Goal: Answer question/provide support: Share knowledge or assist other users

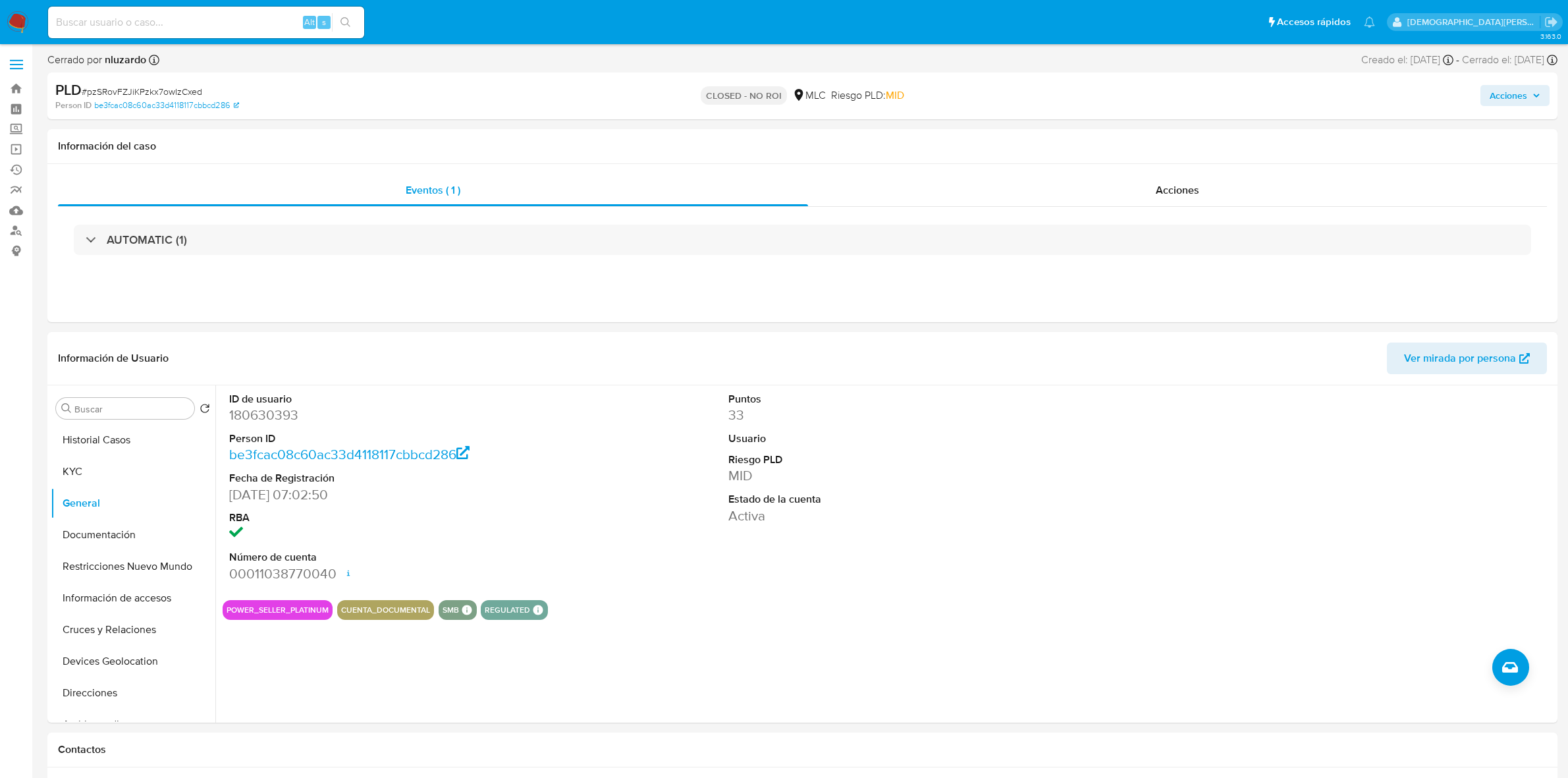
select select "10"
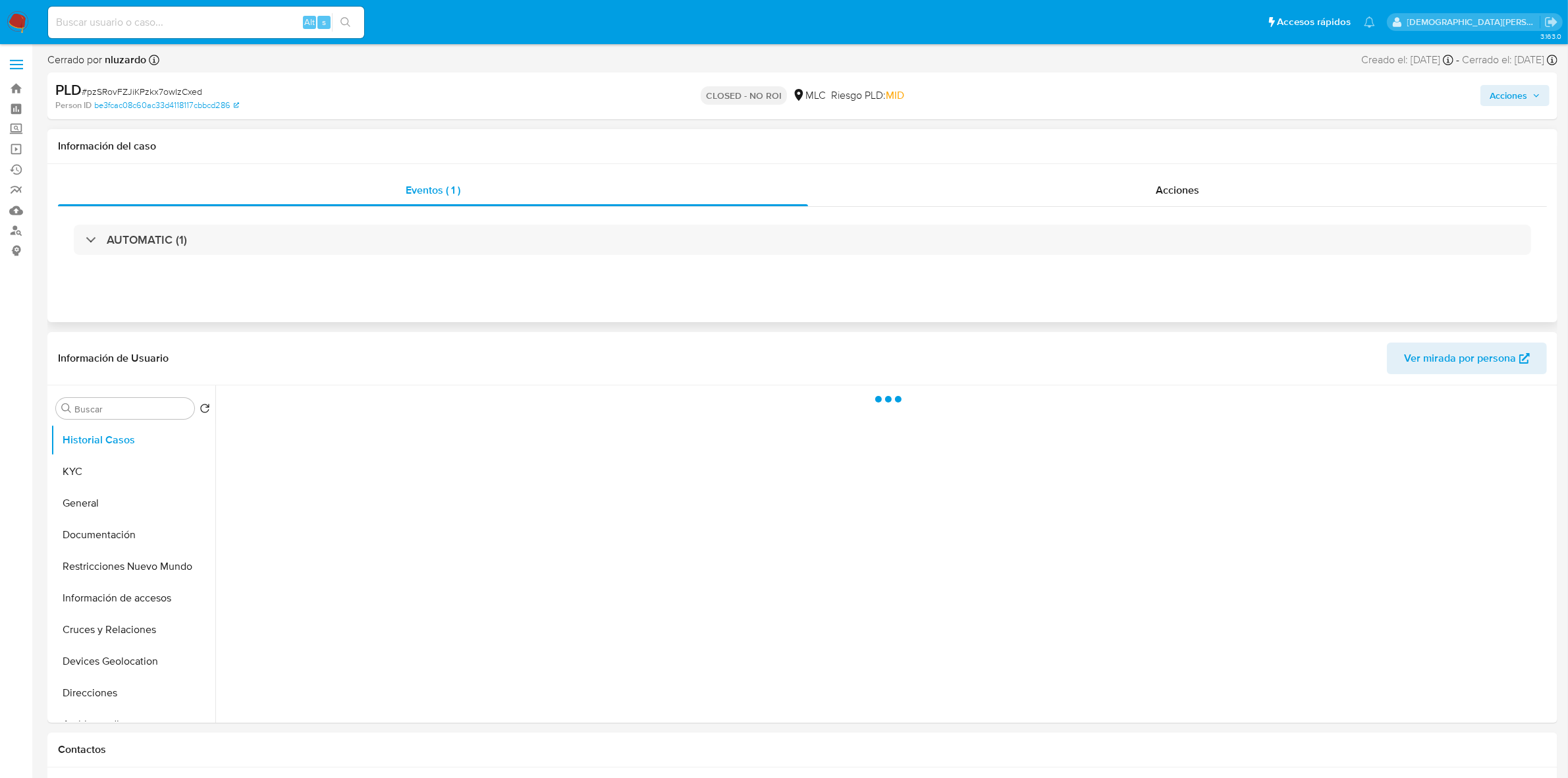
select select "10"
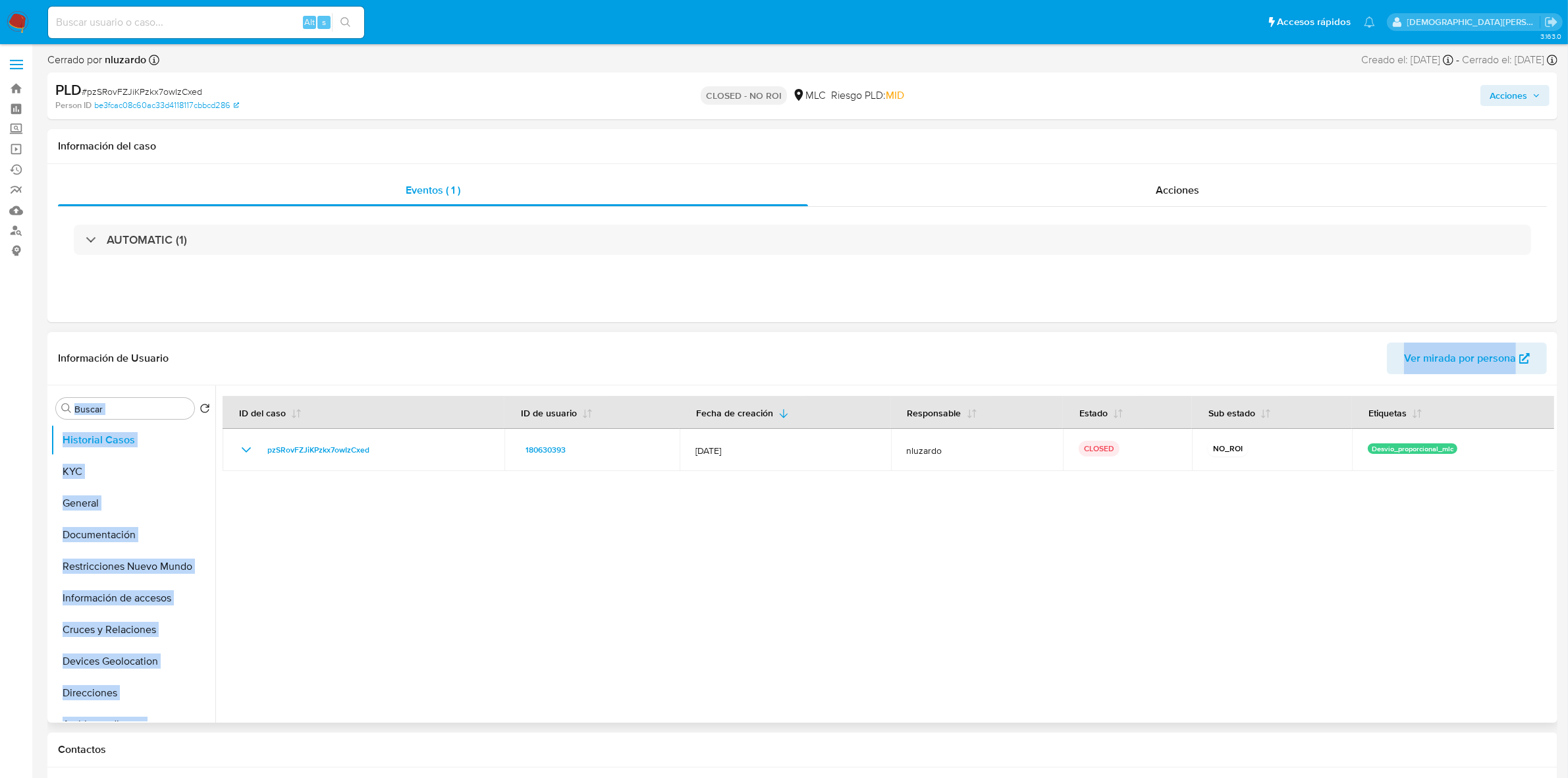
drag, startPoint x: 968, startPoint y: 356, endPoint x: 1072, endPoint y: 668, distance: 328.9
click at [1051, 598] on div "Información de Usuario Ver mirada por persona Buscar Volver al orden por defect…" at bounding box center [803, 527] width 1510 height 391
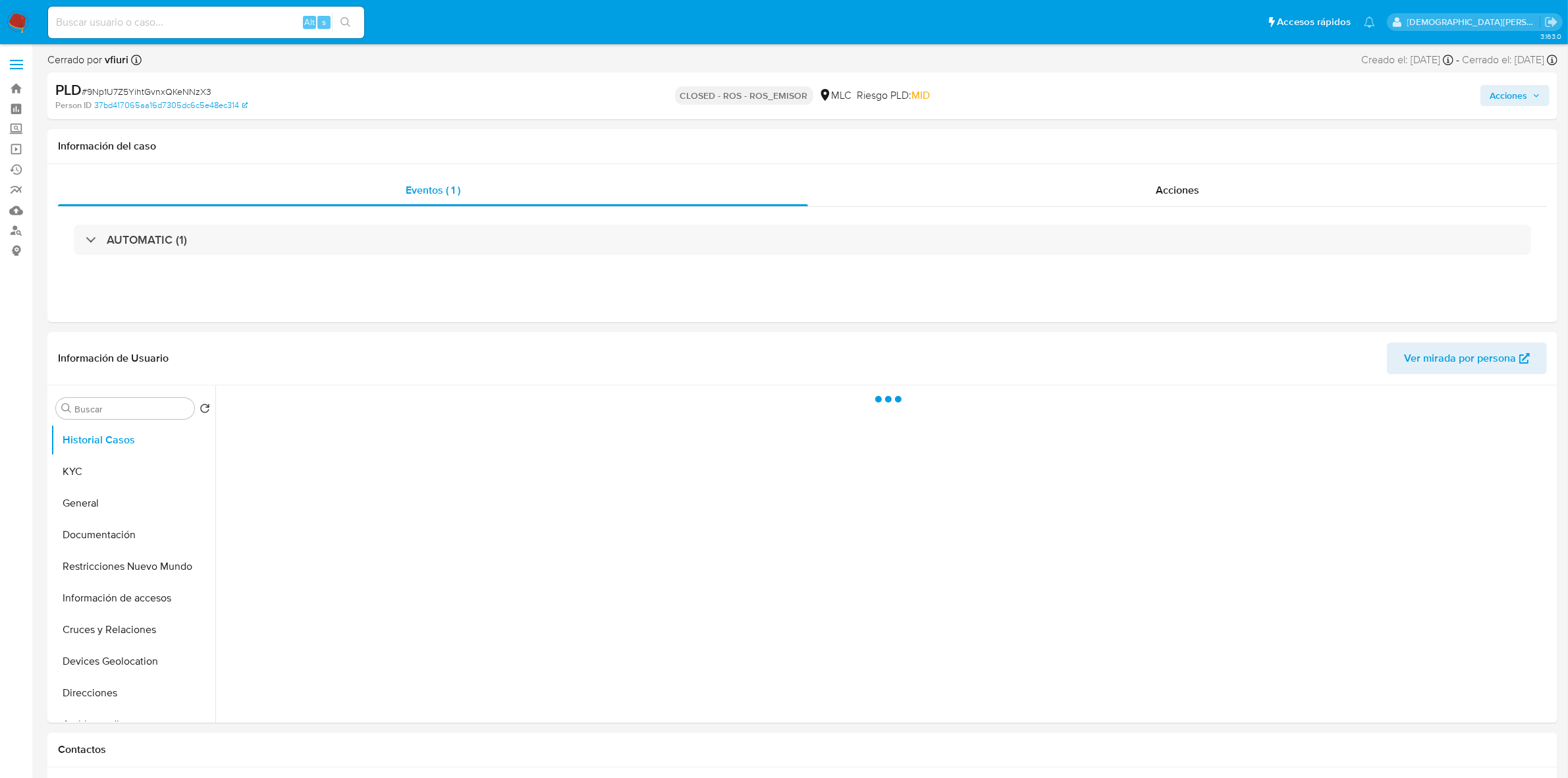
select select "10"
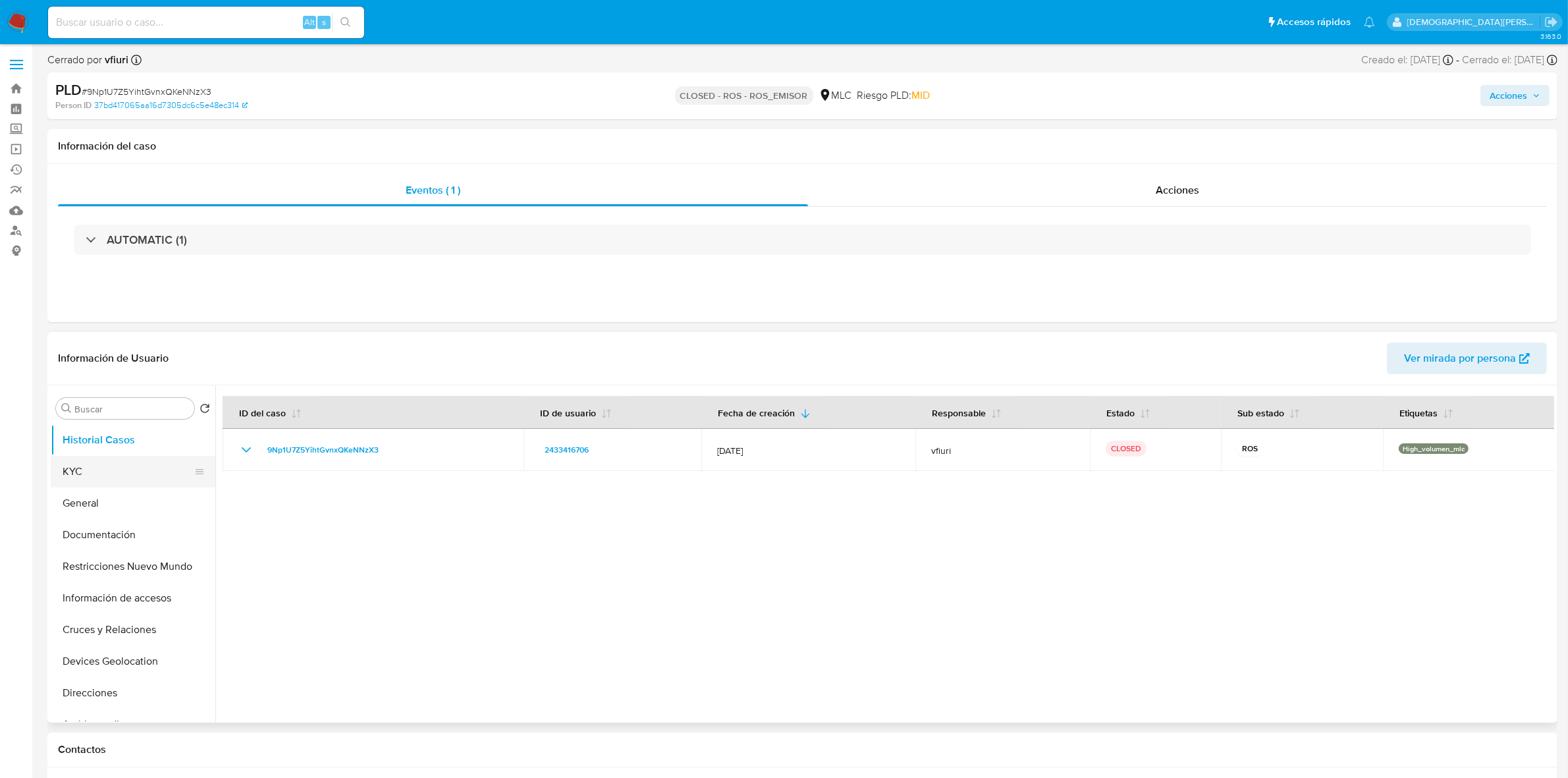
drag, startPoint x: 146, startPoint y: 501, endPoint x: 162, endPoint y: 484, distance: 23.3
click at [146, 501] on button "General" at bounding box center [133, 503] width 165 height 31
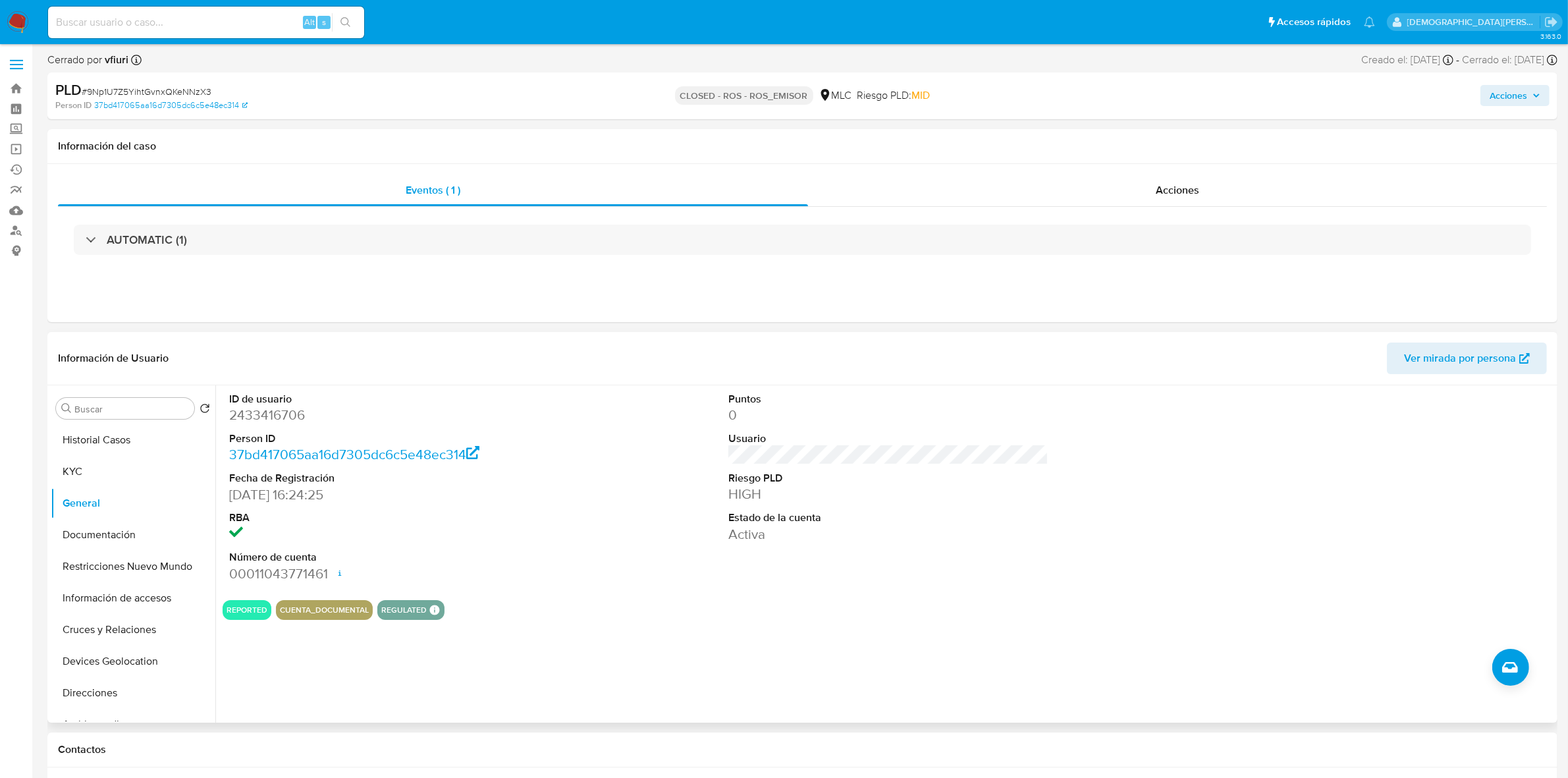
click at [275, 410] on dd "2433416706" at bounding box center [389, 415] width 320 height 18
copy dd "2433416706"
click at [1120, 185] on div "Acciones" at bounding box center [1178, 190] width 739 height 31
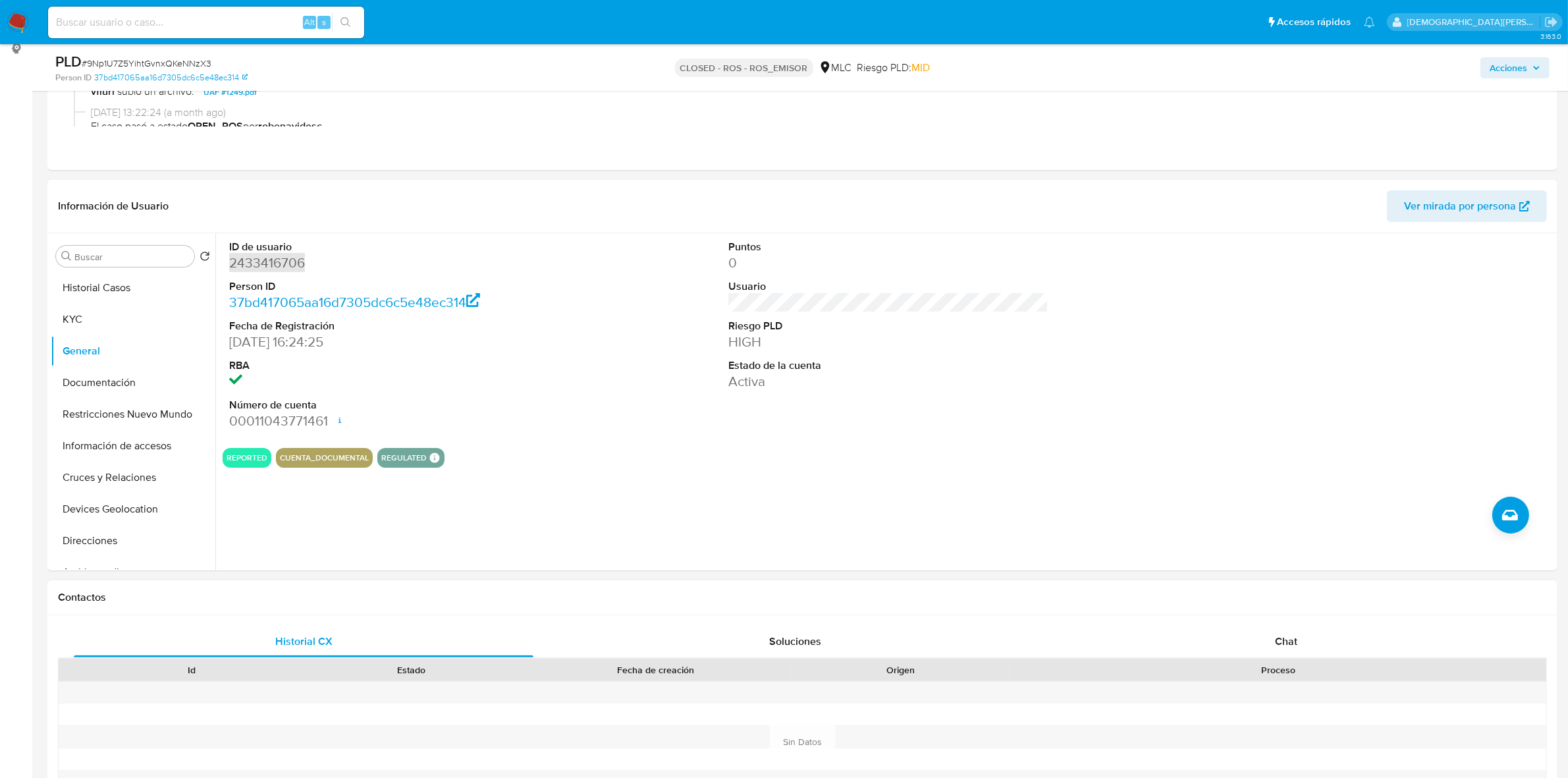
scroll to position [412, 0]
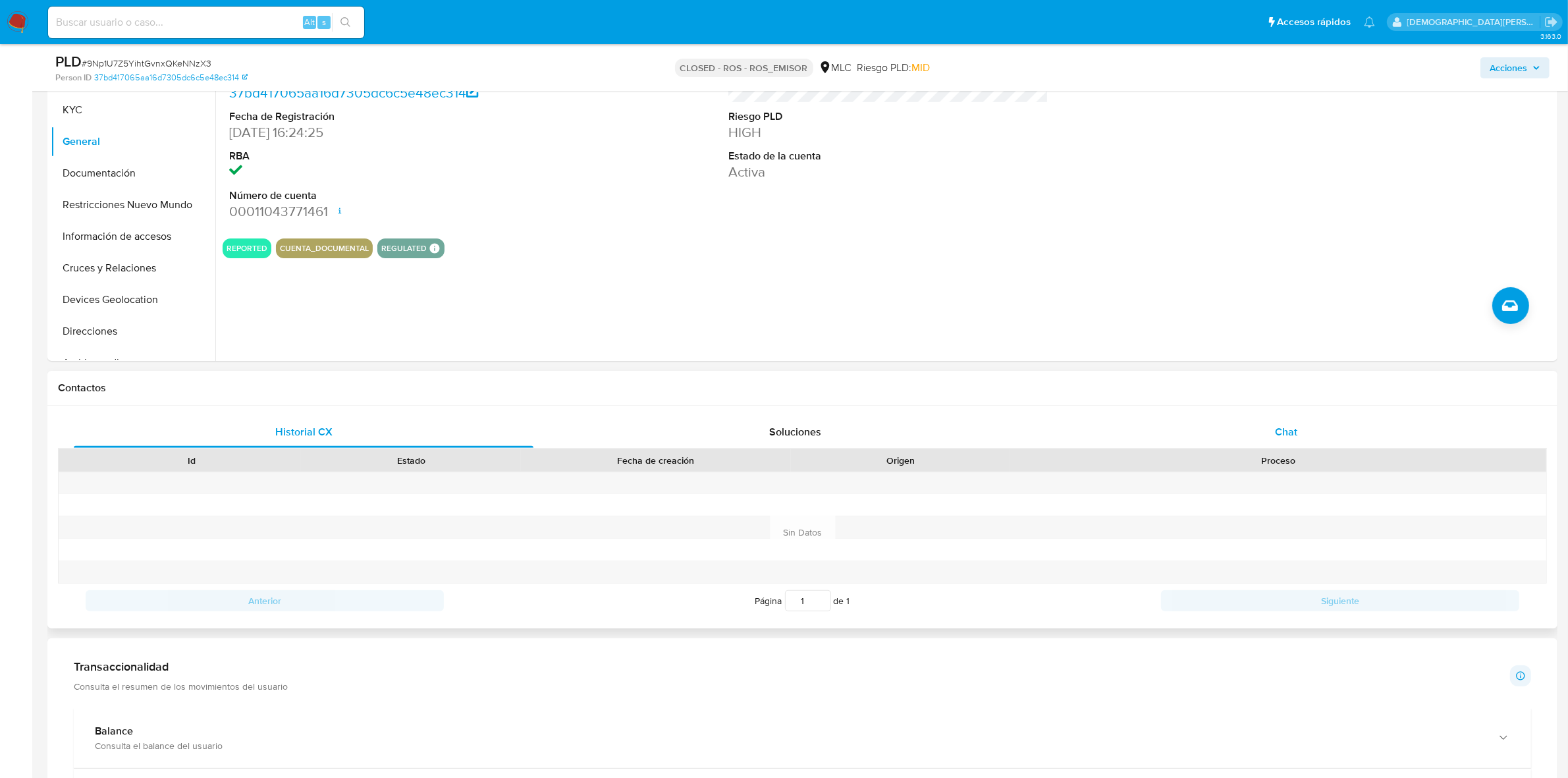
click at [1277, 417] on div "Chat" at bounding box center [1286, 432] width 459 height 31
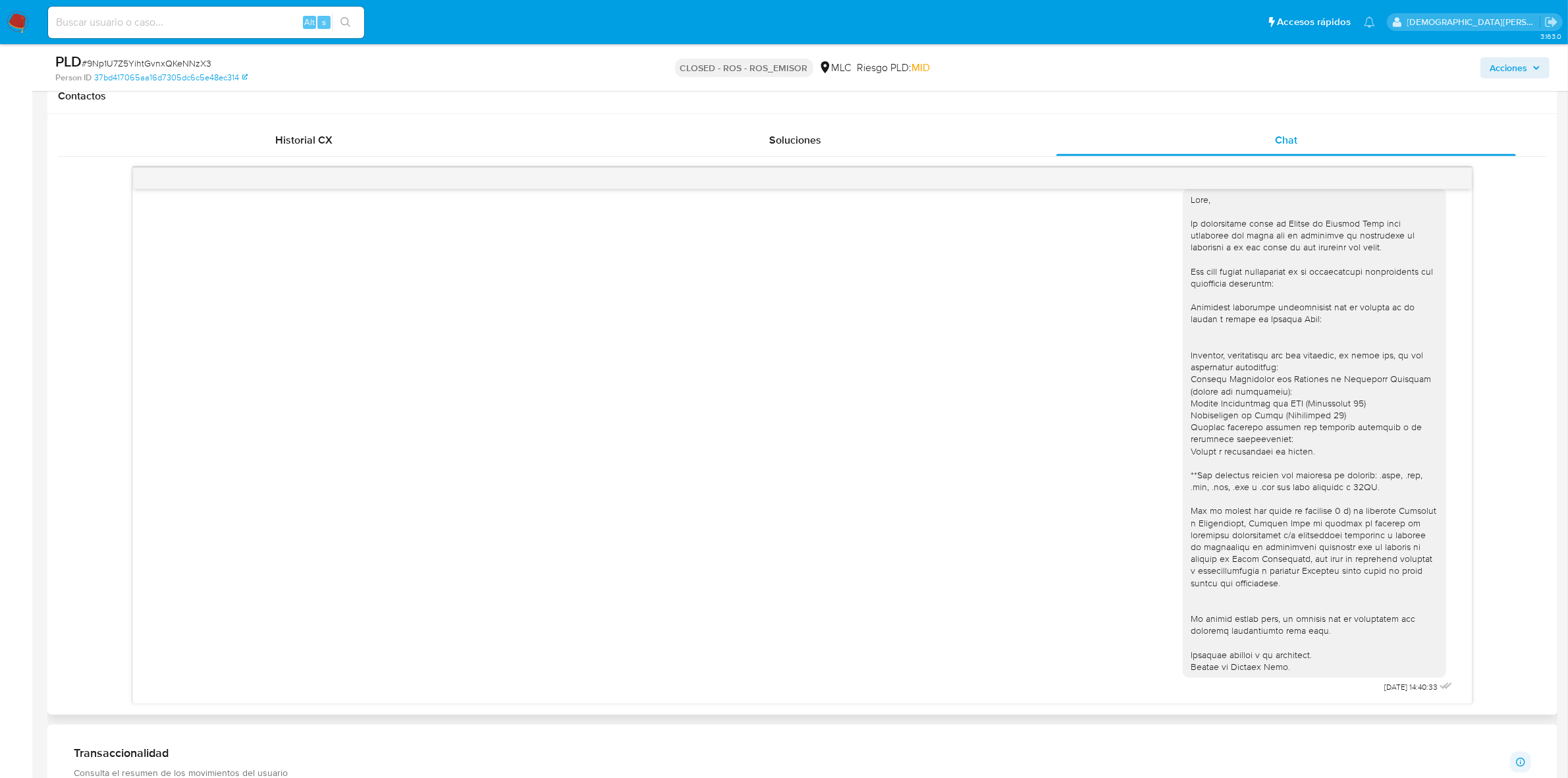
scroll to position [824, 0]
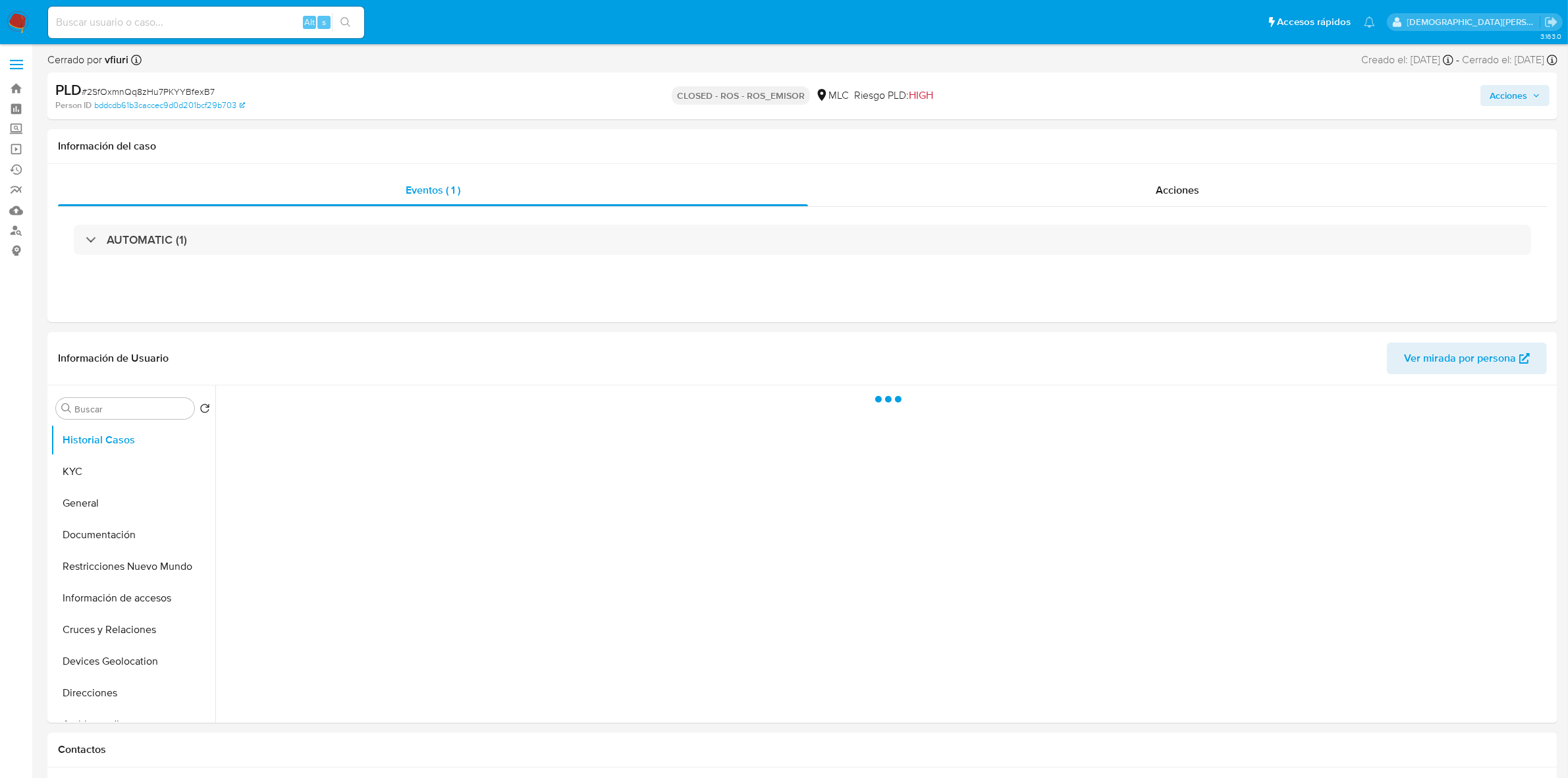
select select "10"
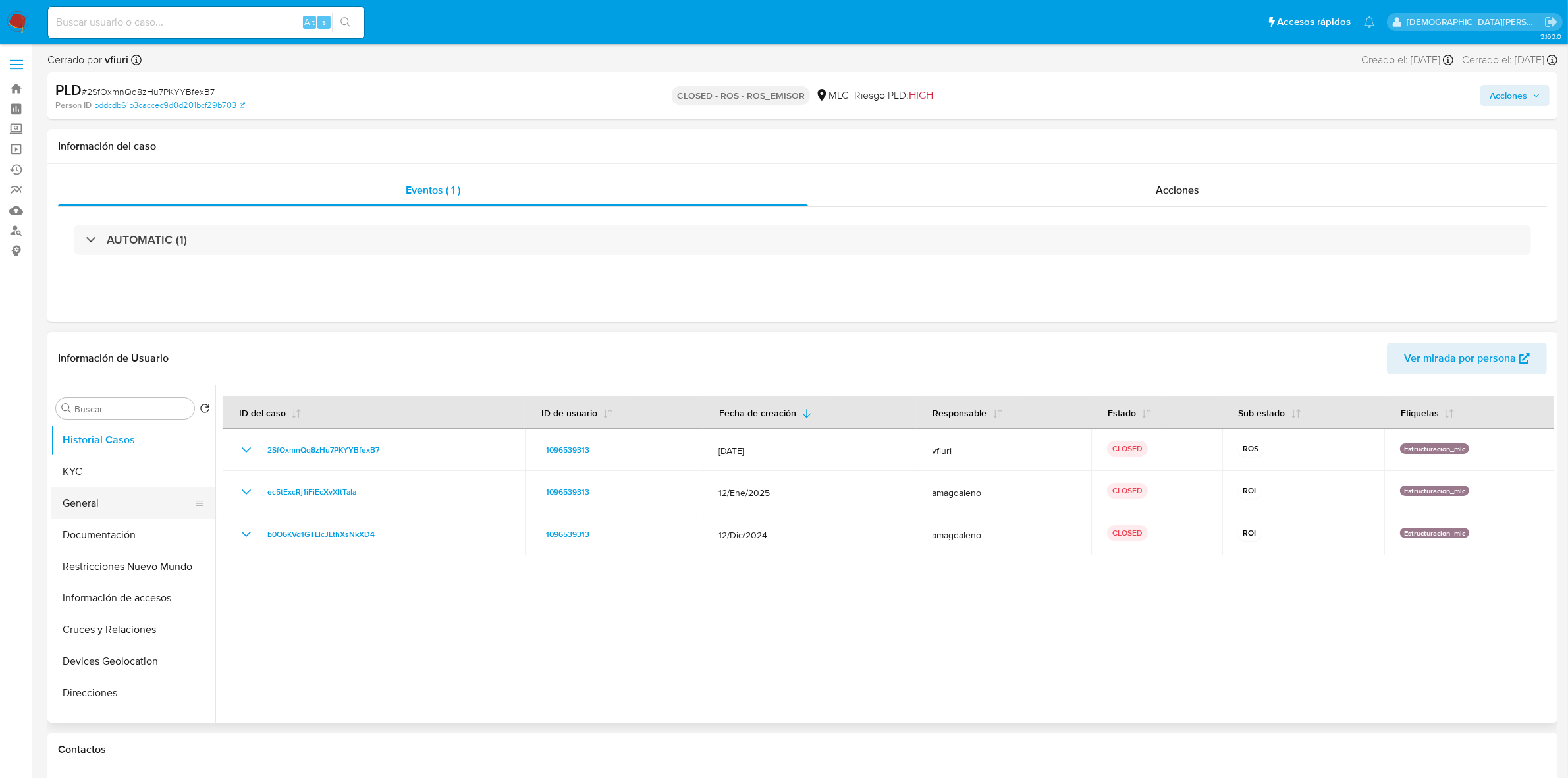
click at [124, 497] on button "General" at bounding box center [127, 503] width 154 height 31
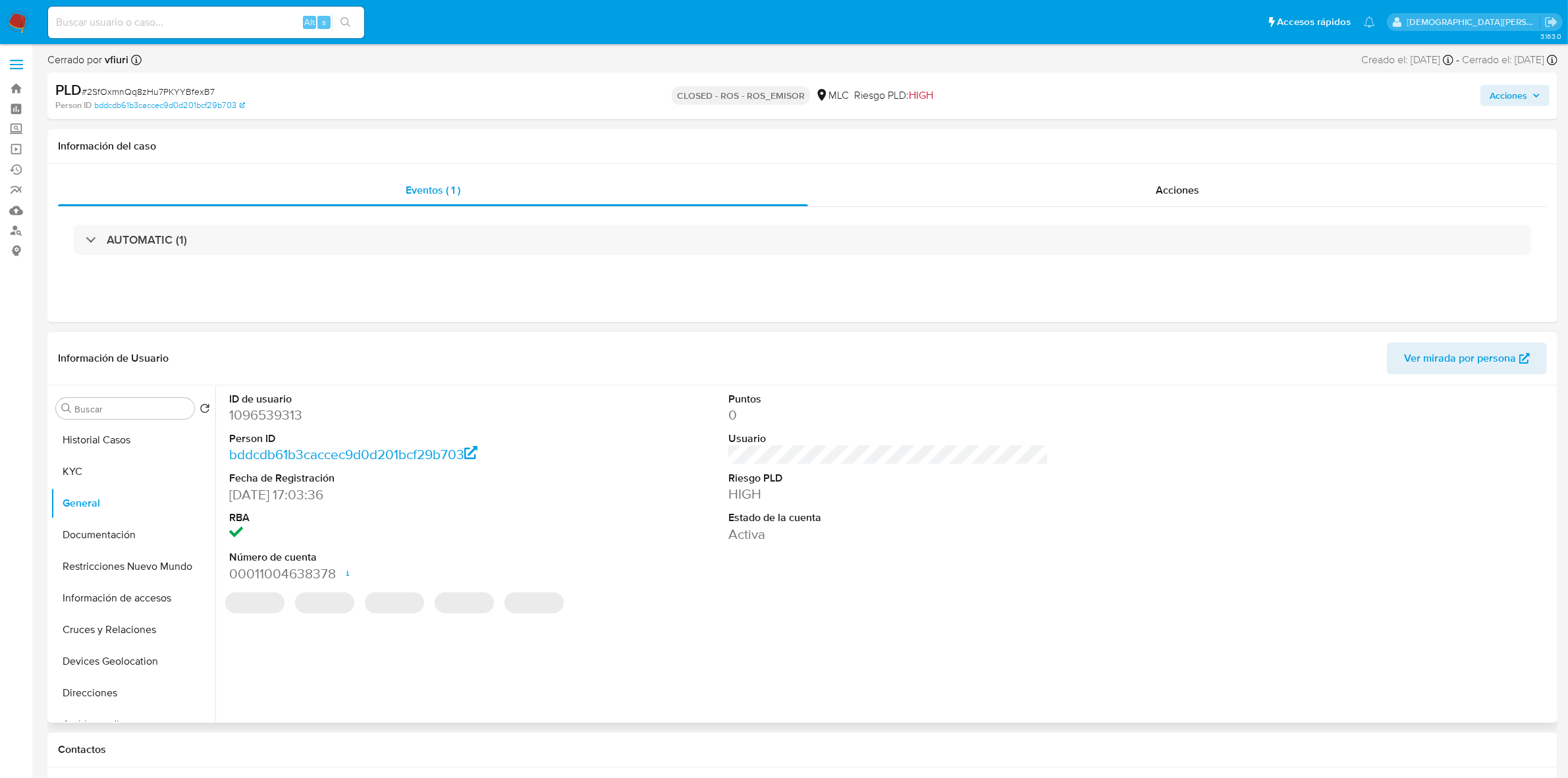
click at [270, 420] on dd "1096539313" at bounding box center [389, 415] width 320 height 18
copy dd "1096539313"
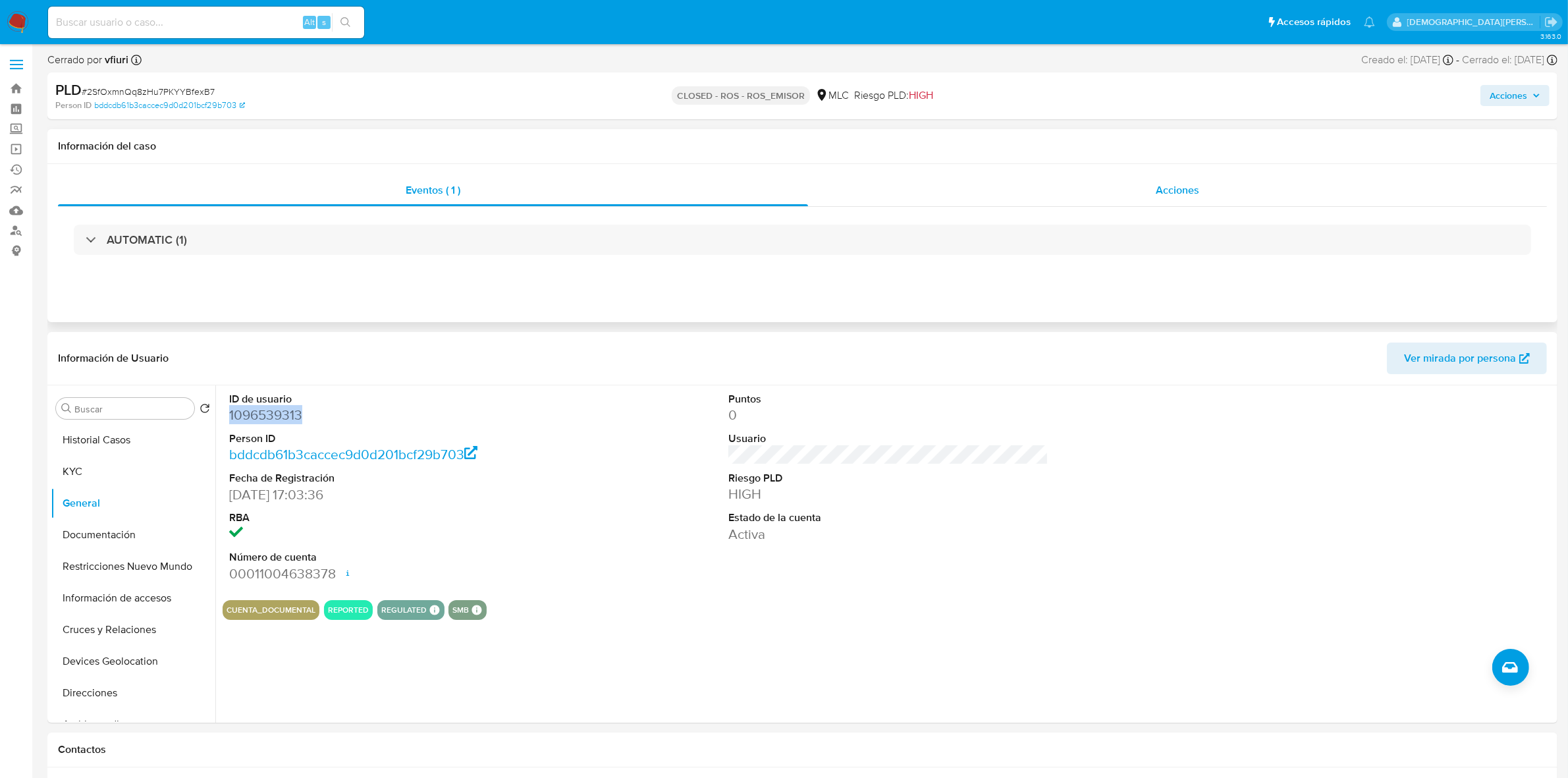
click at [1176, 183] on span "Acciones" at bounding box center [1178, 190] width 44 height 15
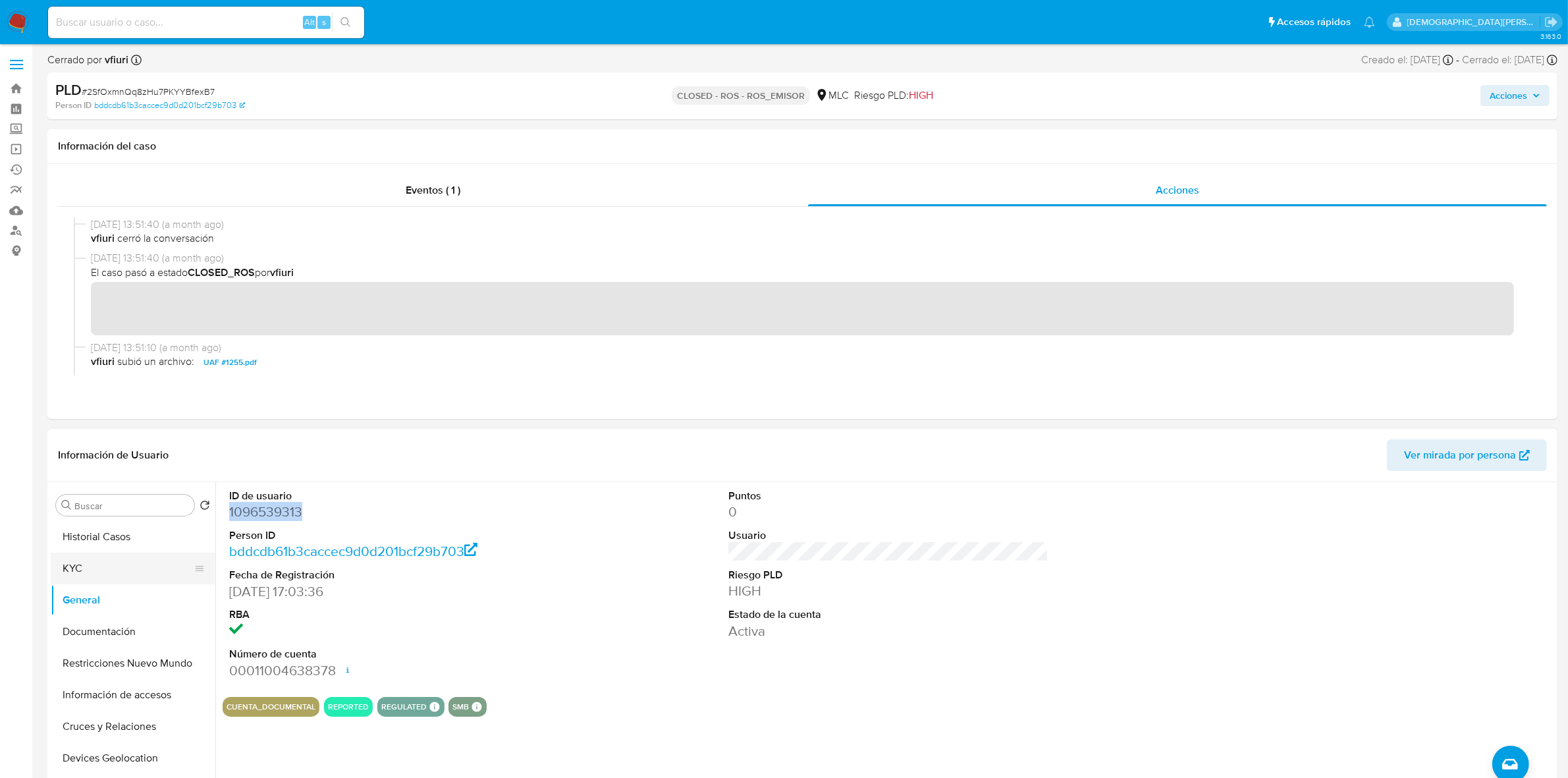
click at [76, 558] on button "KYC" at bounding box center [127, 569] width 154 height 31
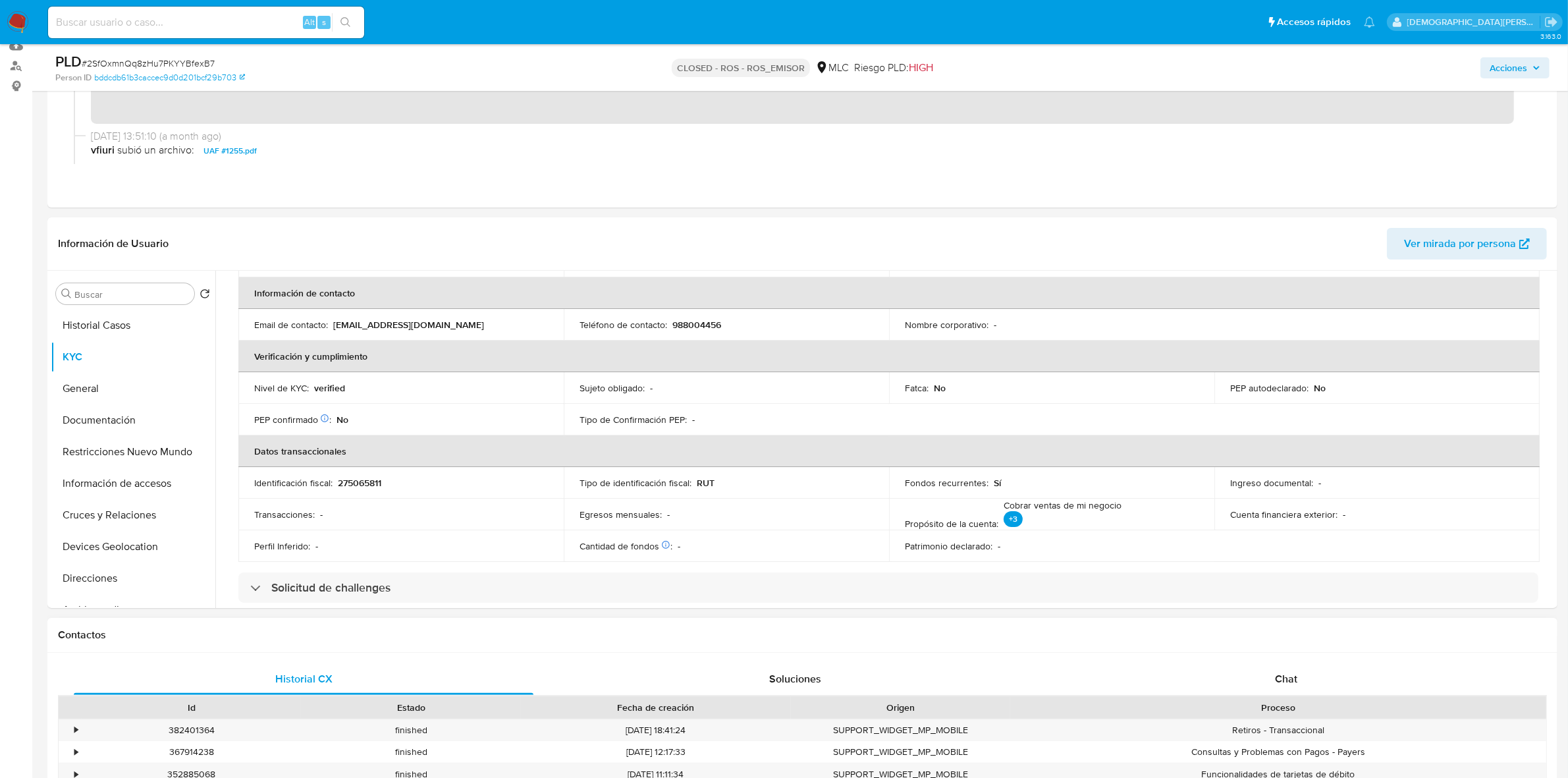
scroll to position [247, 0]
click at [1298, 683] on div "Chat" at bounding box center [1286, 679] width 459 height 31
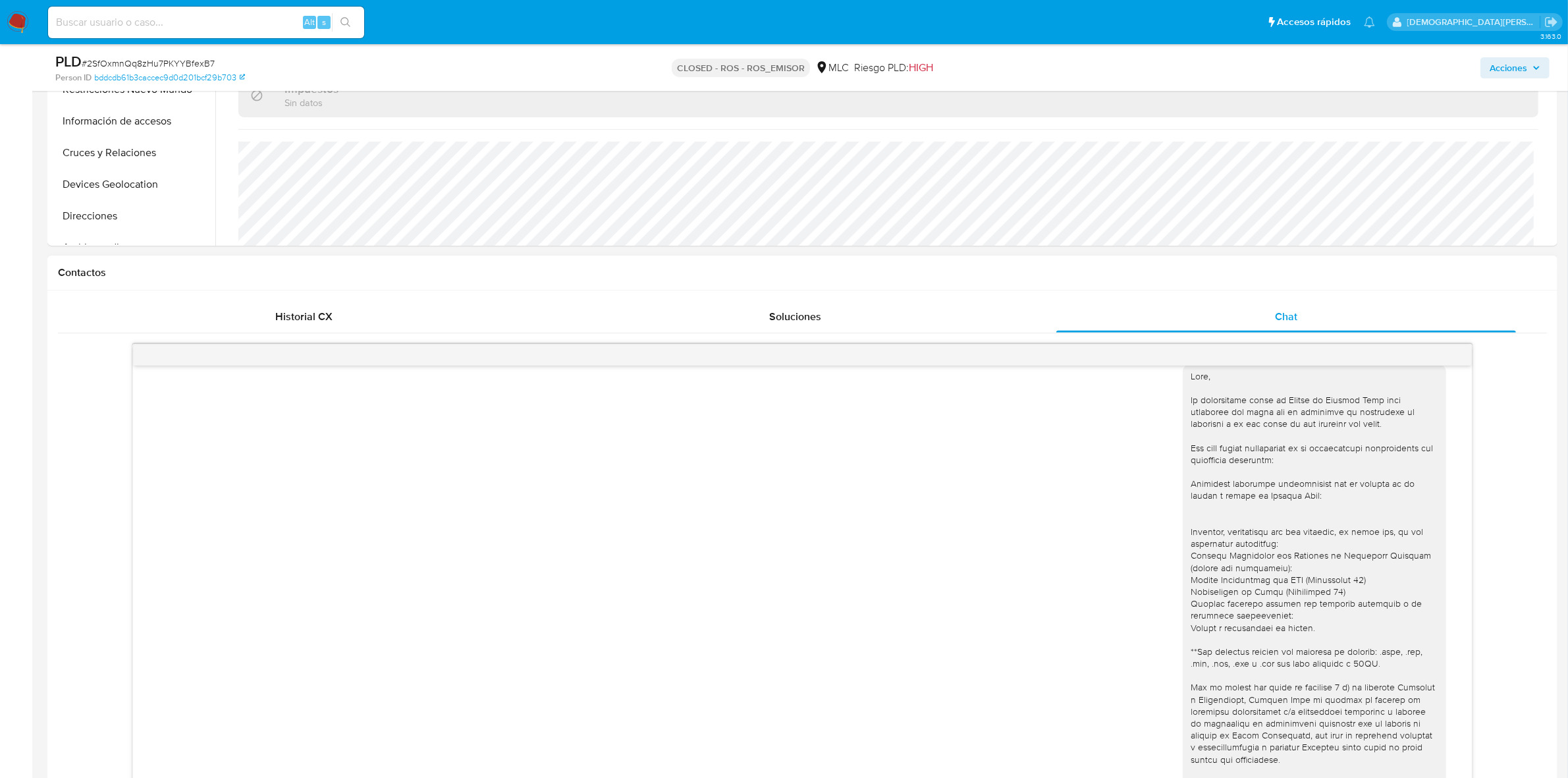
scroll to position [741, 0]
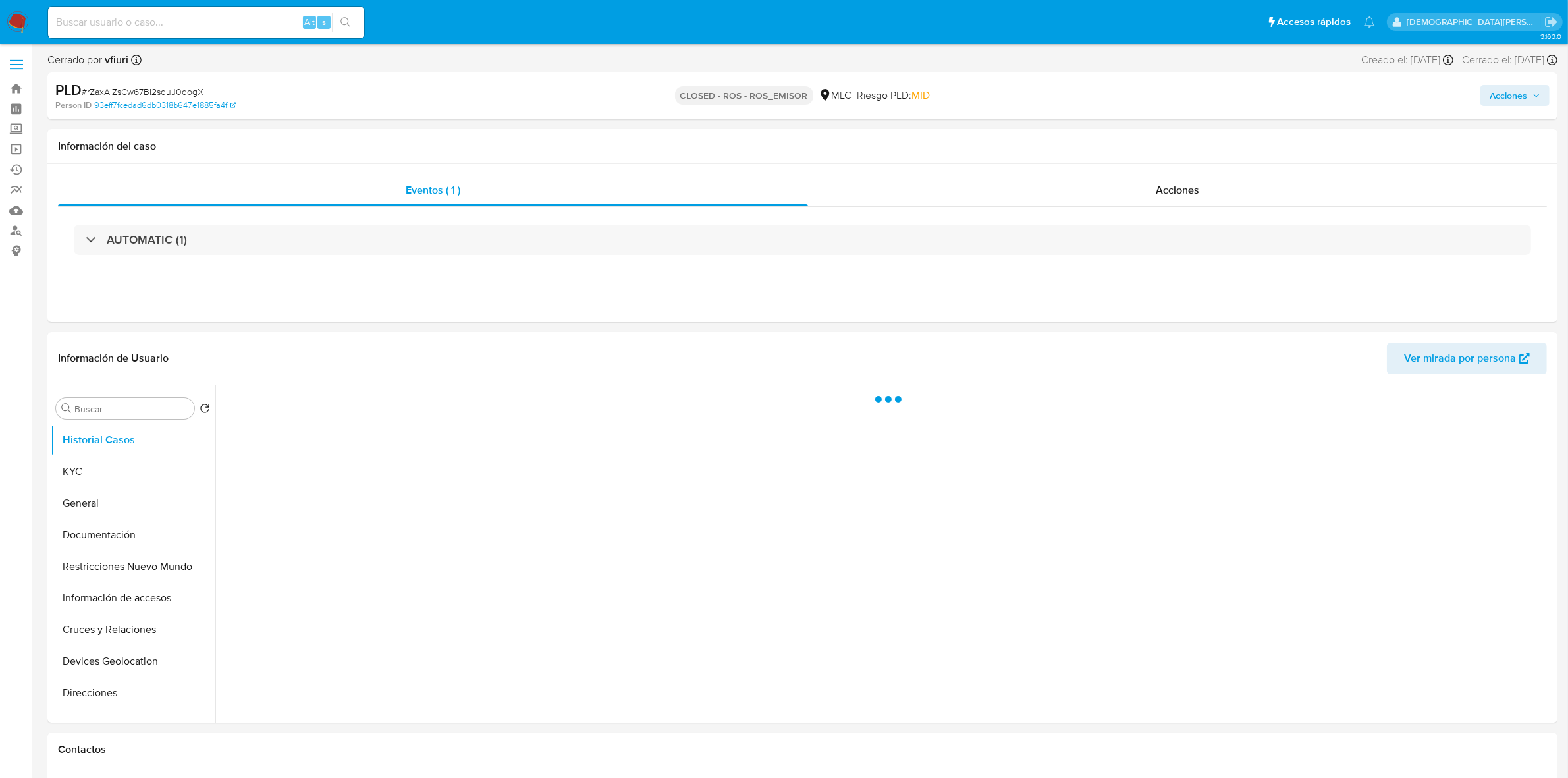
select select "10"
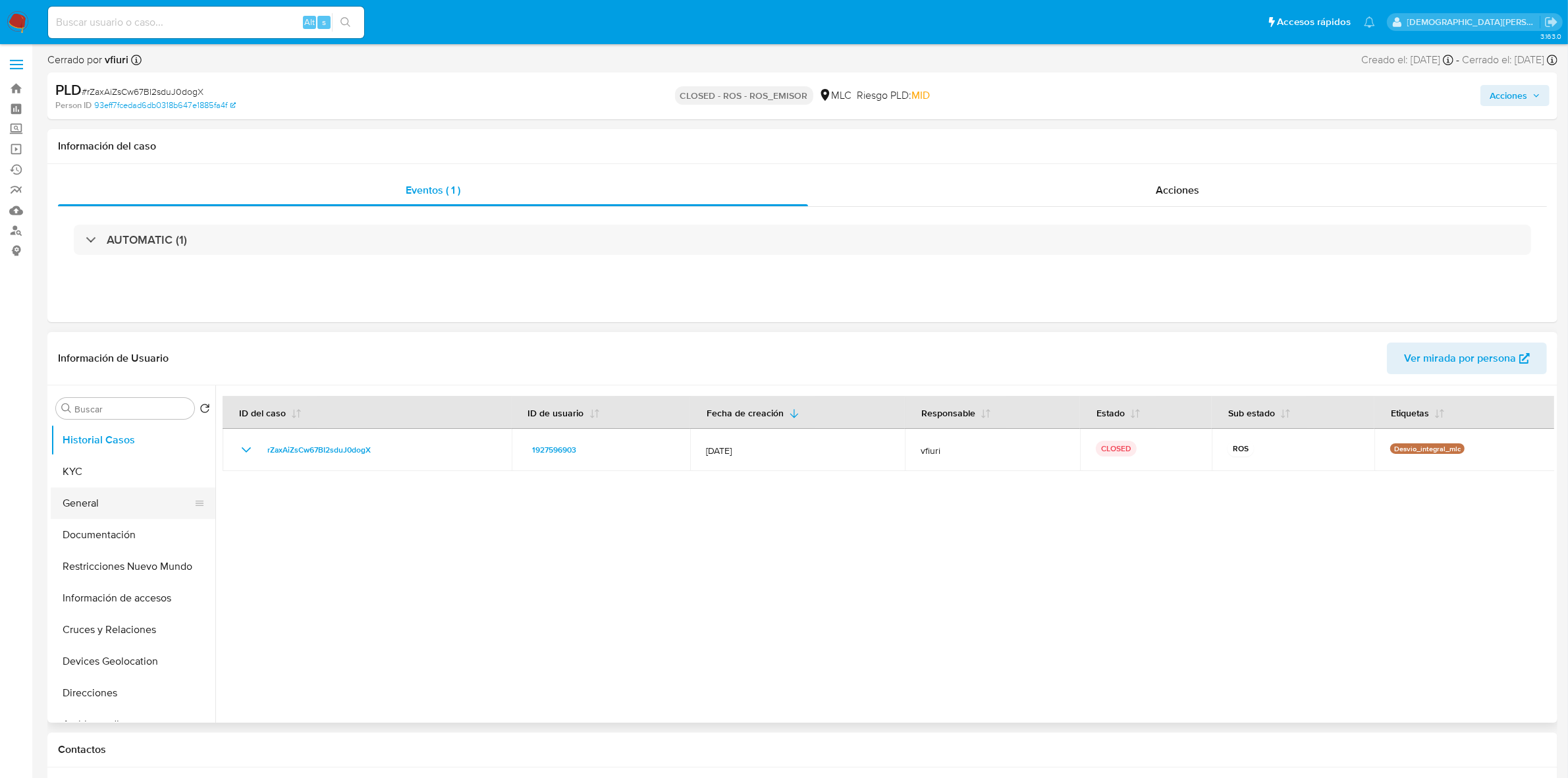
click at [139, 499] on button "General" at bounding box center [127, 503] width 154 height 31
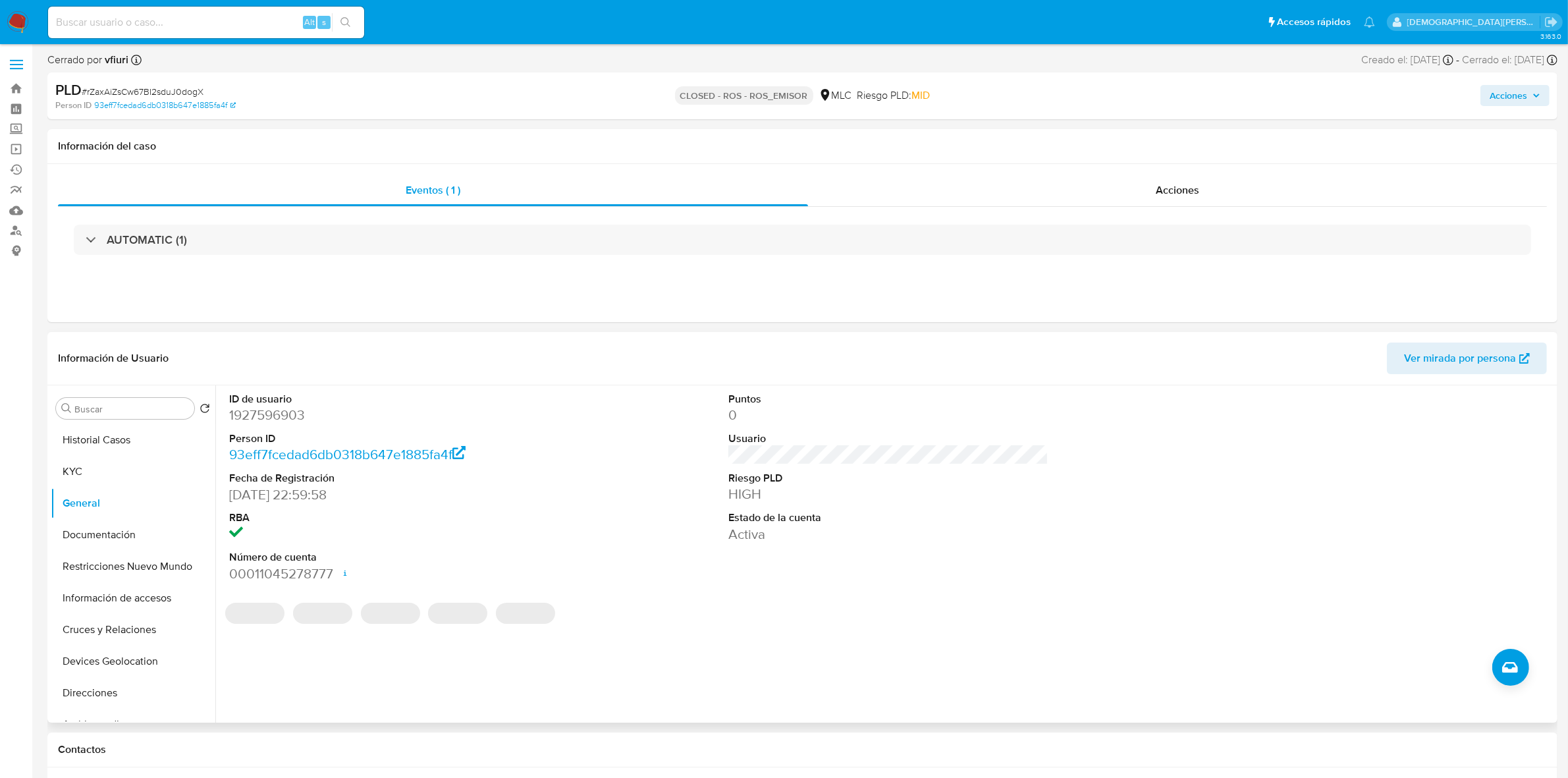
click at [281, 420] on dd "1927596903" at bounding box center [389, 415] width 320 height 18
copy dd "1927596903"
click at [272, 415] on dd "1927596903" at bounding box center [389, 415] width 320 height 18
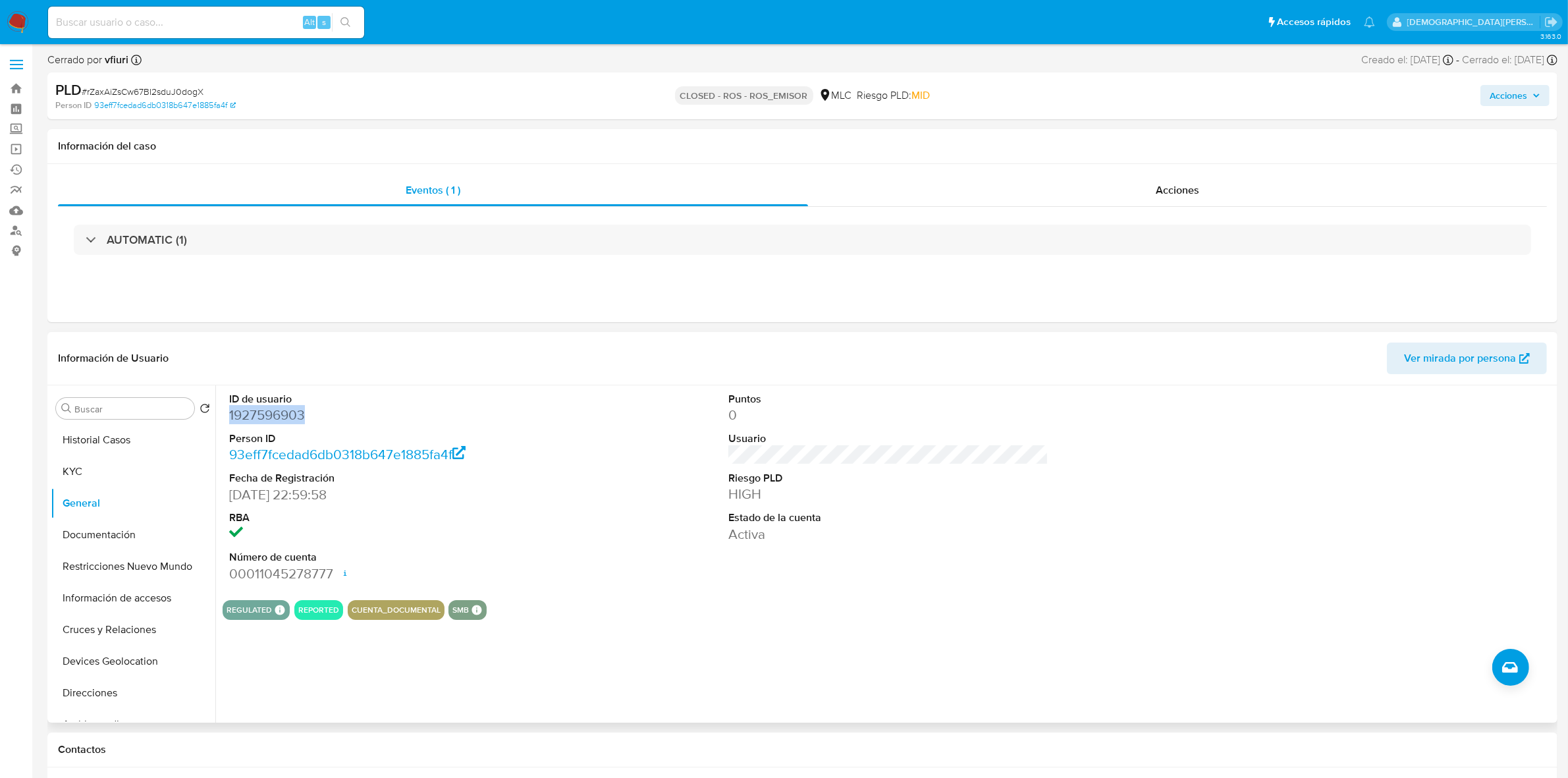
click at [261, 417] on dd "1927596903" at bounding box center [389, 415] width 320 height 18
click at [274, 419] on dd "1927596903" at bounding box center [389, 415] width 320 height 18
click at [1130, 193] on div "Acciones" at bounding box center [1178, 190] width 739 height 31
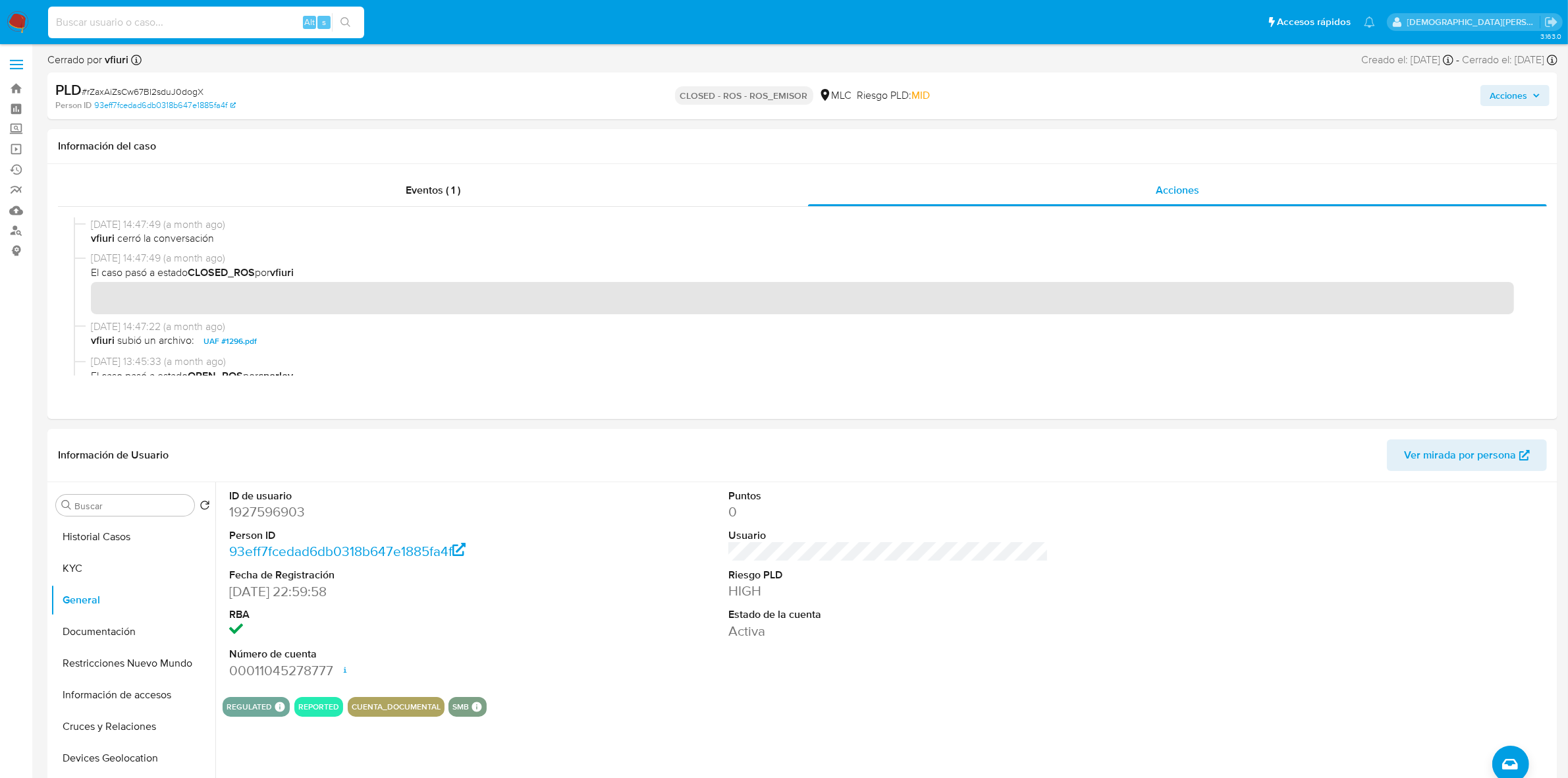
click at [200, 24] on input at bounding box center [206, 22] width 316 height 17
paste input "aVZqkK4WQi6Frjyq7o12vL2G"
type input "aVZqkK4WQi6Frjyq7o12vL2G"
click at [346, 25] on icon "search-icon" at bounding box center [345, 22] width 10 height 10
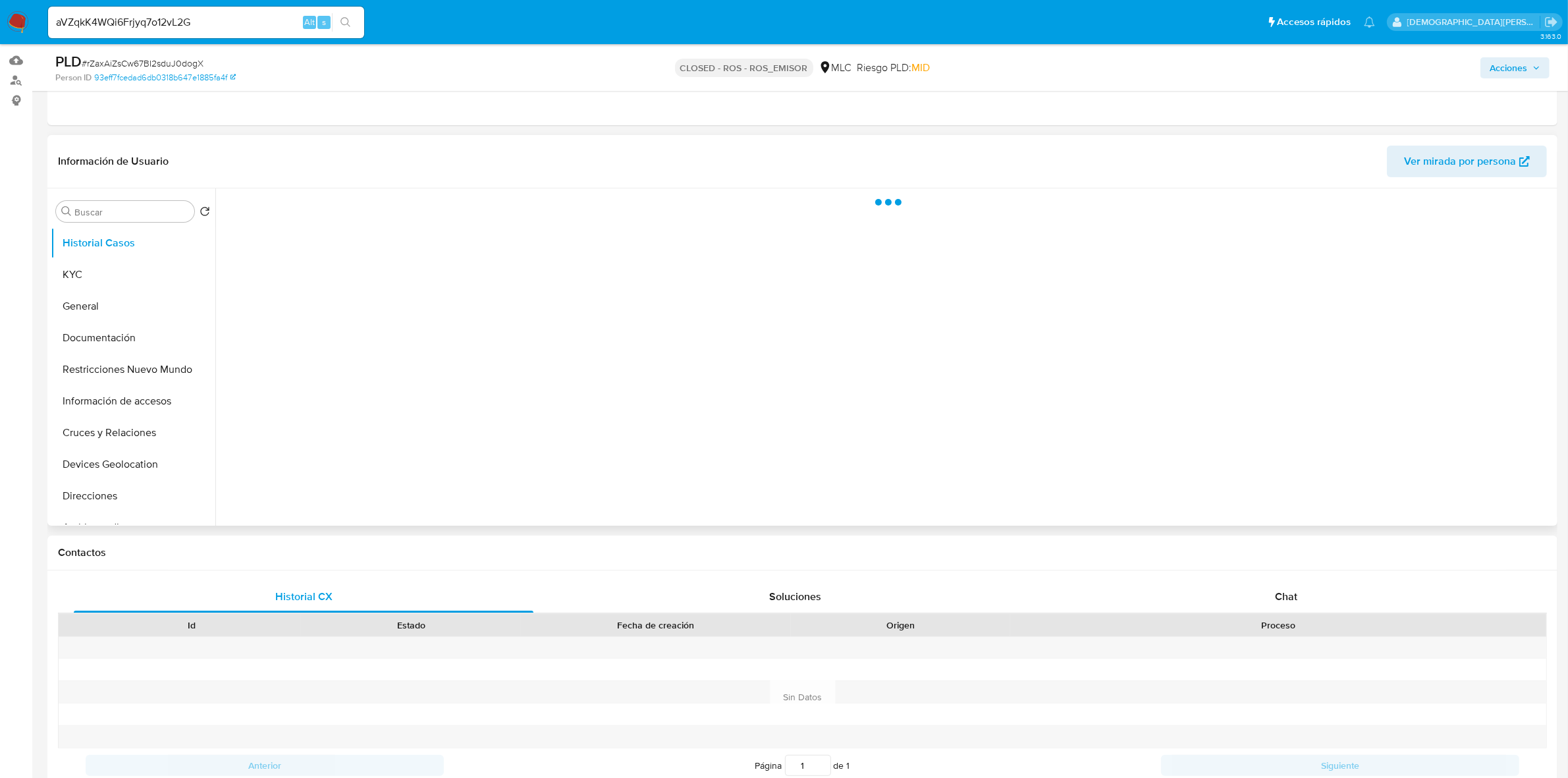
scroll to position [165, 0]
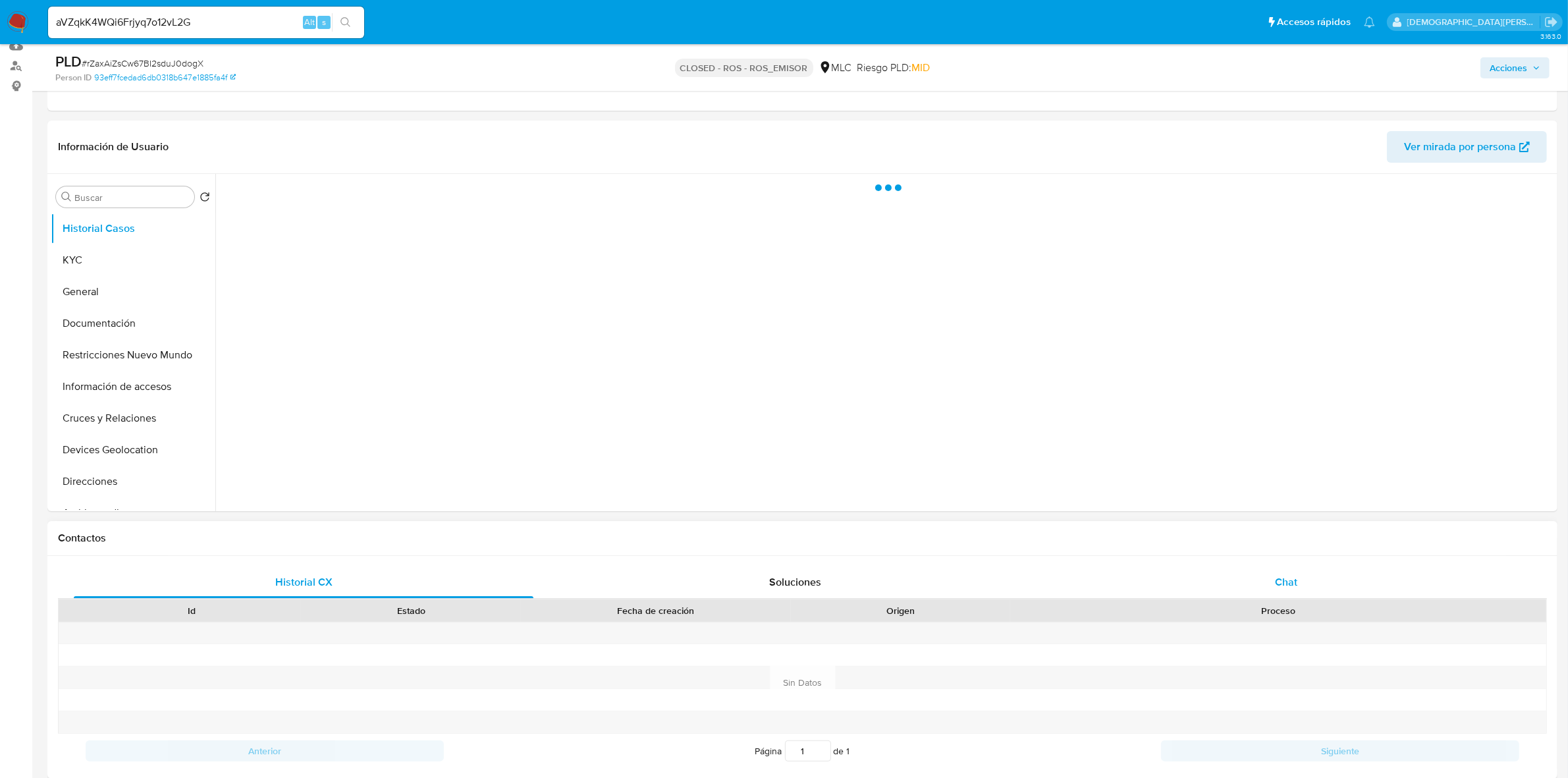
click at [1264, 582] on div "Chat" at bounding box center [1286, 582] width 459 height 31
select select "10"
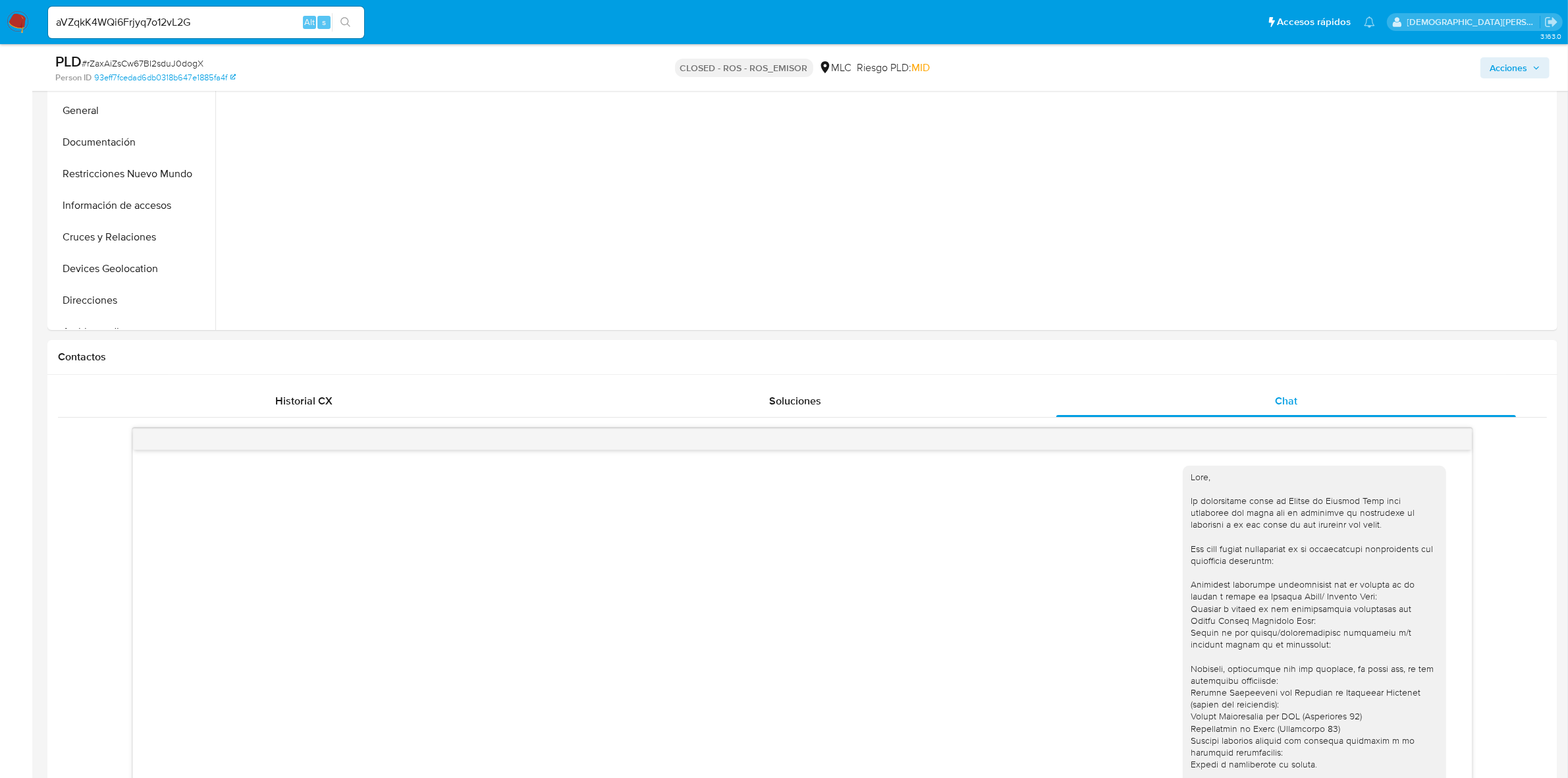
scroll to position [0, 0]
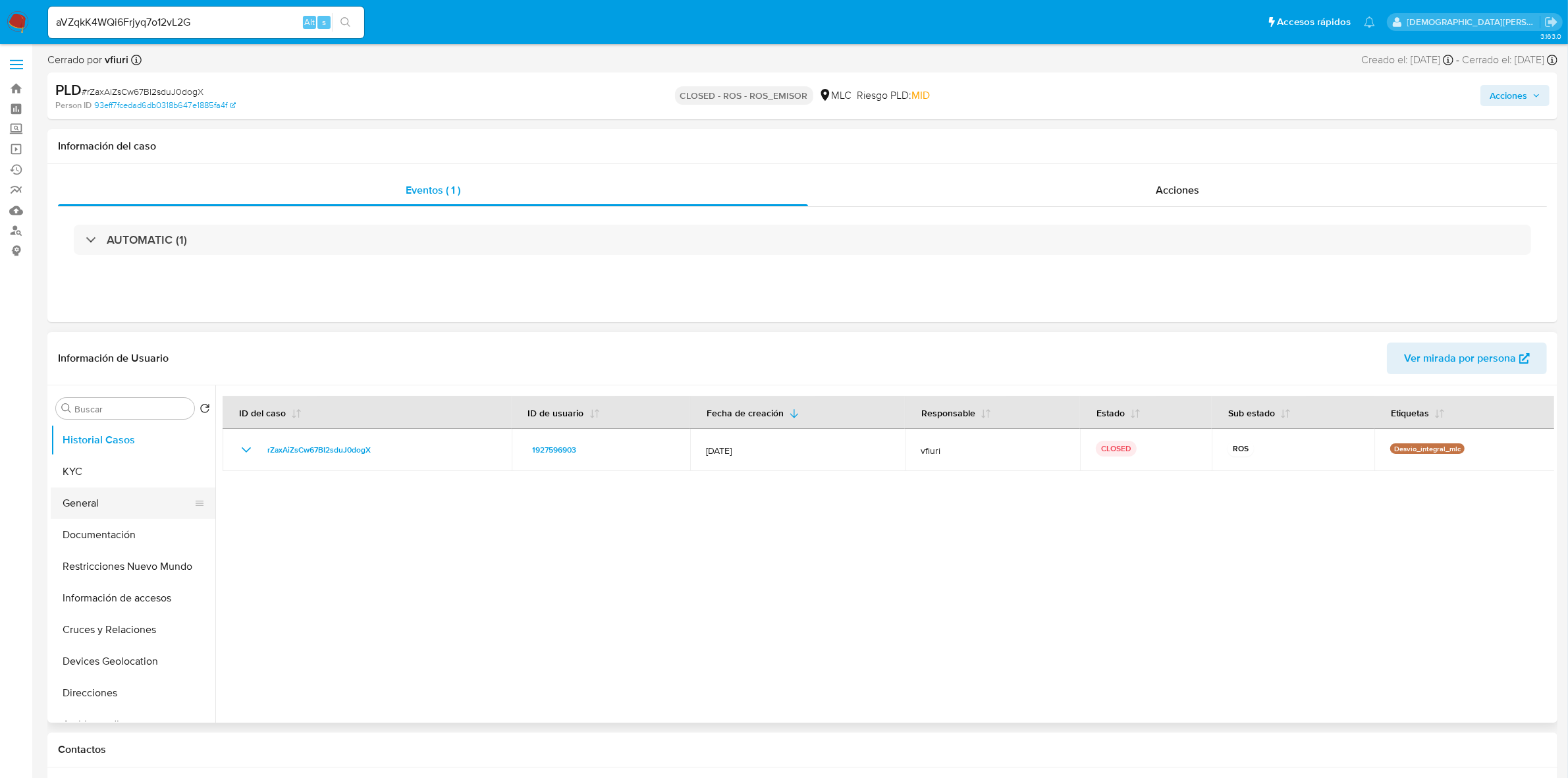
click at [116, 511] on button "General" at bounding box center [127, 503] width 154 height 31
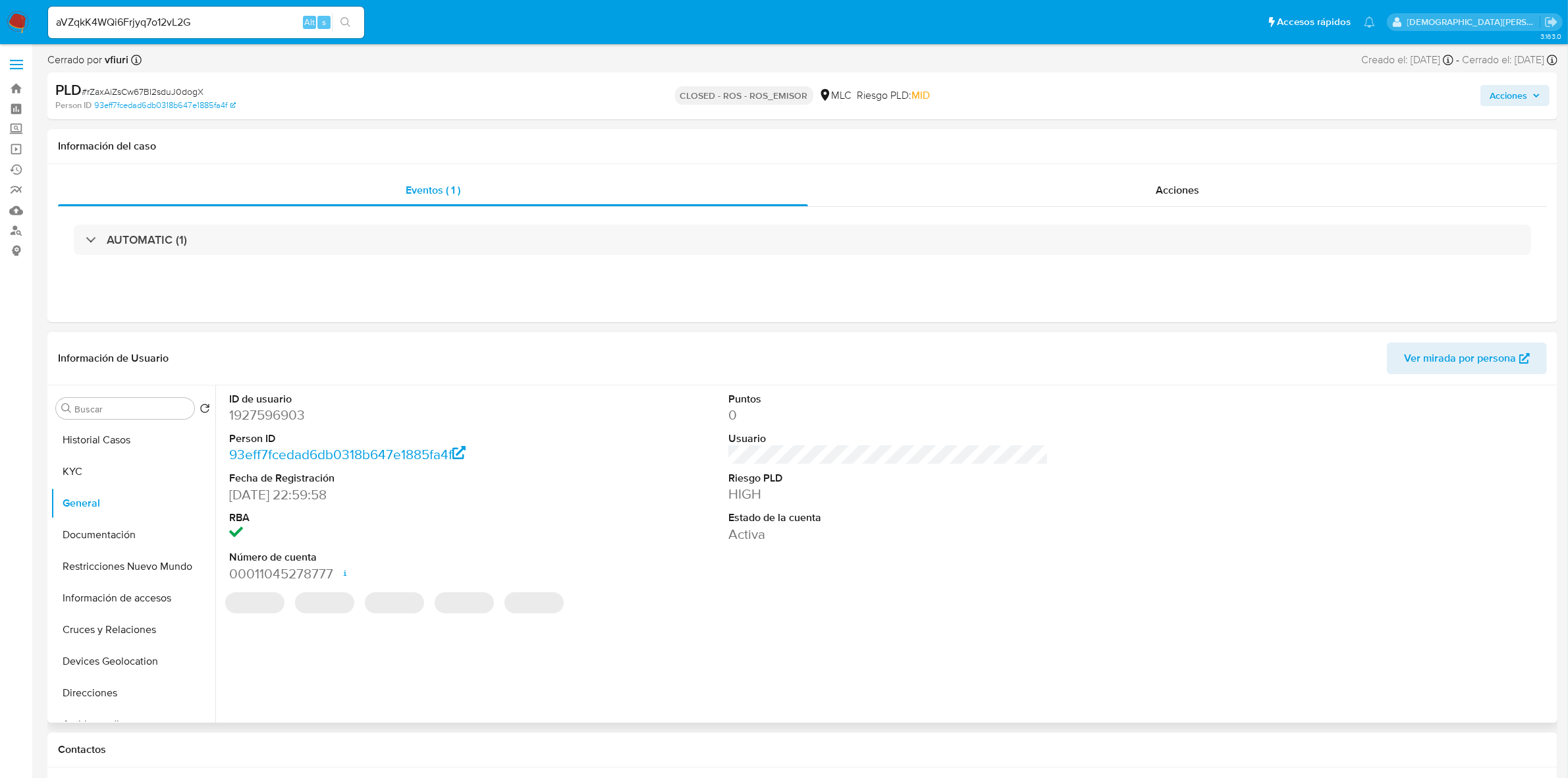
click at [285, 416] on dd "1927596903" at bounding box center [389, 415] width 320 height 18
click at [286, 416] on dd "1927596903" at bounding box center [389, 415] width 320 height 18
copy dd "1927596903"
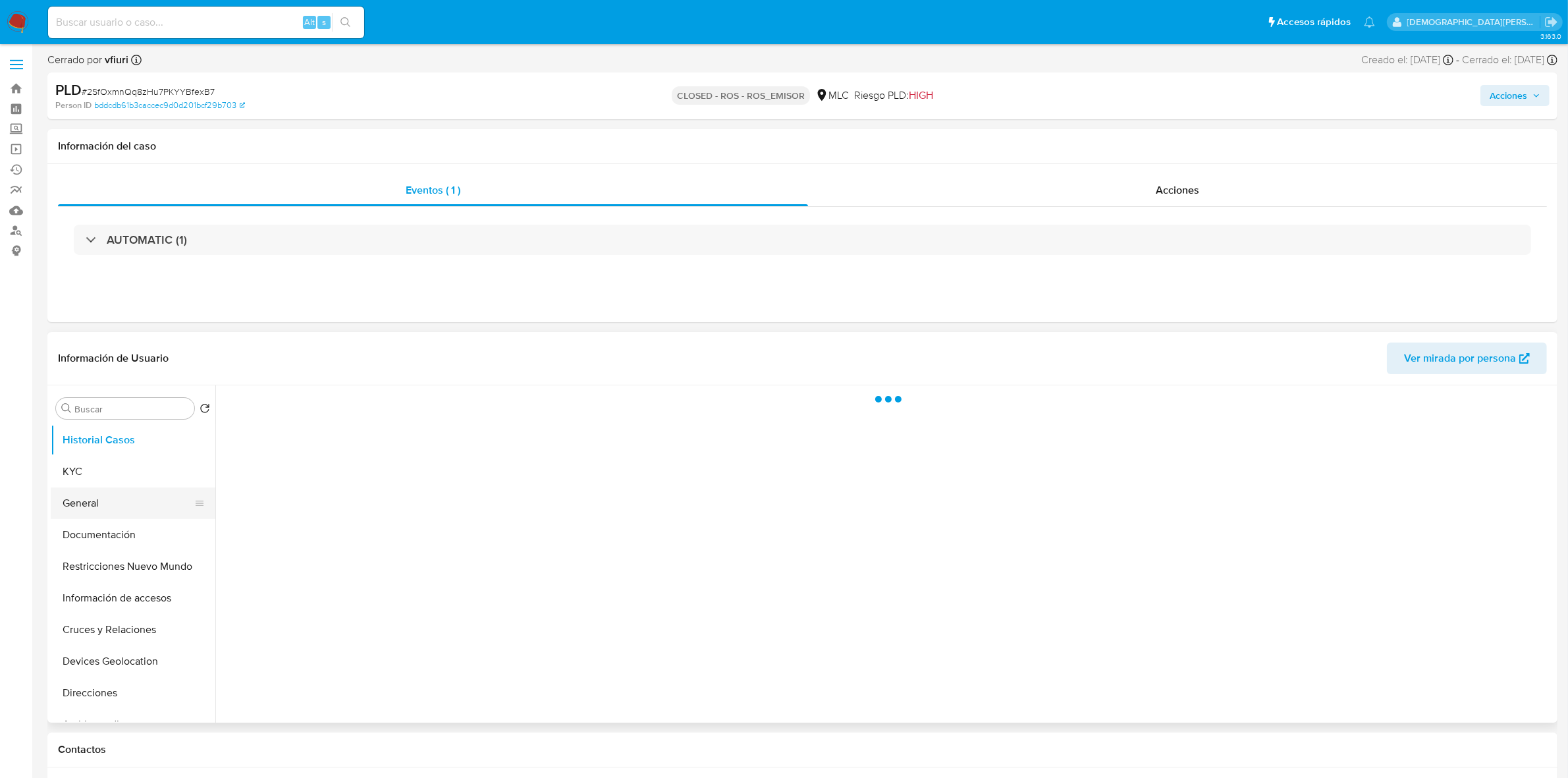
click at [110, 502] on button "General" at bounding box center [127, 503] width 154 height 31
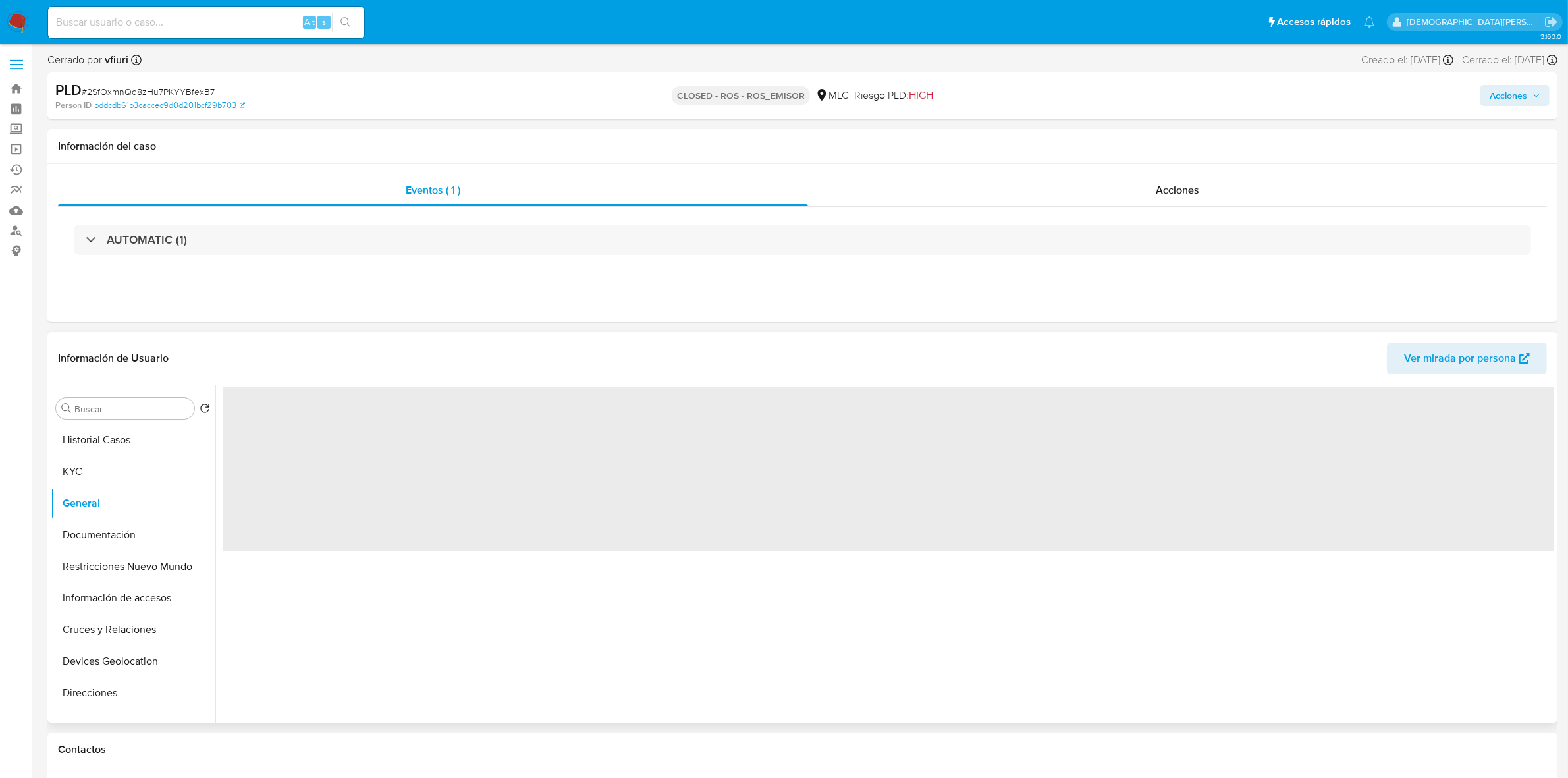
select select "10"
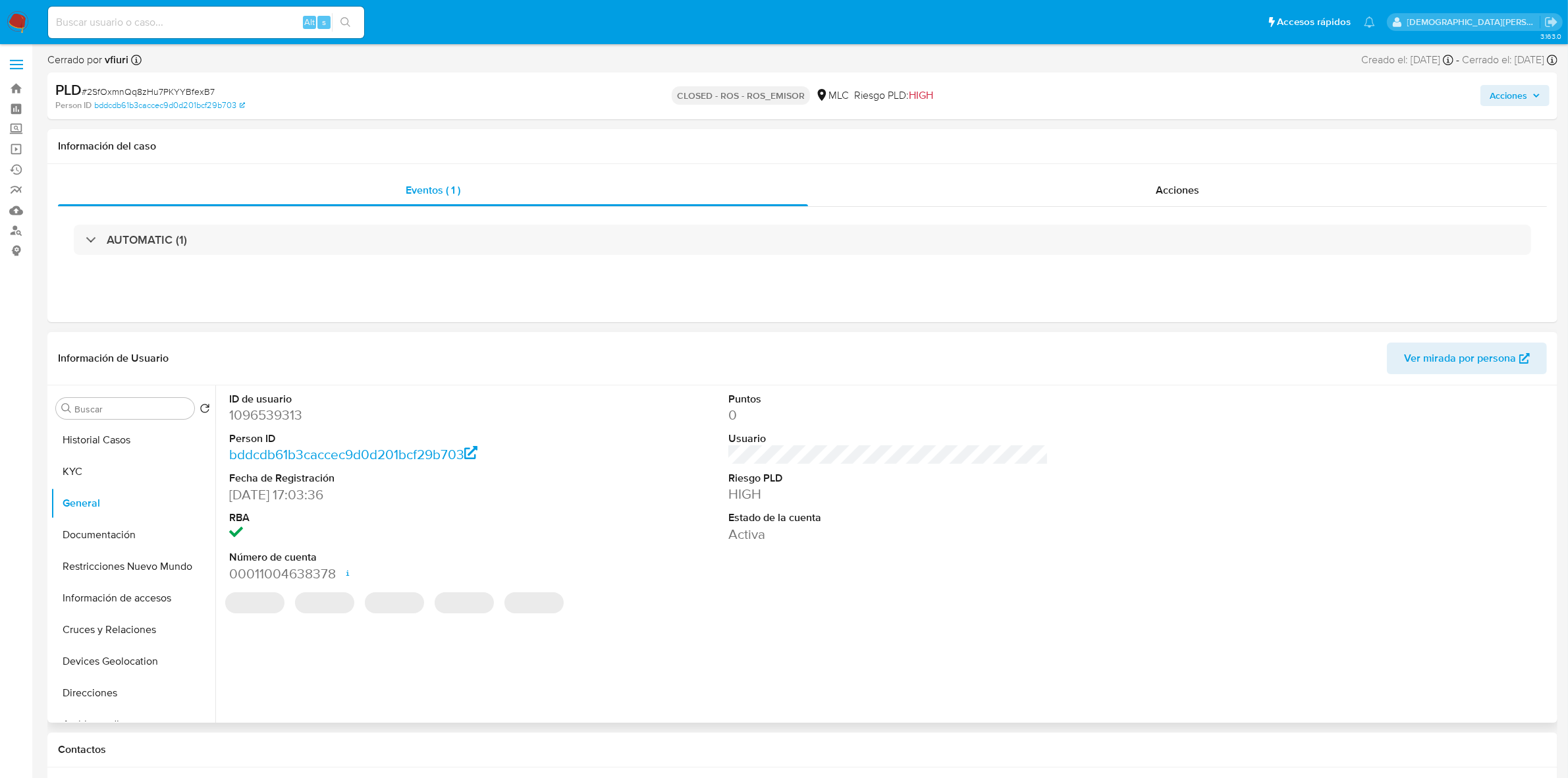
click at [272, 419] on dd "1096539313" at bounding box center [389, 415] width 320 height 18
copy dd "1096539313"
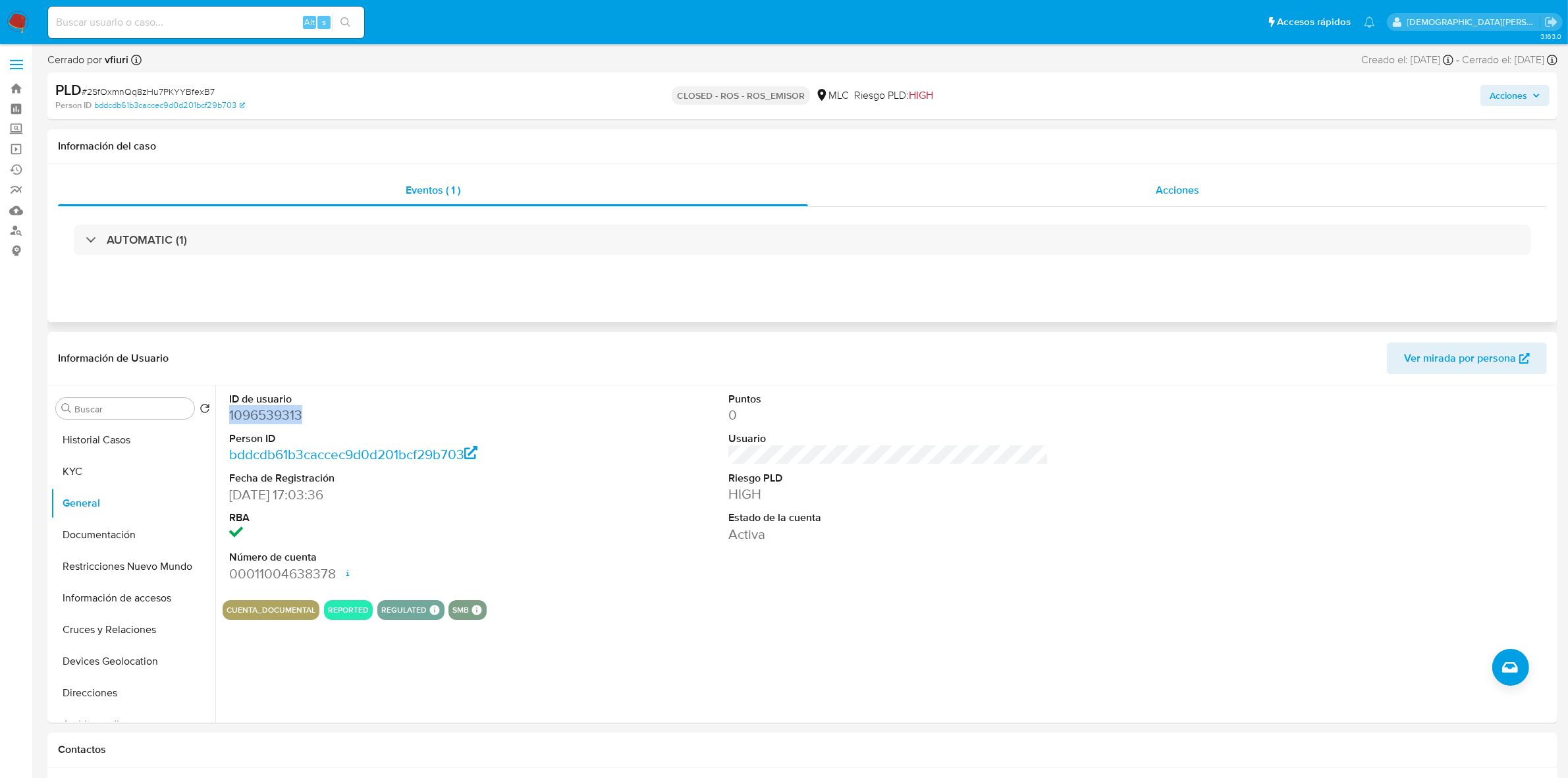
click at [1173, 183] on span "Acciones" at bounding box center [1178, 190] width 44 height 15
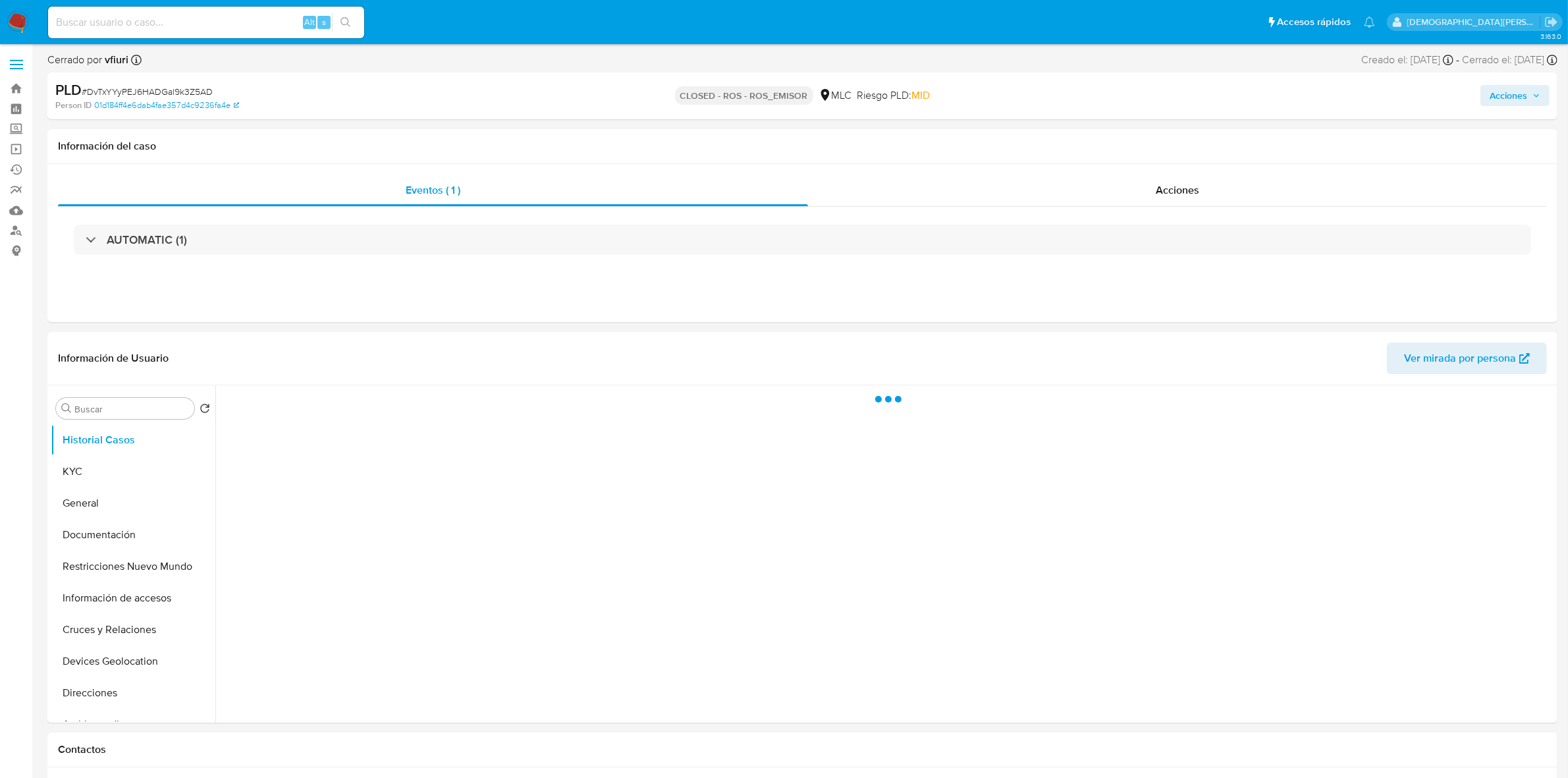
select select "10"
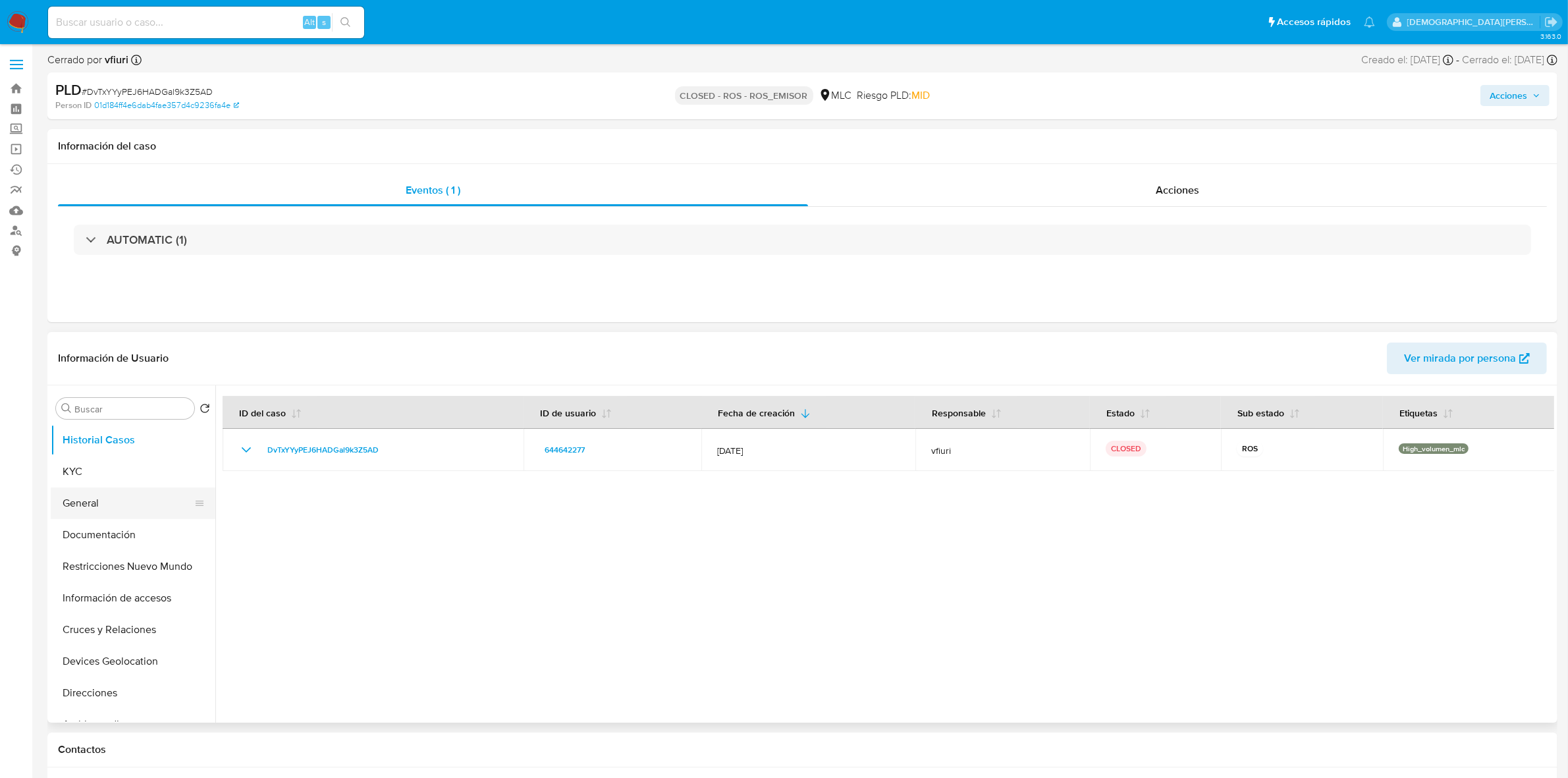
click at [110, 506] on button "General" at bounding box center [127, 503] width 154 height 31
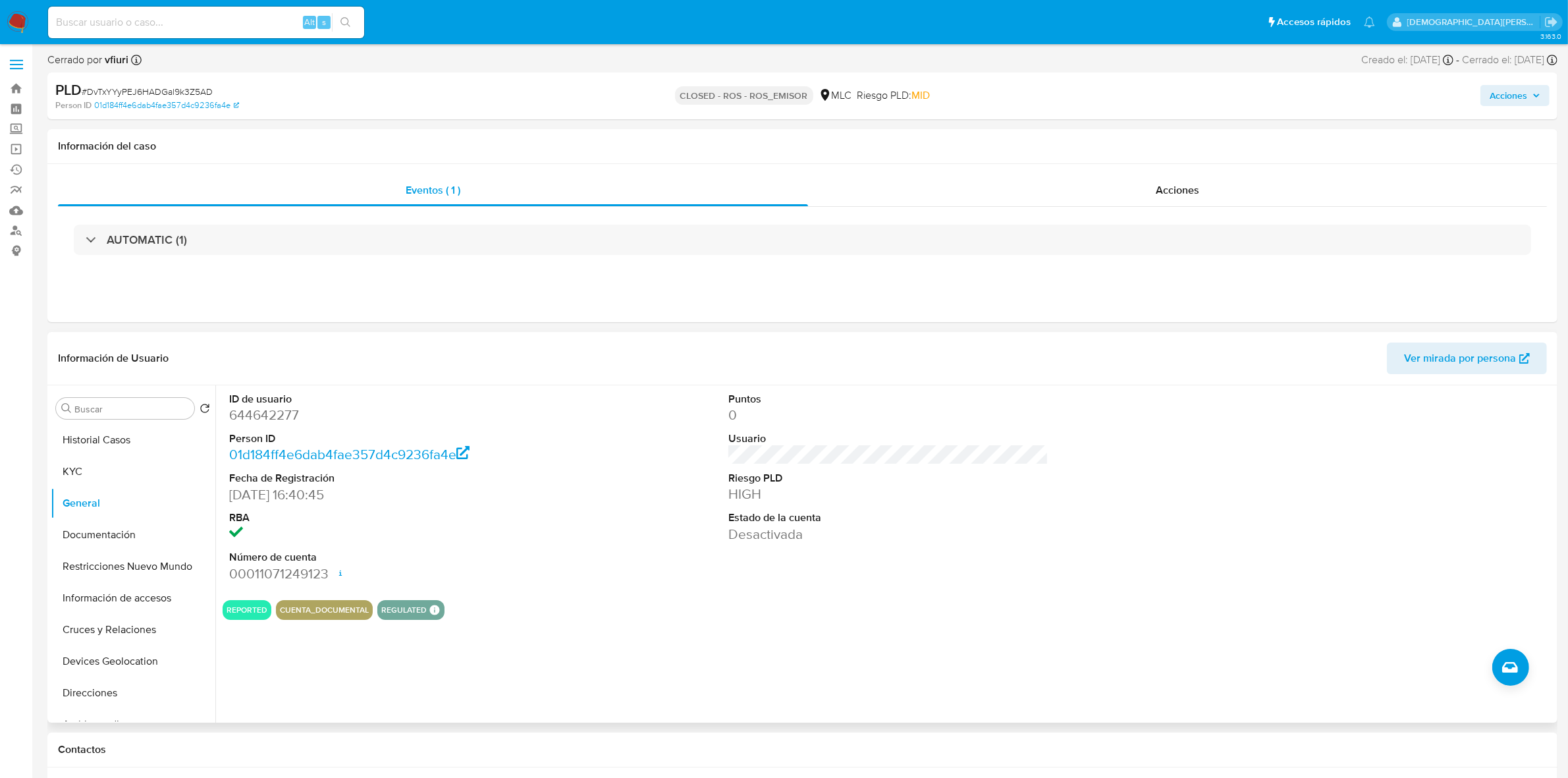
click at [265, 419] on dd "644642277" at bounding box center [389, 415] width 320 height 18
copy dd "644642277"
click at [1055, 185] on div "Acciones" at bounding box center [1178, 190] width 739 height 31
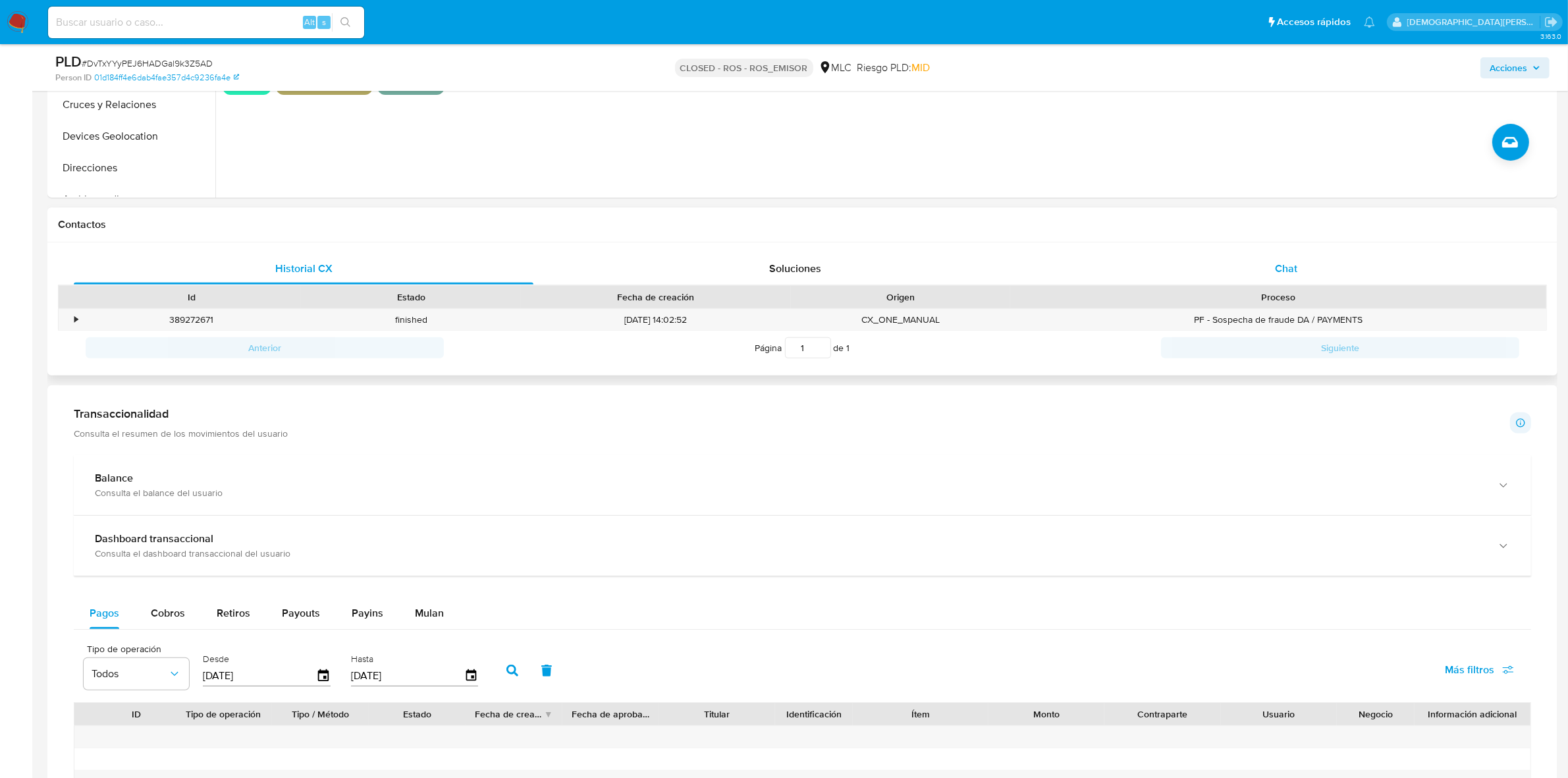
scroll to position [576, 0]
click at [1252, 264] on div "Chat" at bounding box center [1286, 267] width 459 height 31
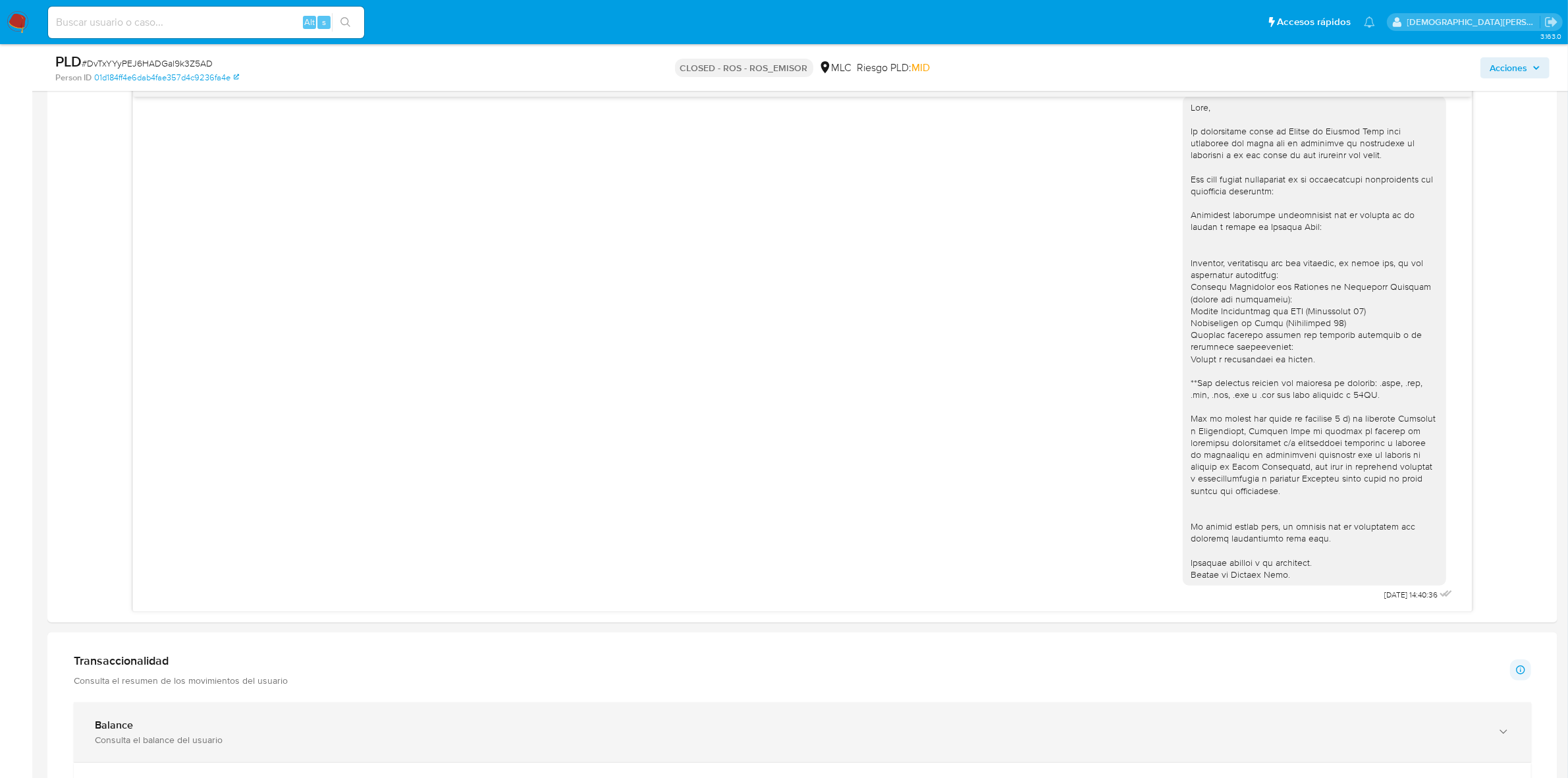
scroll to position [988, 0]
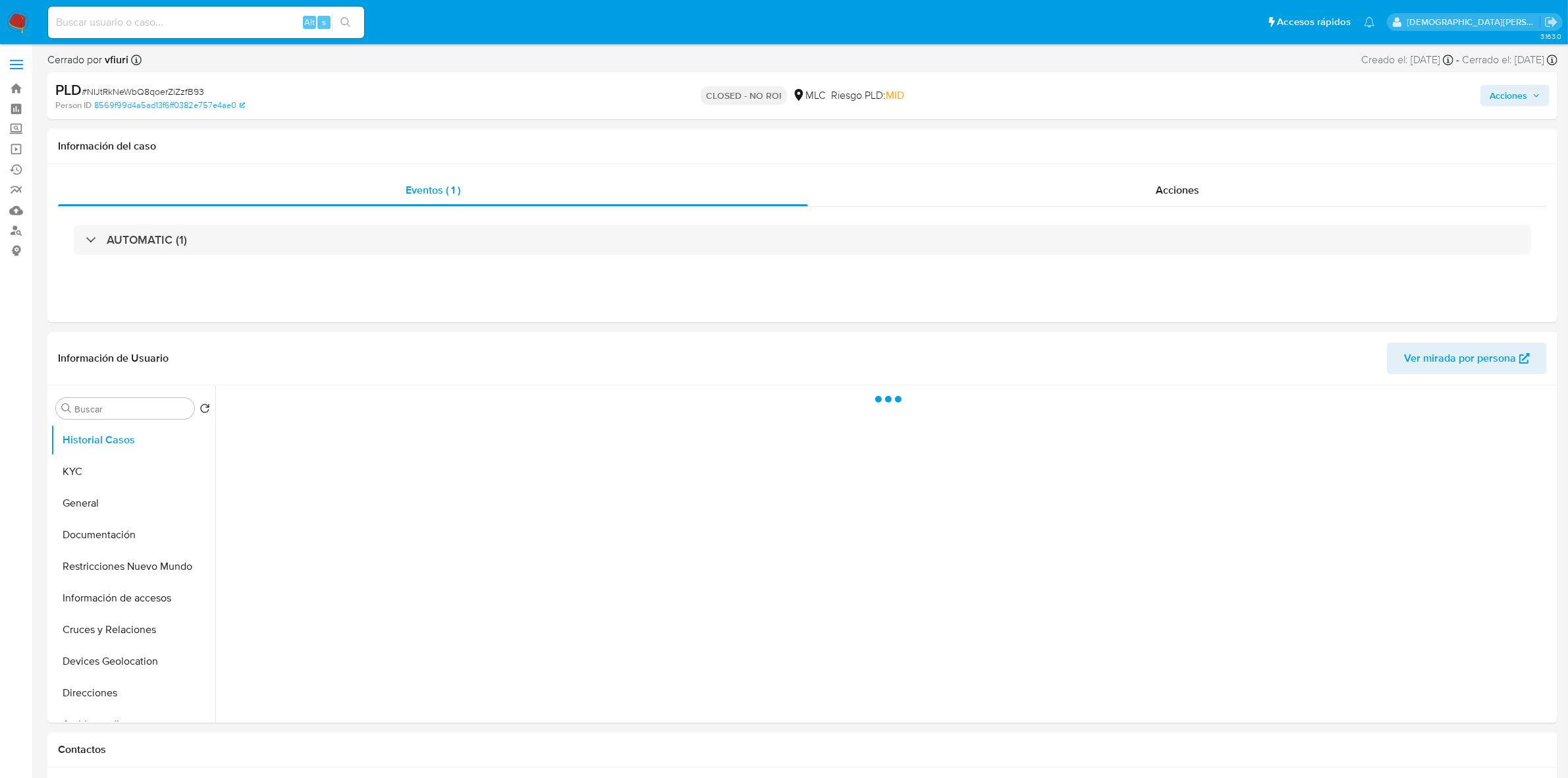
select select "10"
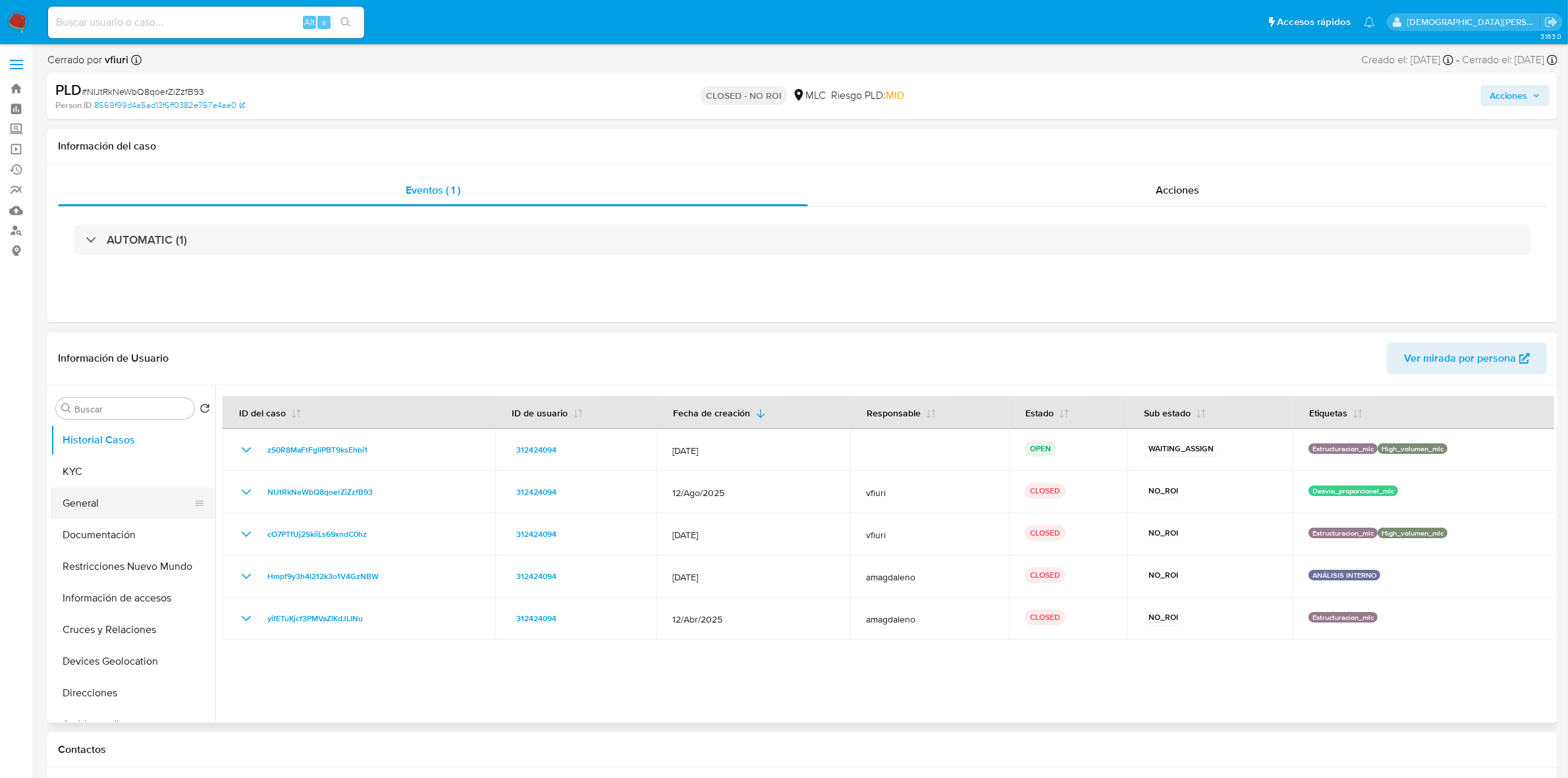
click at [142, 506] on button "General" at bounding box center [127, 503] width 154 height 31
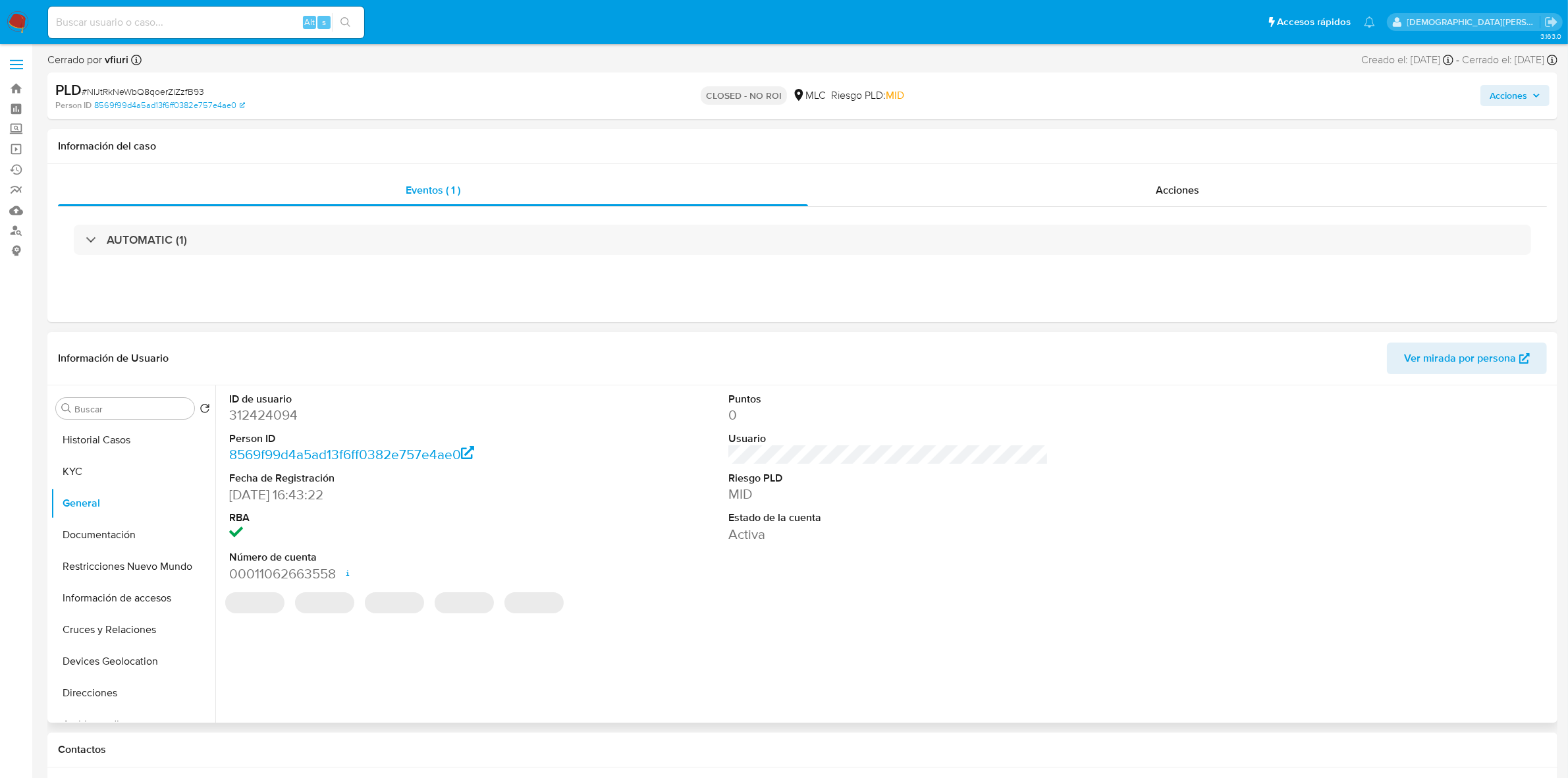
click at [274, 410] on dd "312424094" at bounding box center [389, 415] width 320 height 18
copy dd "312424094"
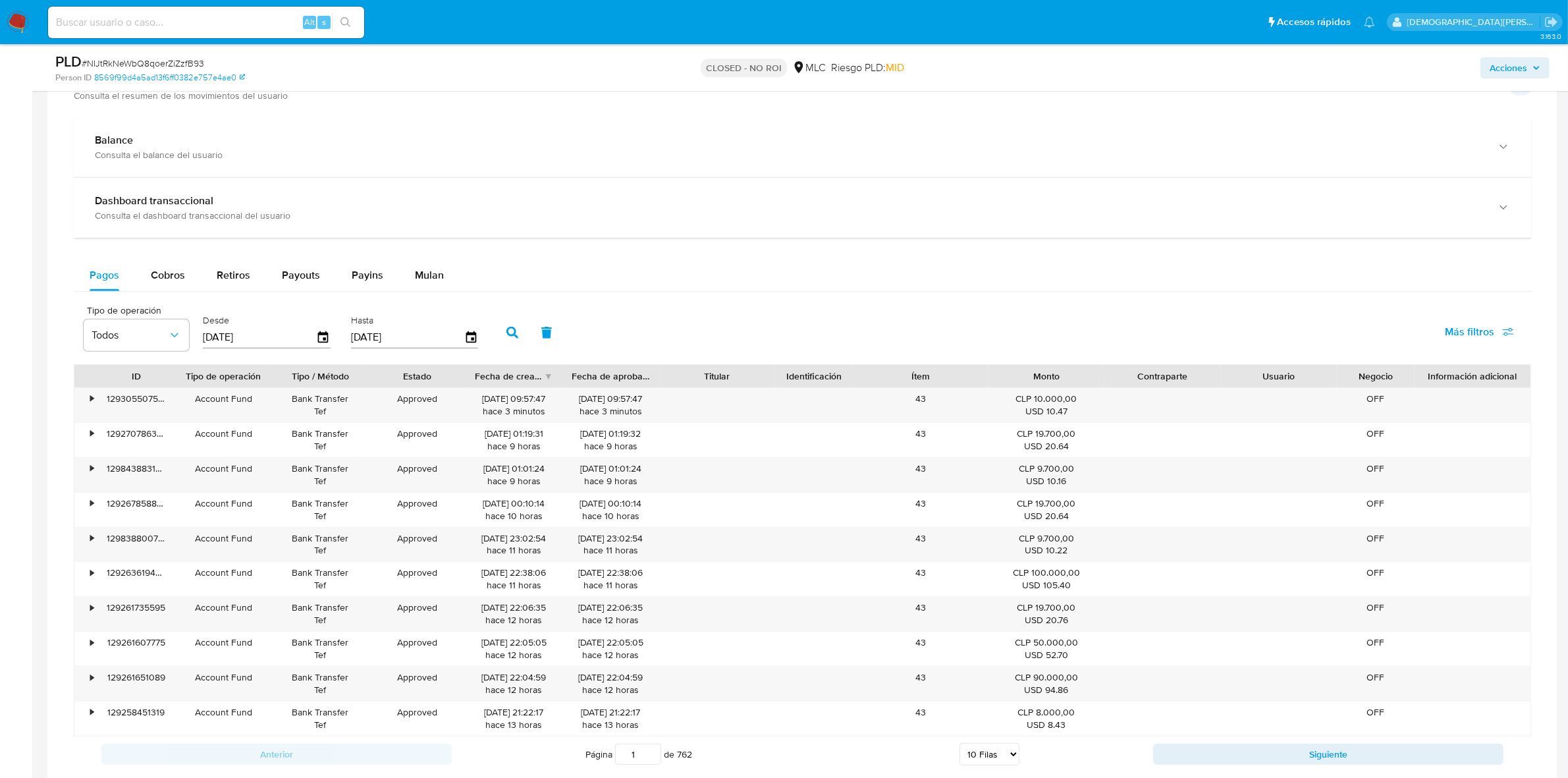
scroll to position [165, 0]
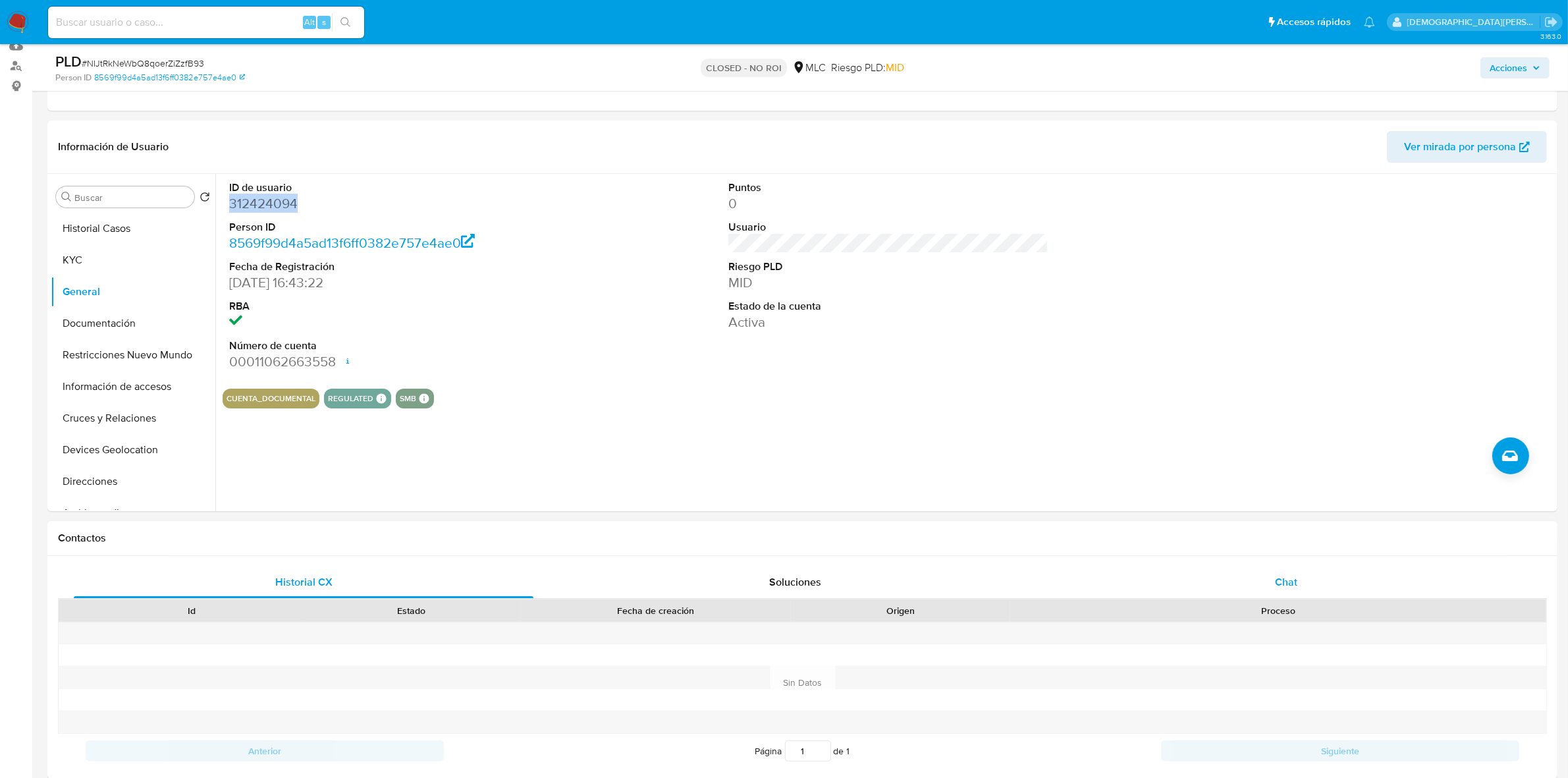
click at [1215, 582] on div "Chat" at bounding box center [1286, 582] width 459 height 31
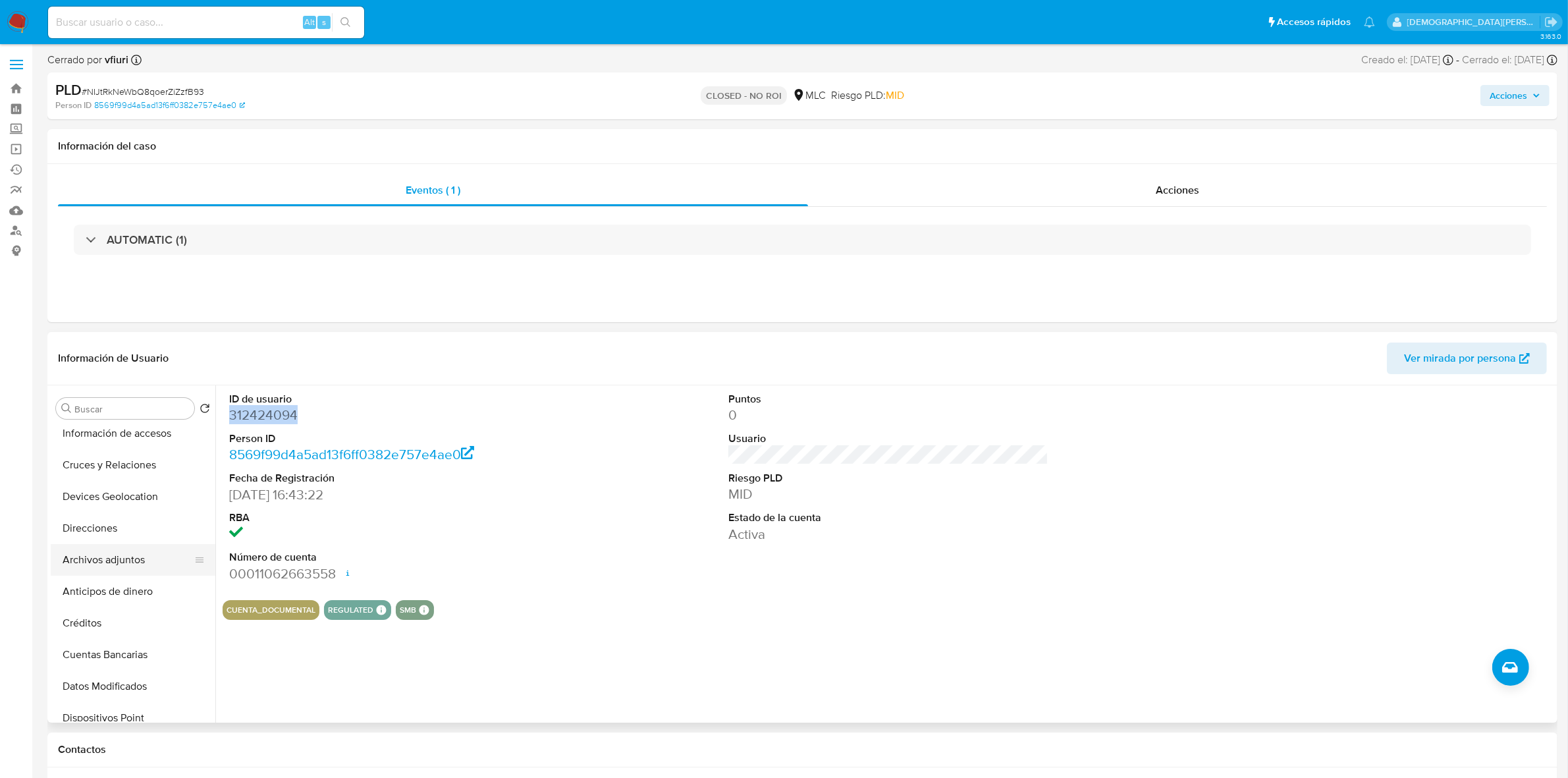
click at [135, 561] on button "Archivos adjuntos" at bounding box center [127, 560] width 154 height 31
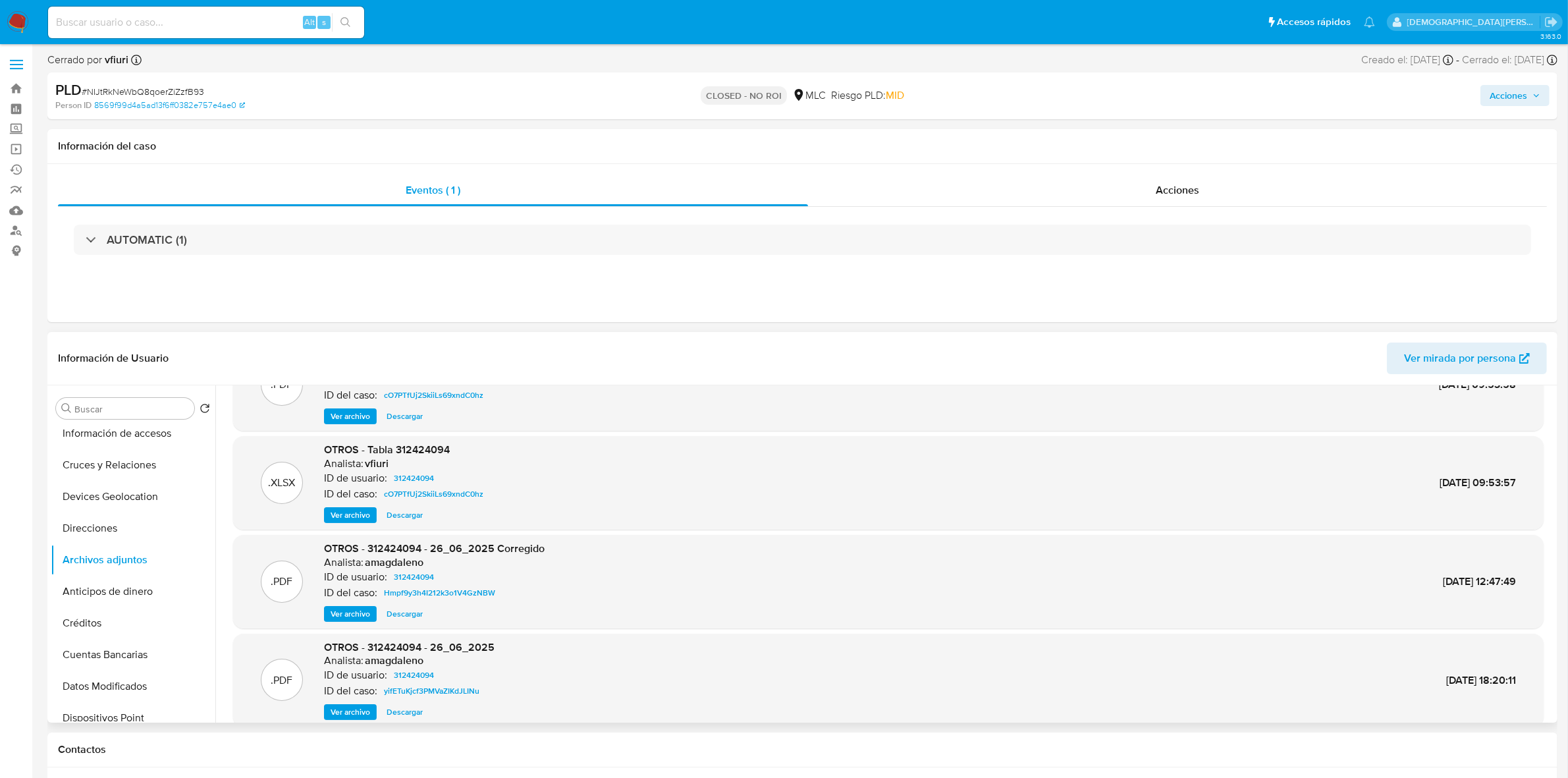
scroll to position [0, 0]
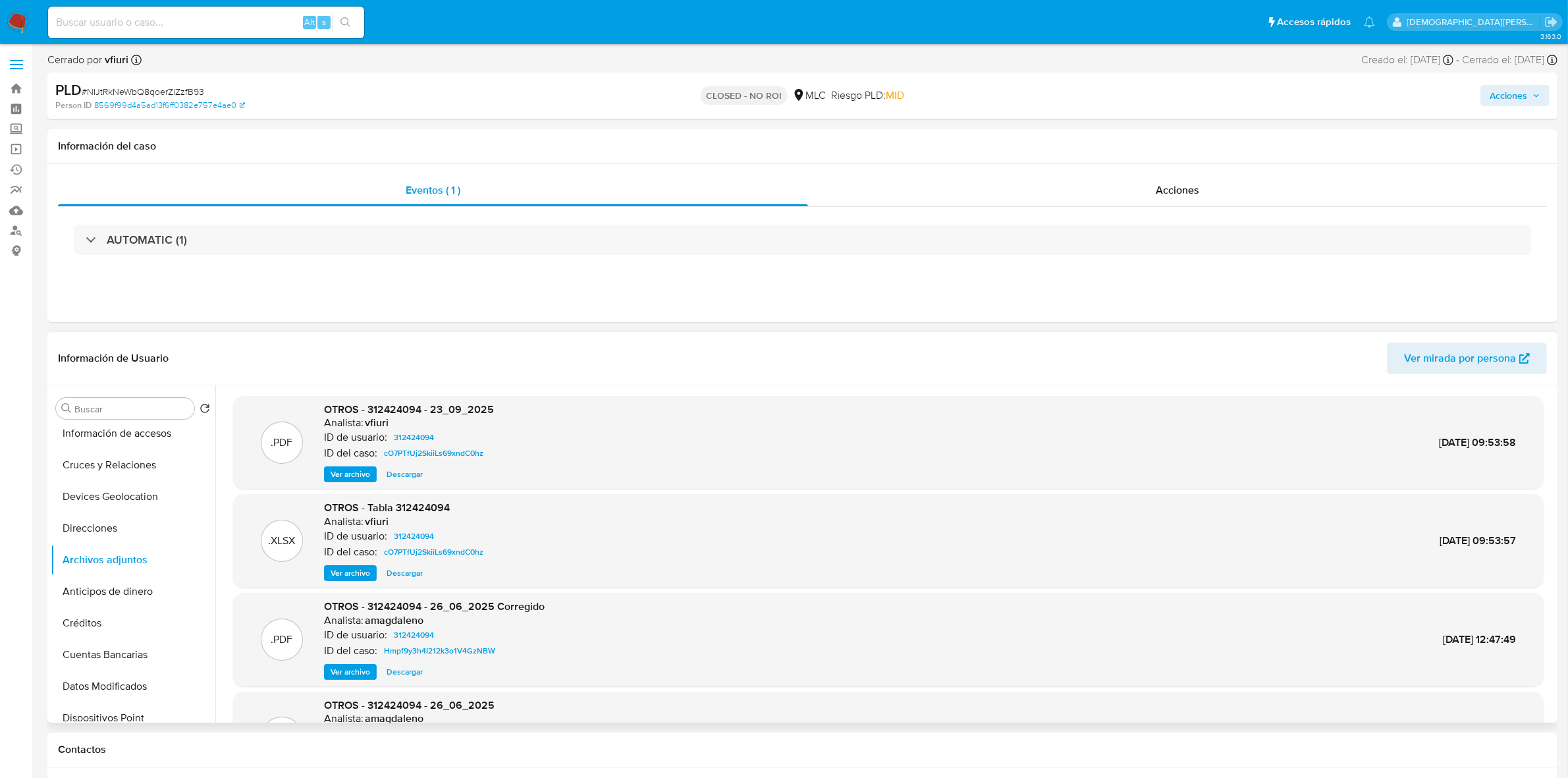
click at [356, 475] on span "Ver archivo" at bounding box center [350, 474] width 40 height 13
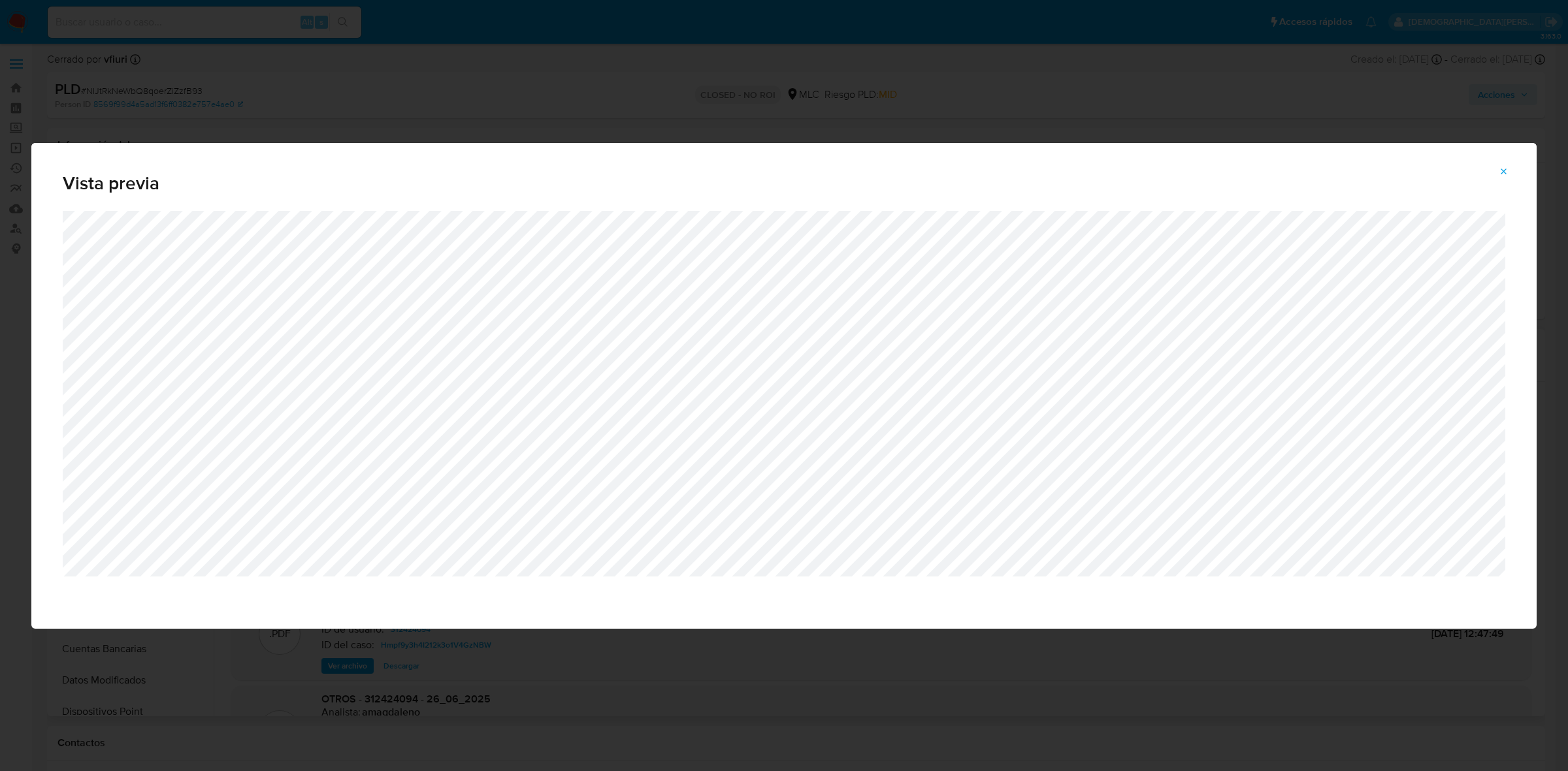
click at [1506, 172] on icon "Attachment preview" at bounding box center [1503, 171] width 10 height 10
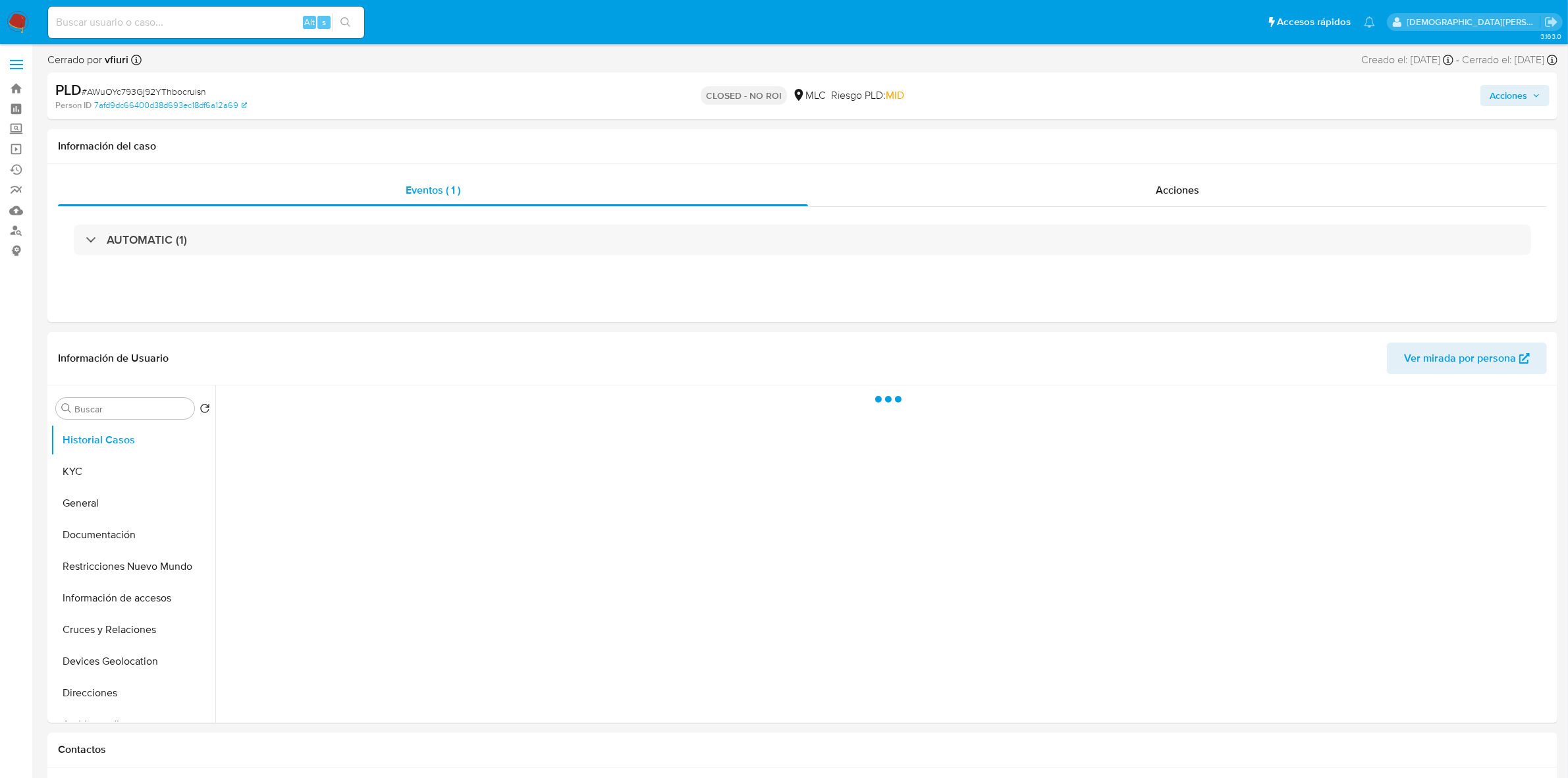
select select "10"
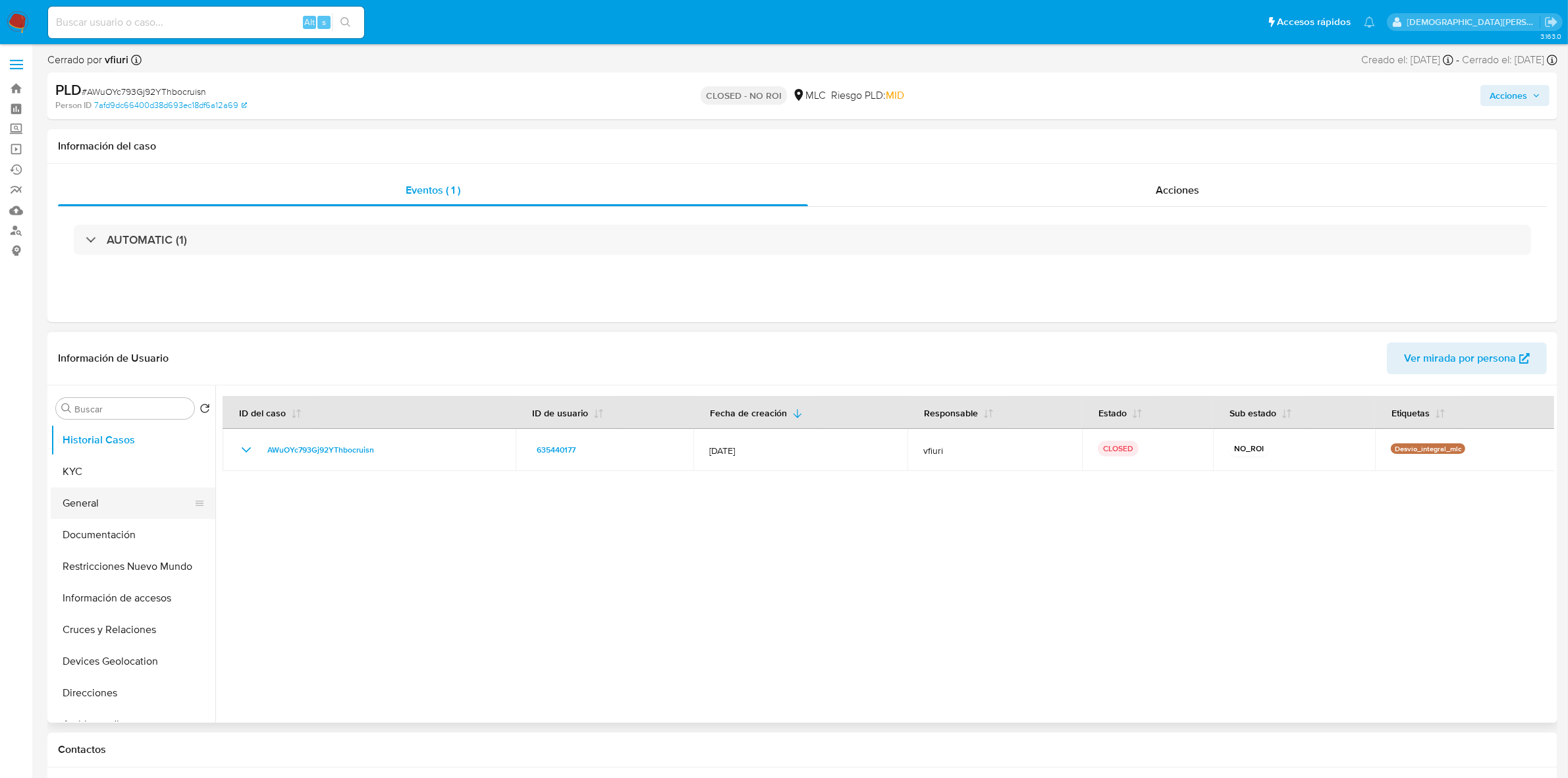
click at [94, 503] on button "General" at bounding box center [127, 503] width 154 height 31
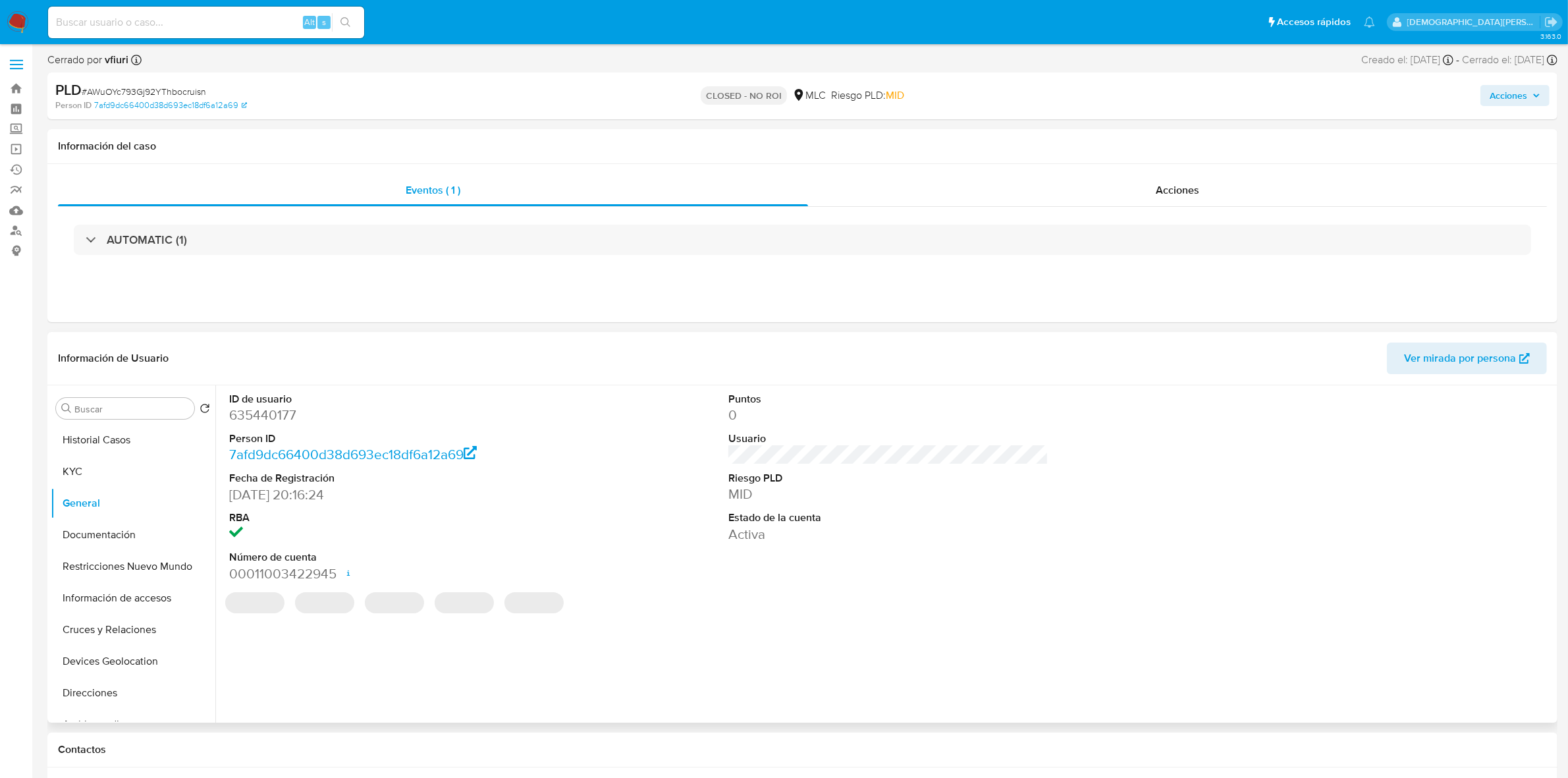
click at [273, 417] on dd "635440177" at bounding box center [389, 415] width 320 height 18
copy dd "635440177"
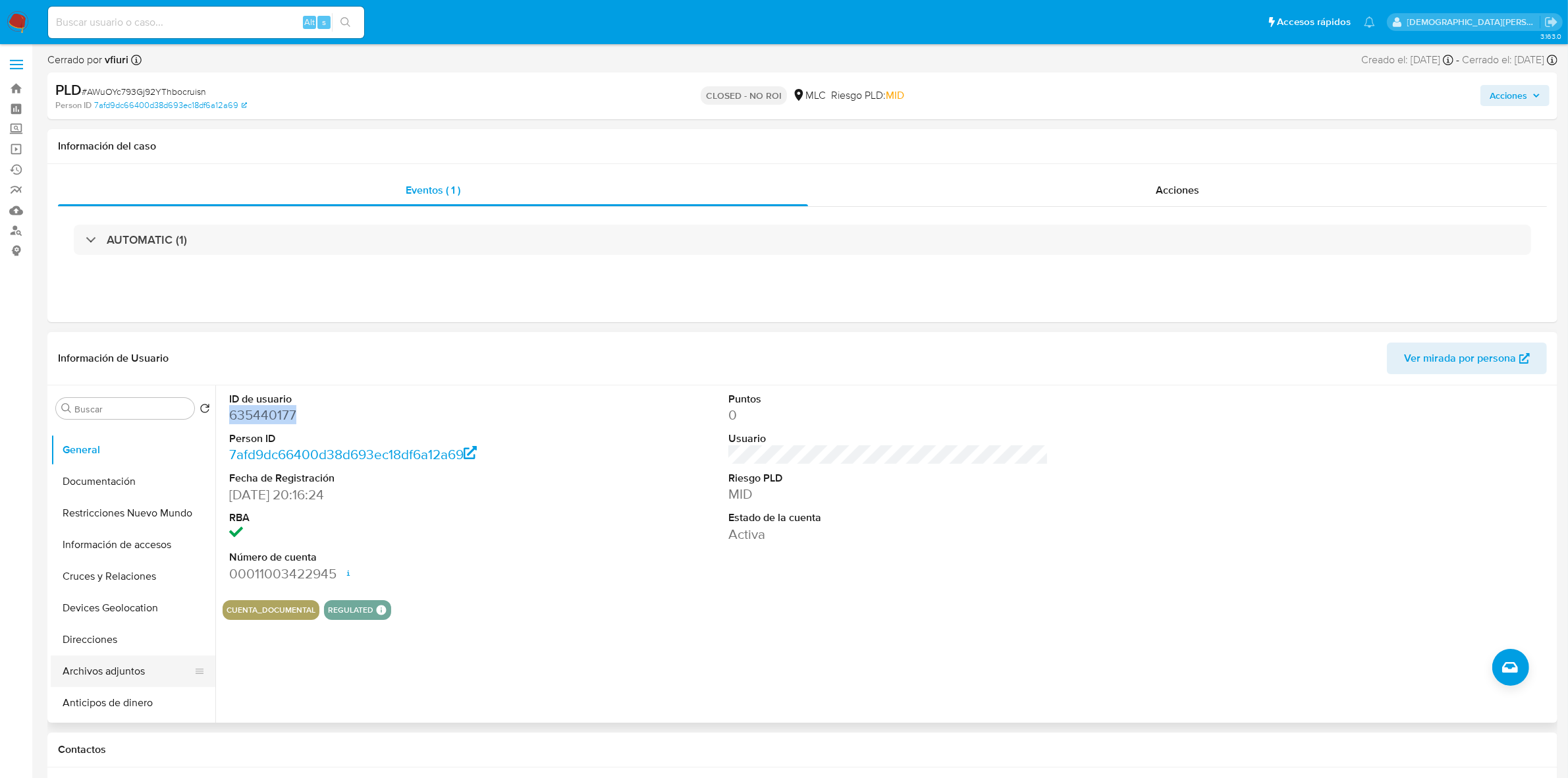
scroll to position [83, 0]
click at [128, 639] on button "Archivos adjuntos" at bounding box center [127, 642] width 154 height 31
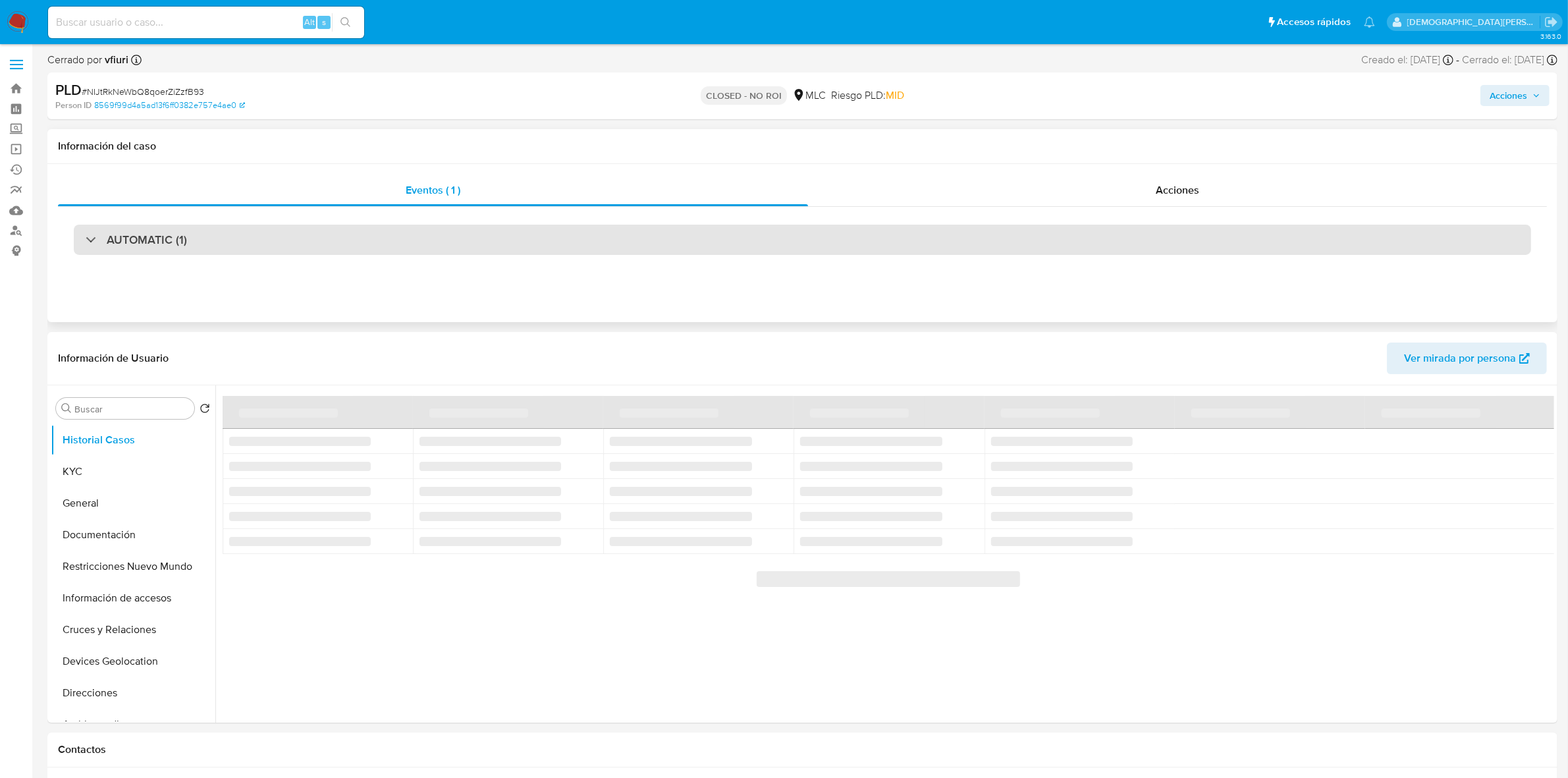
select select "10"
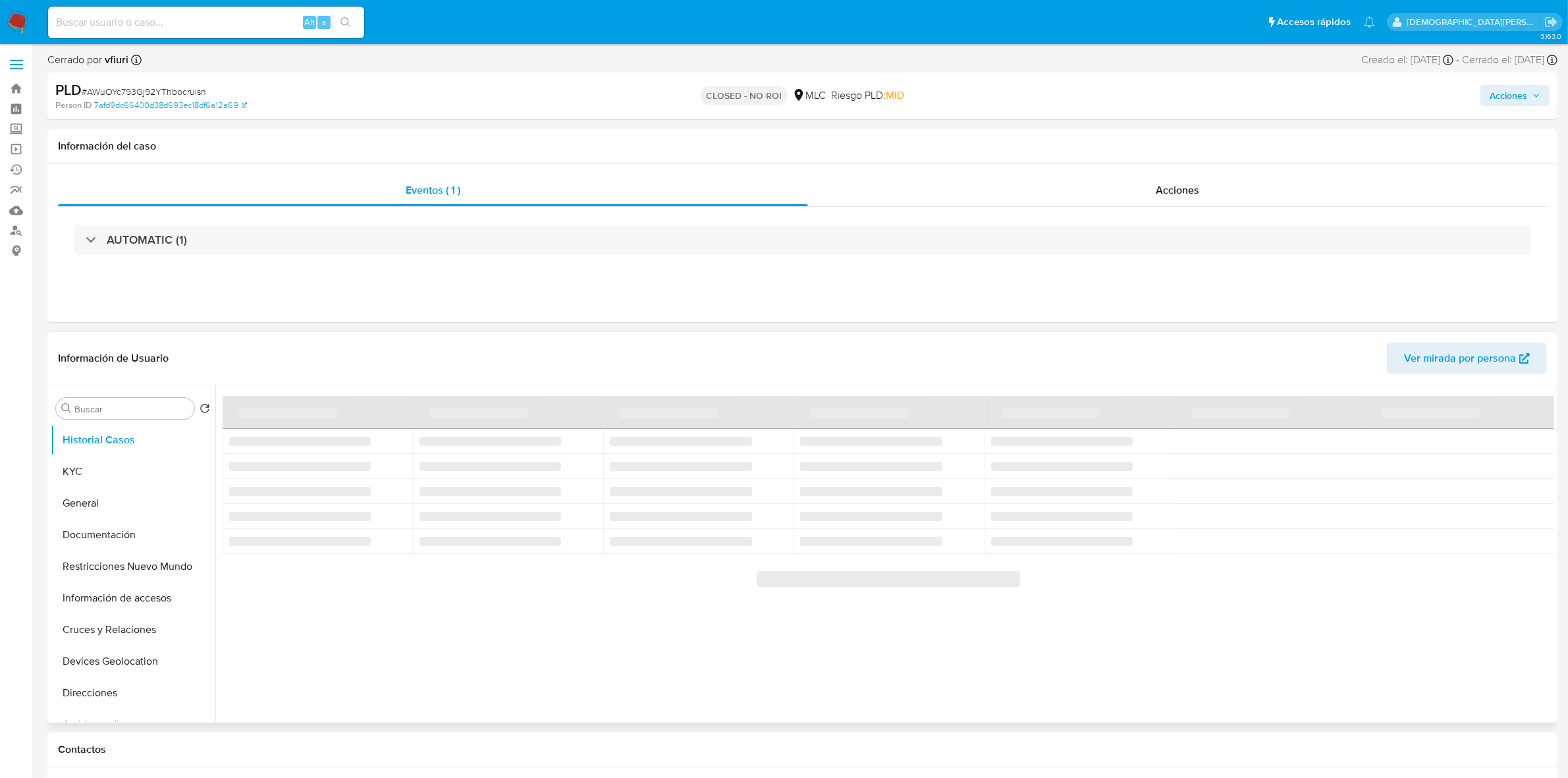
select select "10"
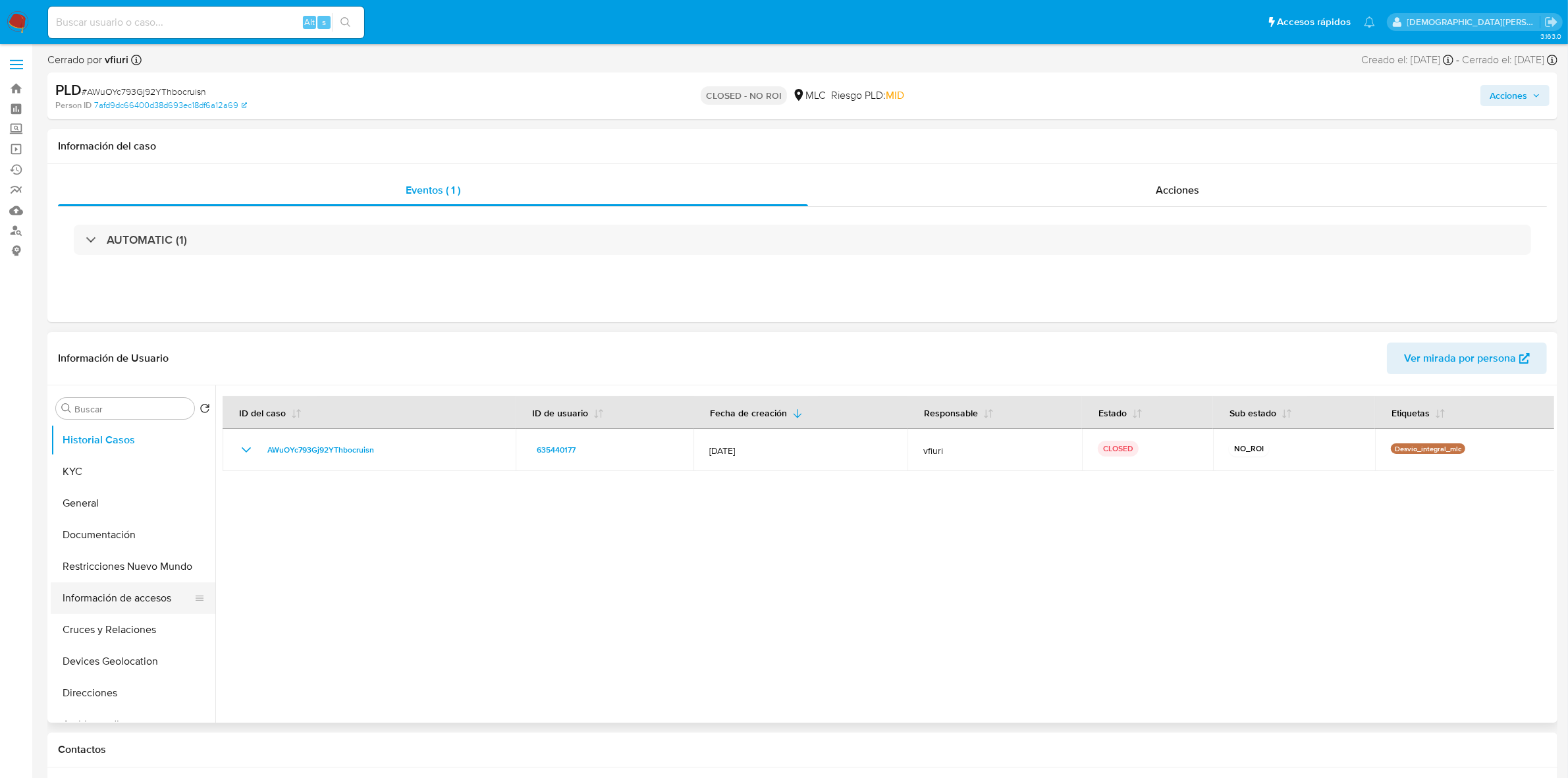
scroll to position [83, 0]
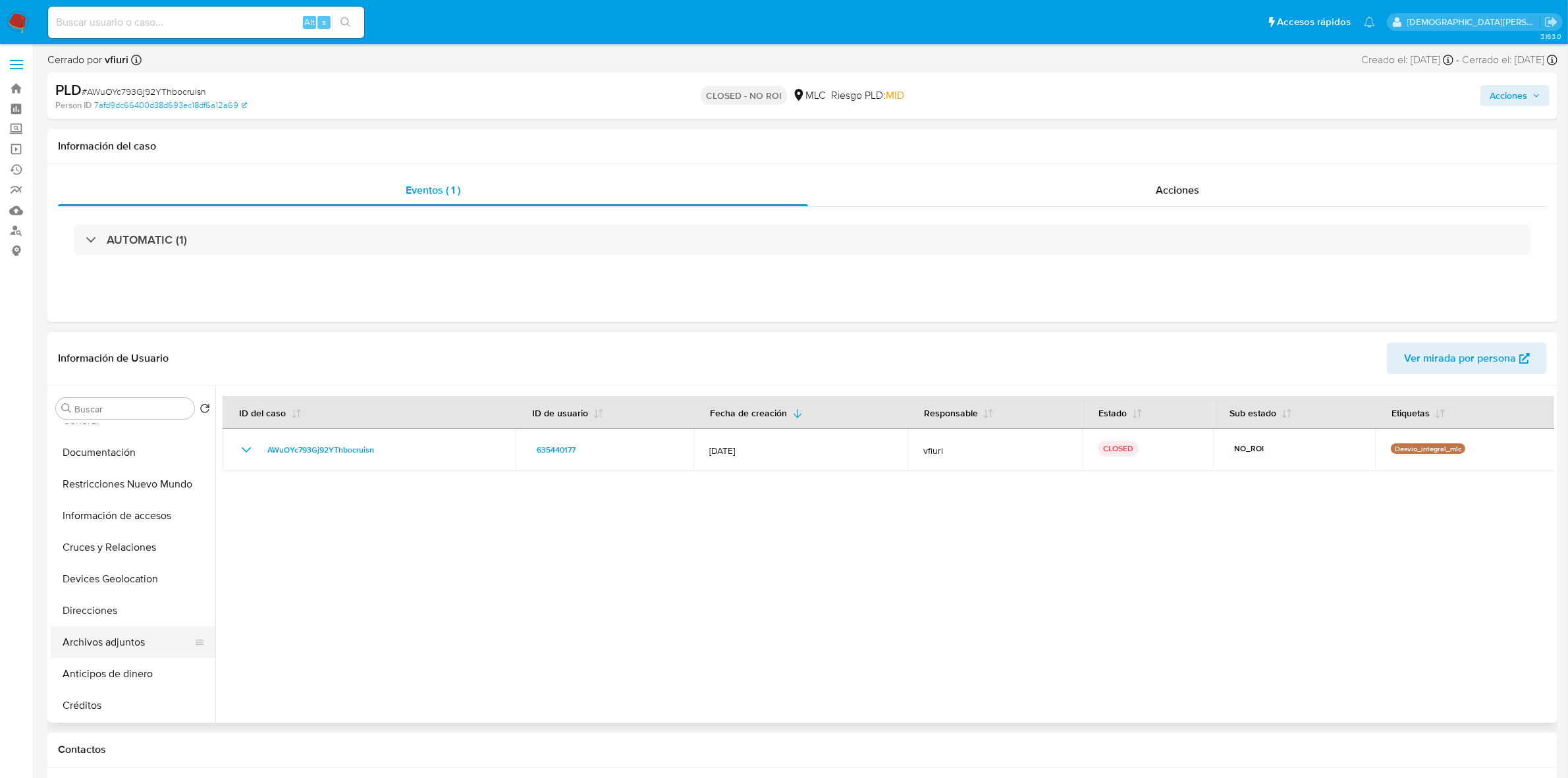
click at [120, 649] on button "Archivos adjuntos" at bounding box center [127, 642] width 154 height 31
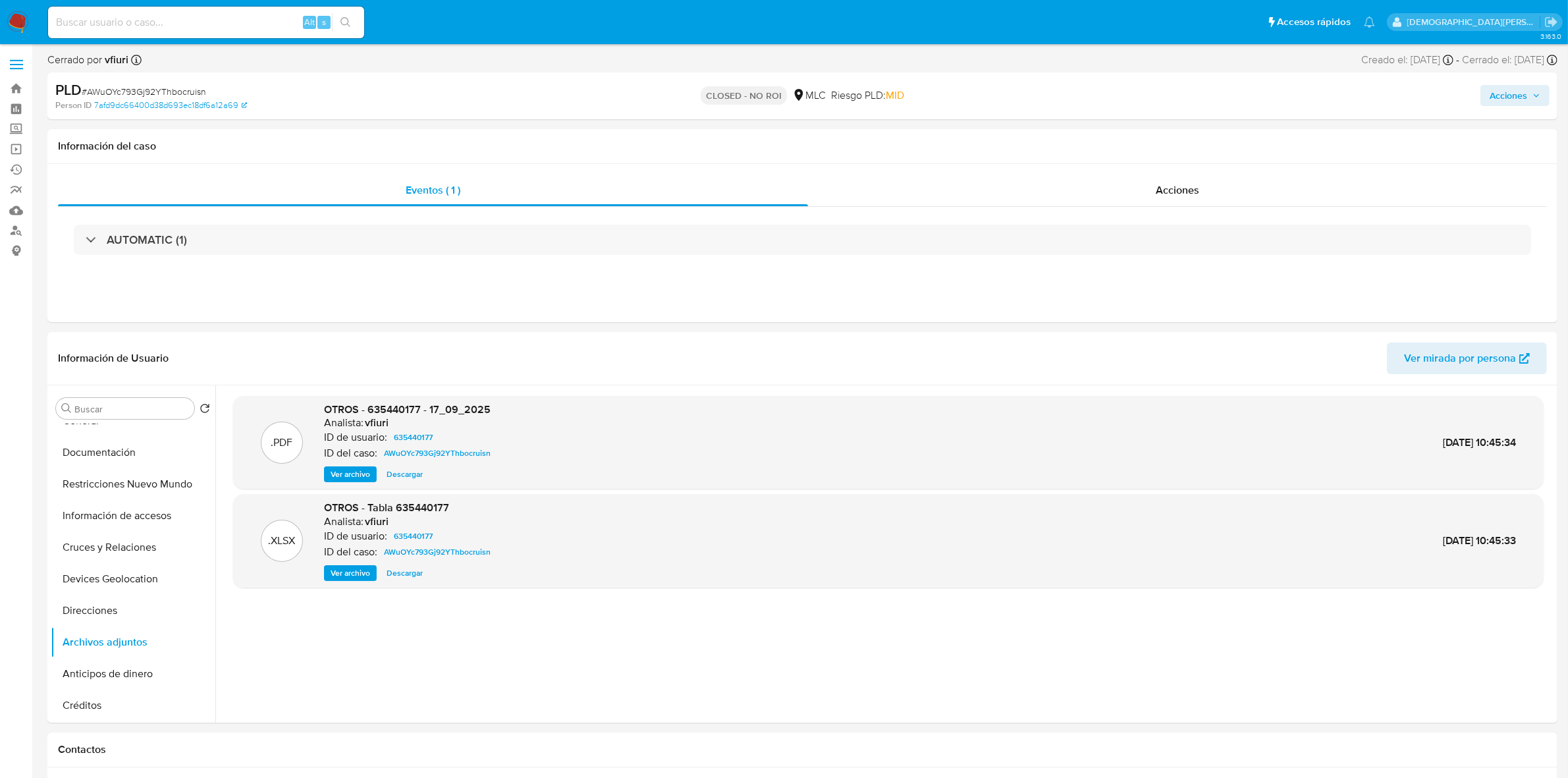
click at [360, 476] on span "Ver archivo" at bounding box center [350, 474] width 40 height 13
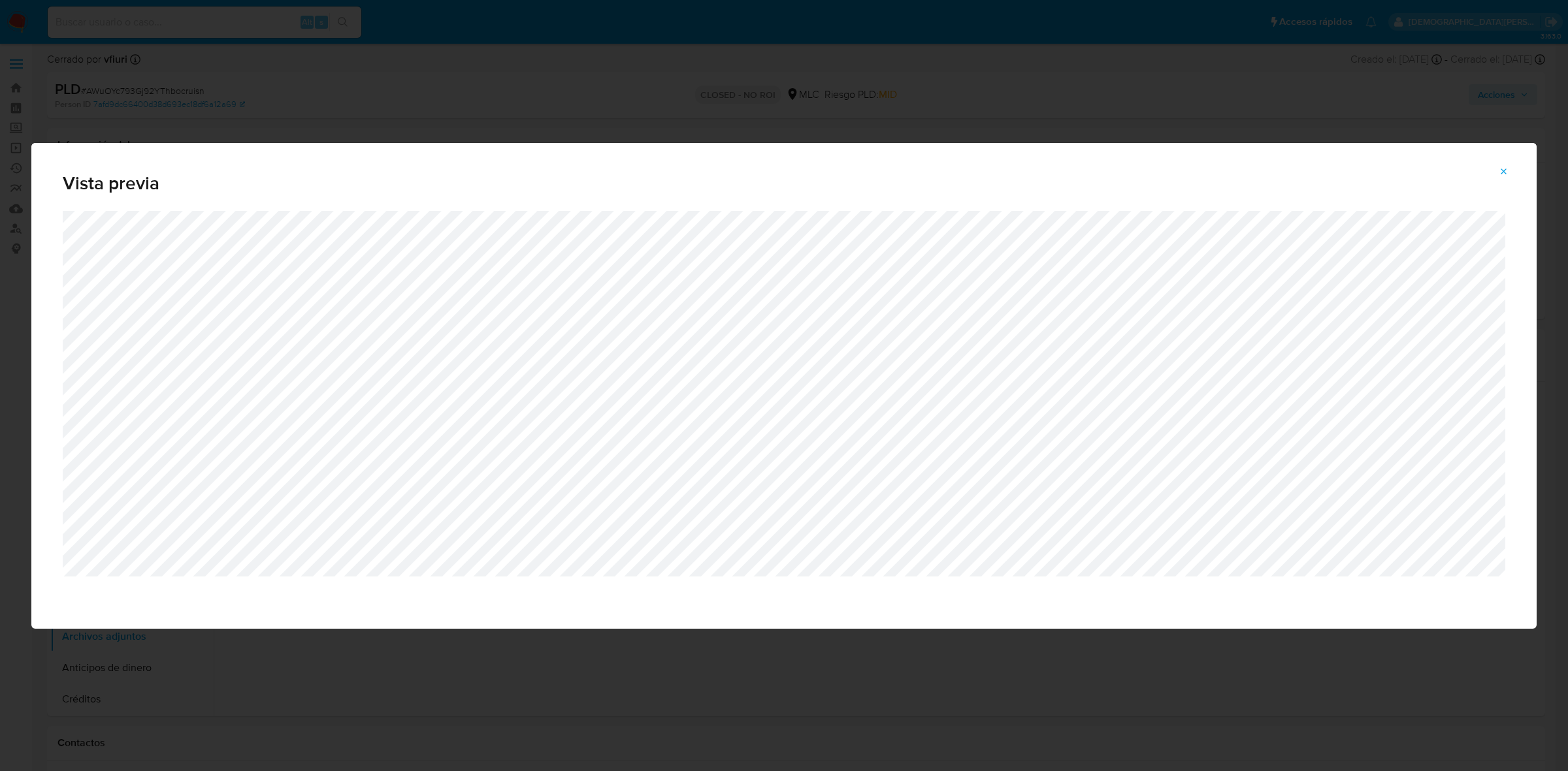
click at [1009, 126] on div "Vista previa" at bounding box center [784, 385] width 1568 height 771
click at [1501, 172] on icon "Attachment preview" at bounding box center [1503, 171] width 10 height 10
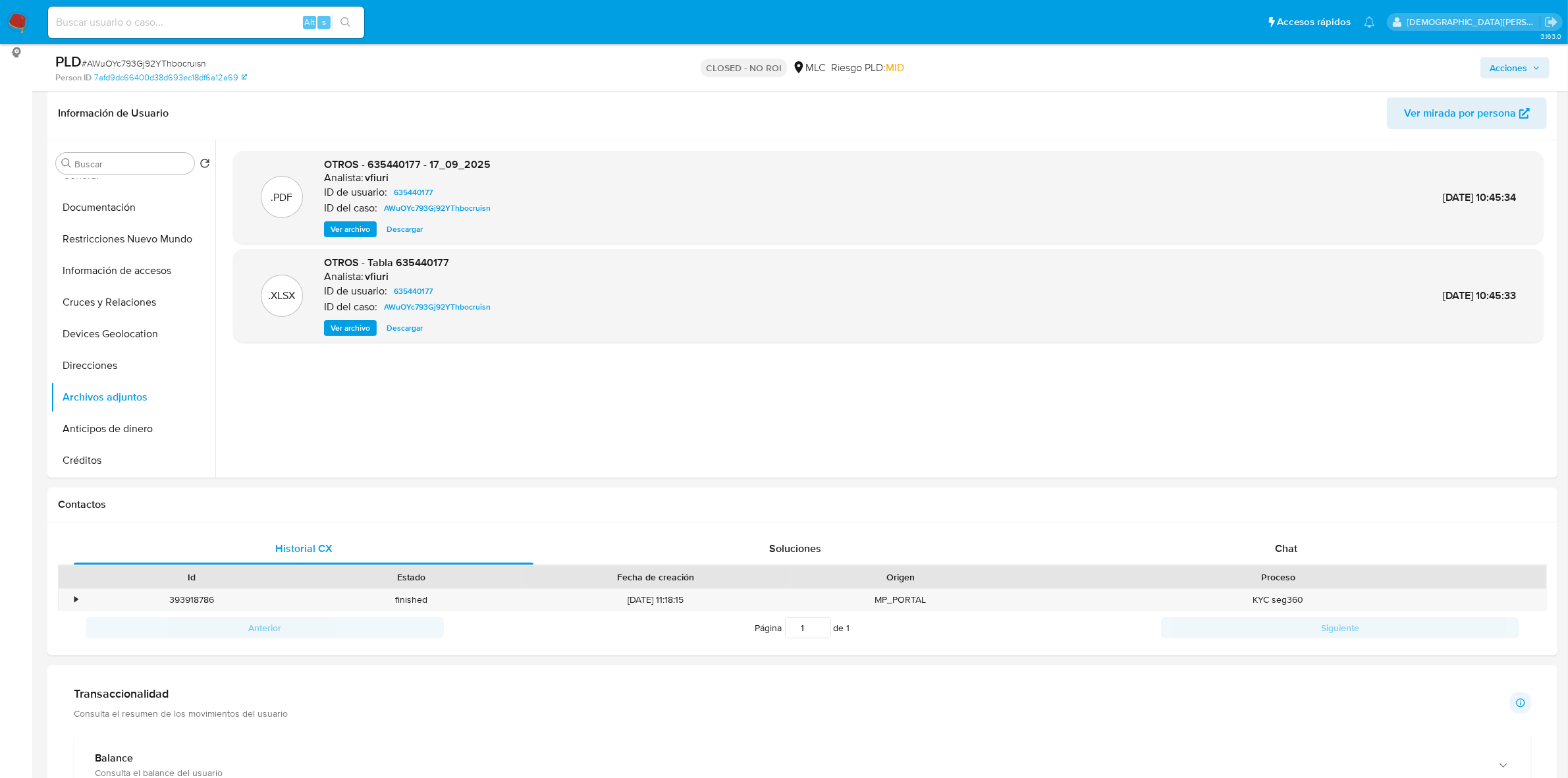
scroll to position [494, 0]
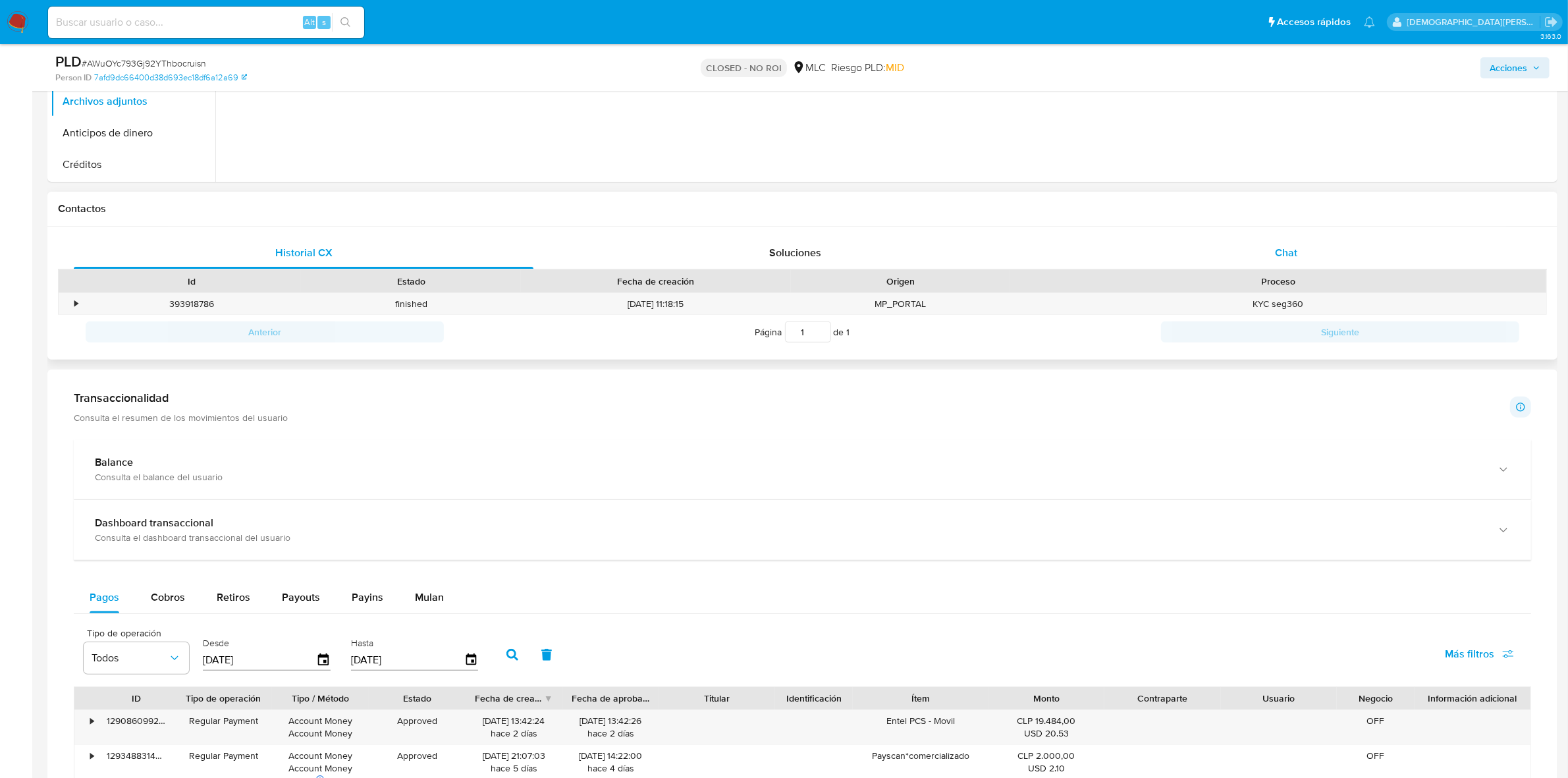
click at [1294, 265] on div "Chat" at bounding box center [1286, 253] width 459 height 31
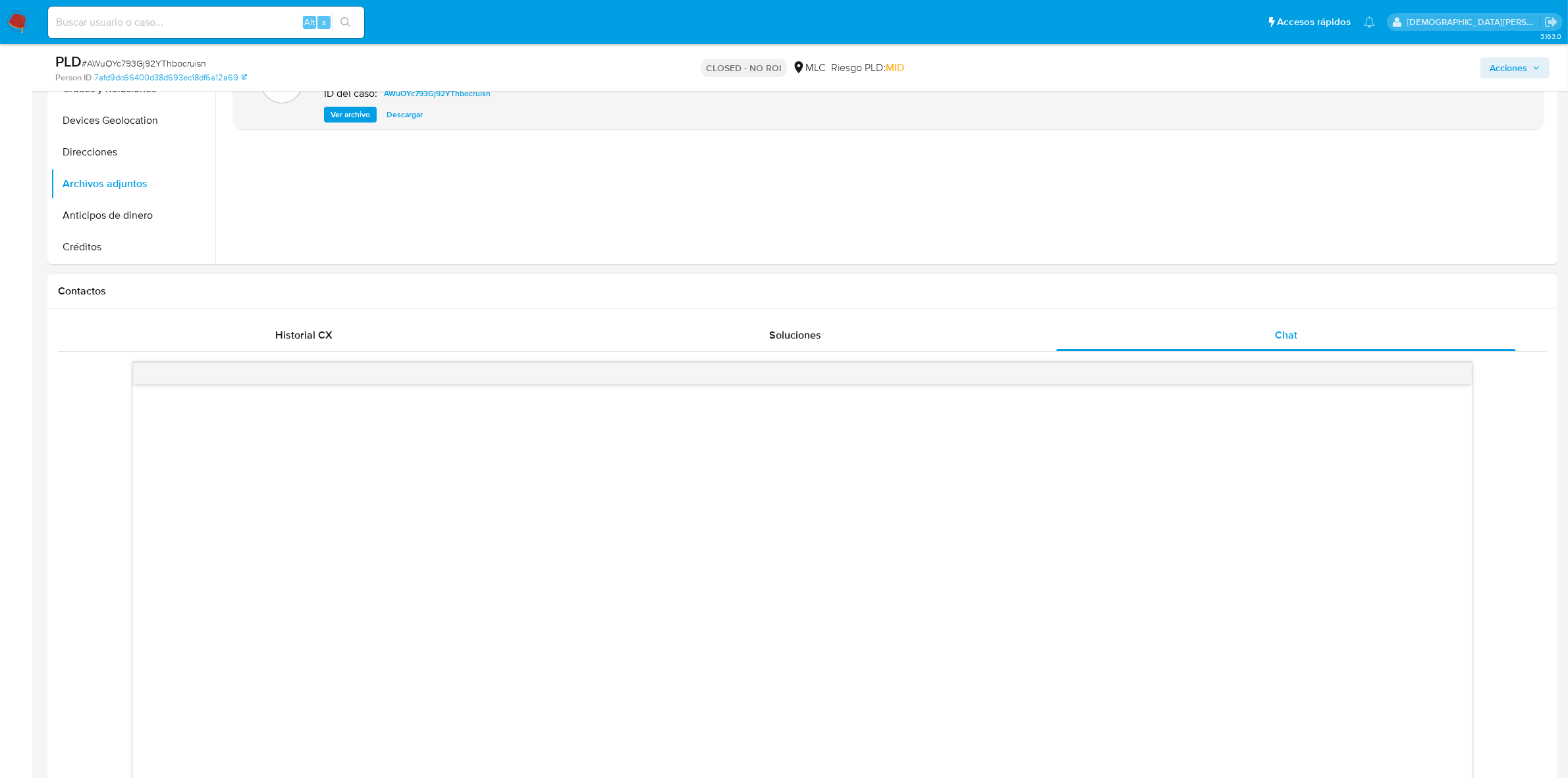
scroll to position [83, 0]
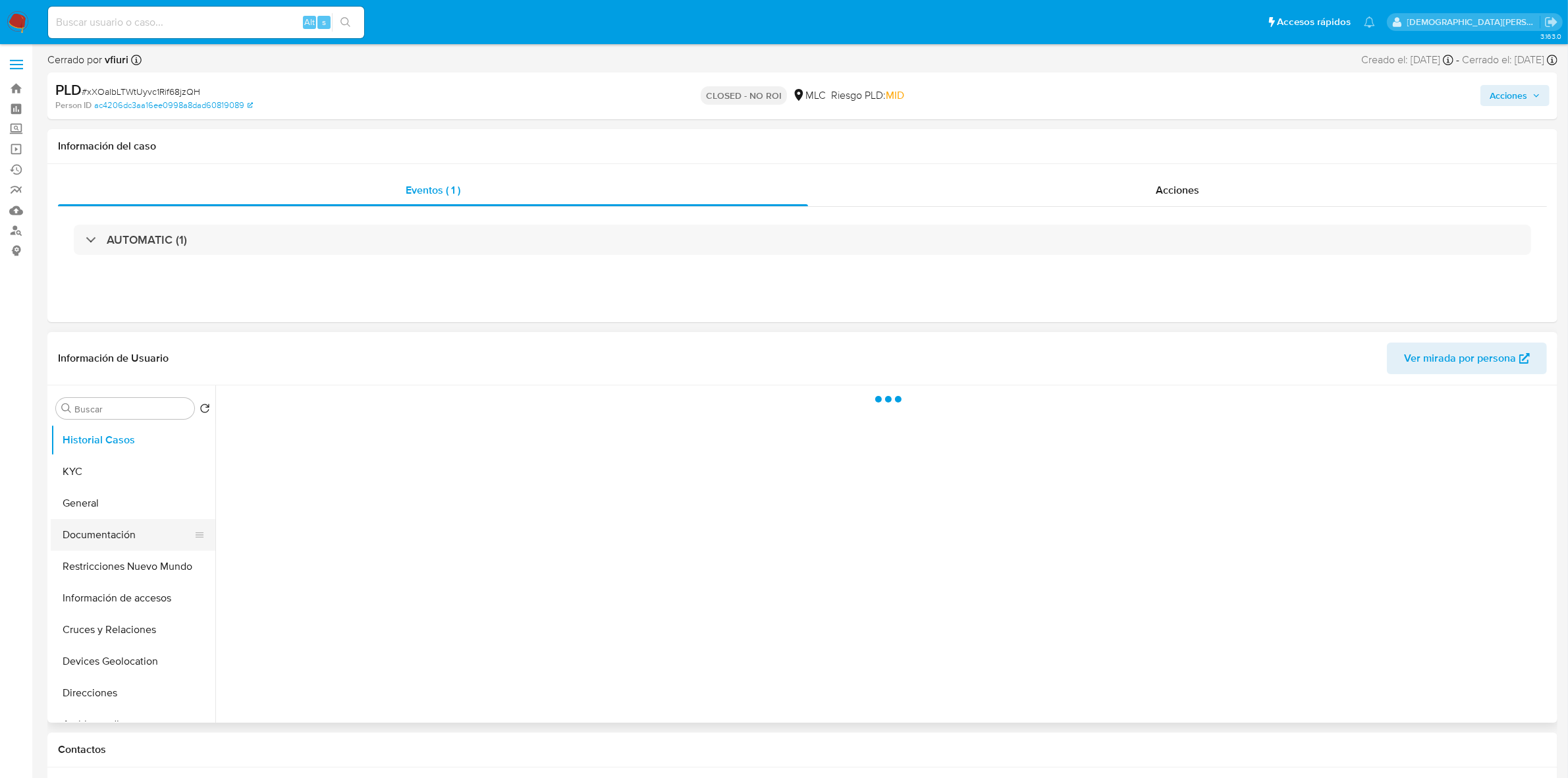
select select "10"
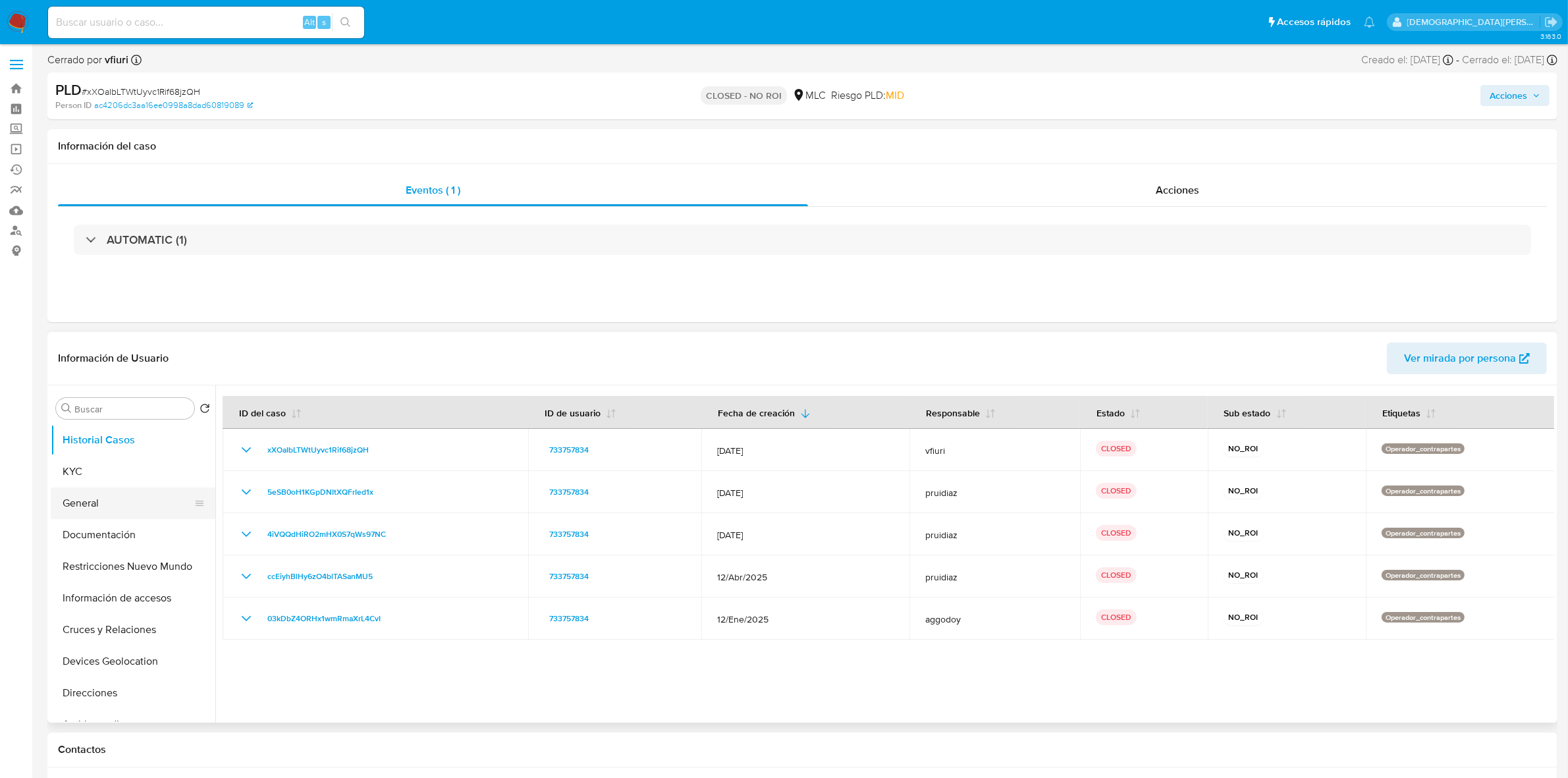
click at [106, 507] on button "General" at bounding box center [127, 503] width 154 height 31
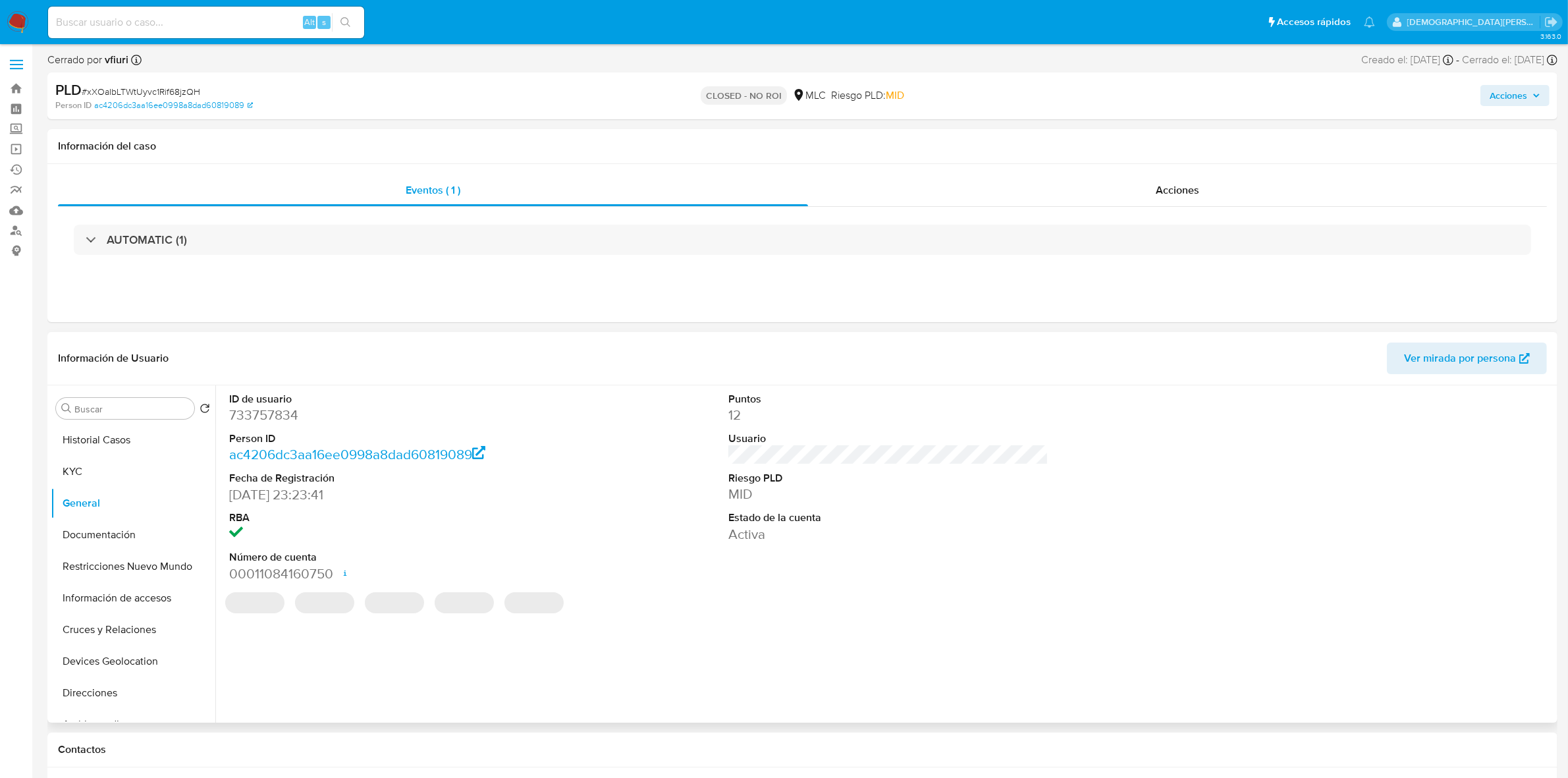
click at [243, 415] on dd "733757834" at bounding box center [389, 415] width 320 height 18
copy dd "733757834"
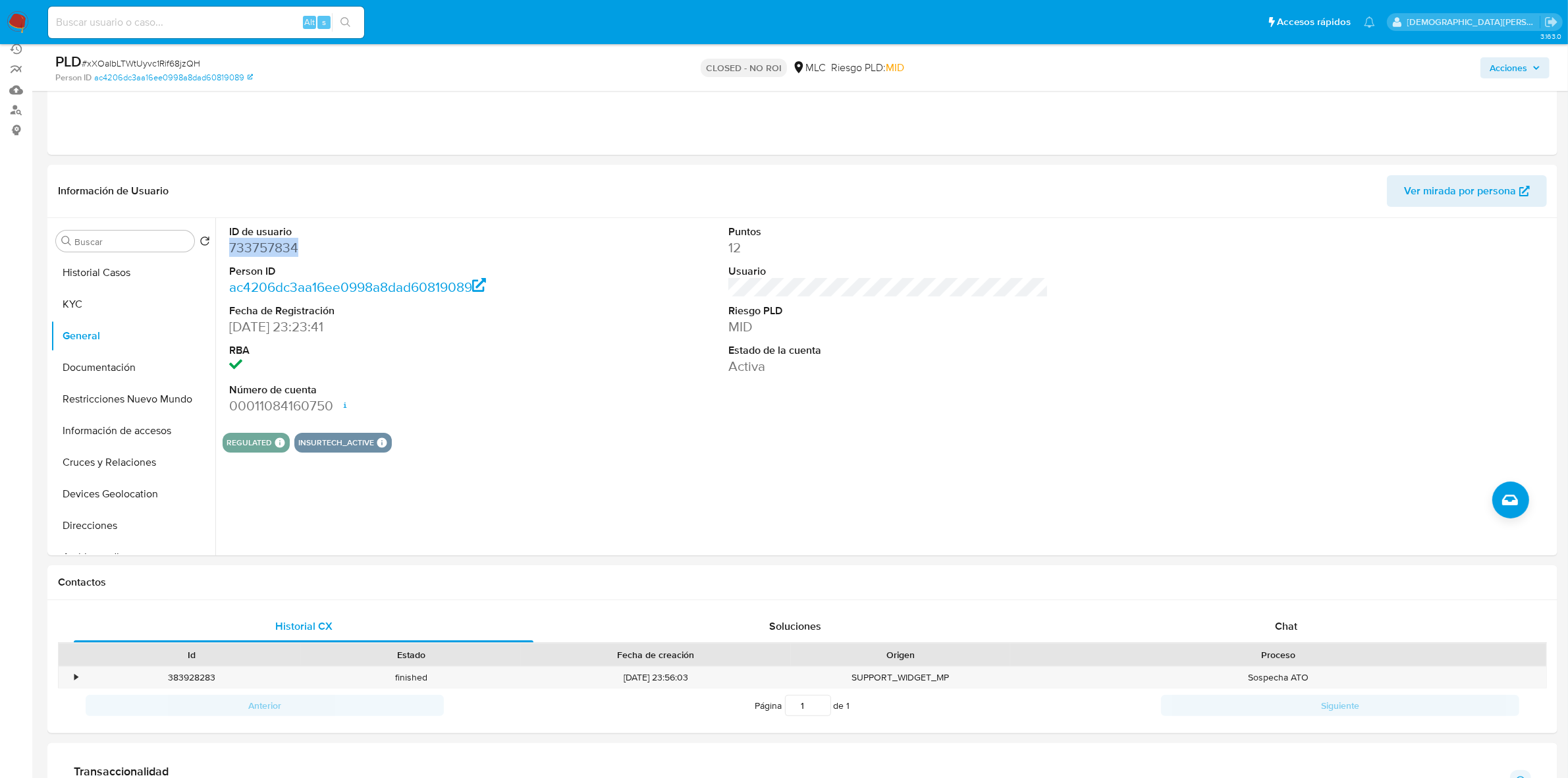
scroll to position [329, 0]
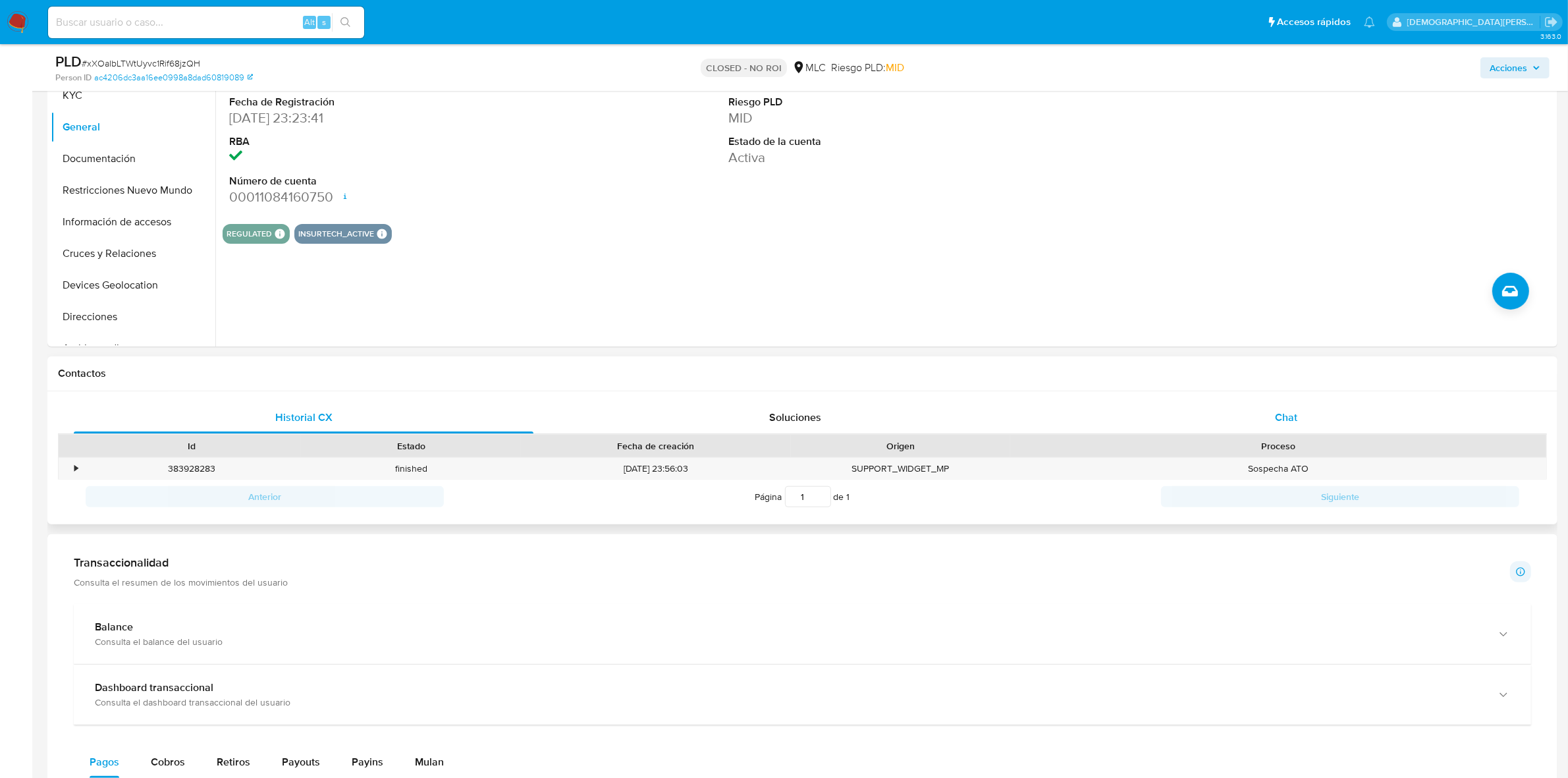
click at [1262, 422] on div "Chat" at bounding box center [1286, 417] width 459 height 31
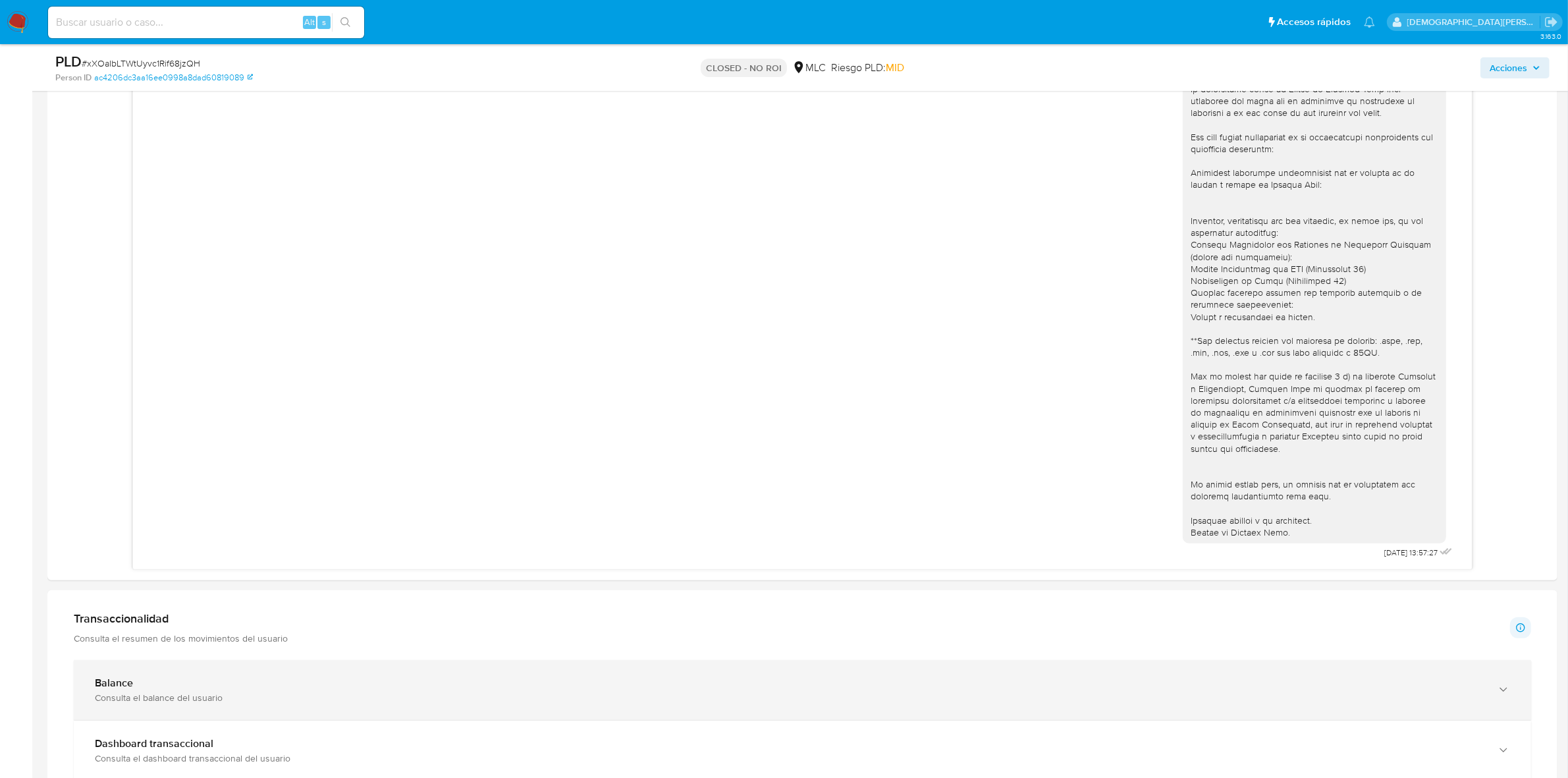
scroll to position [906, 0]
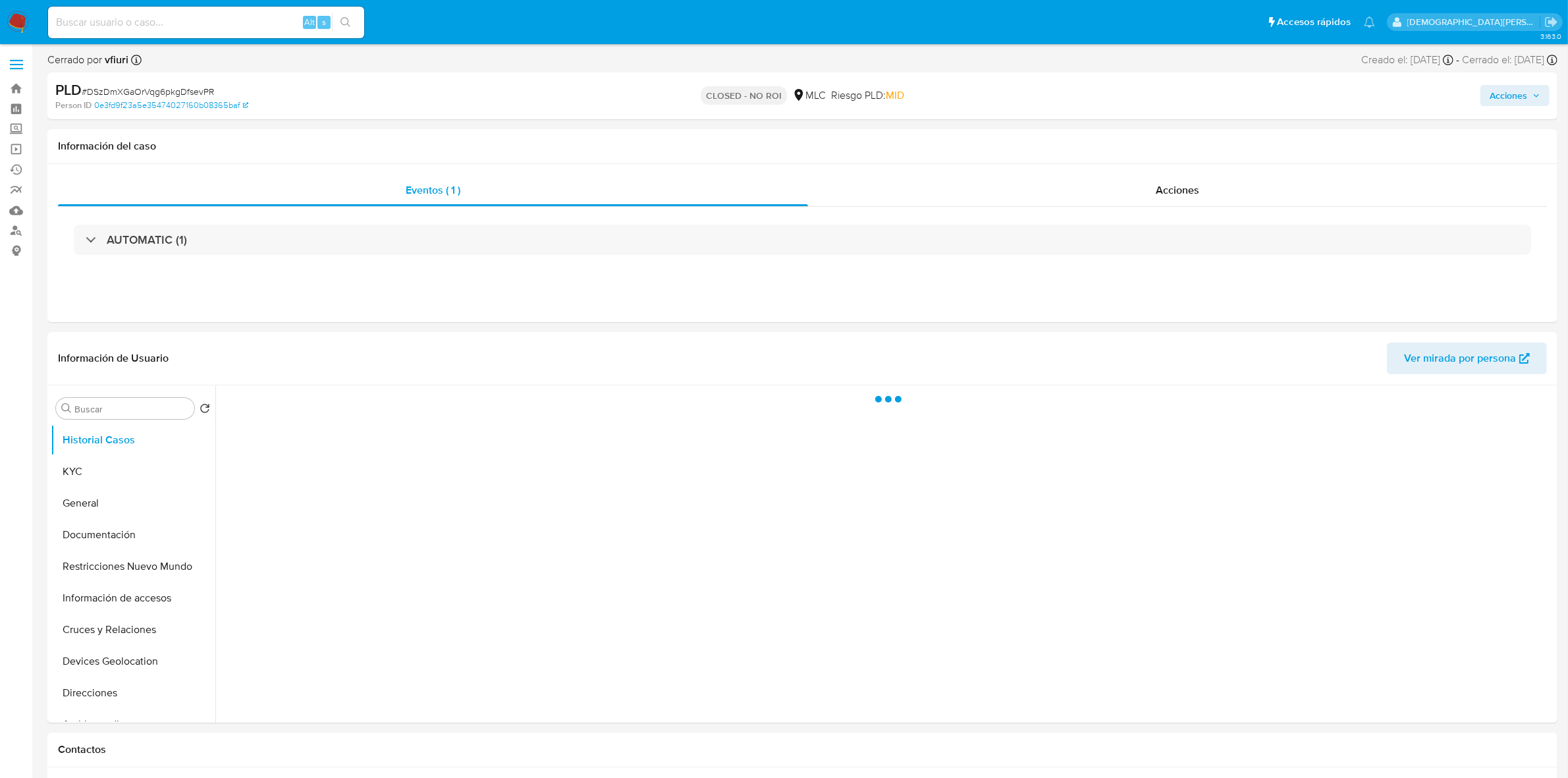
select select "10"
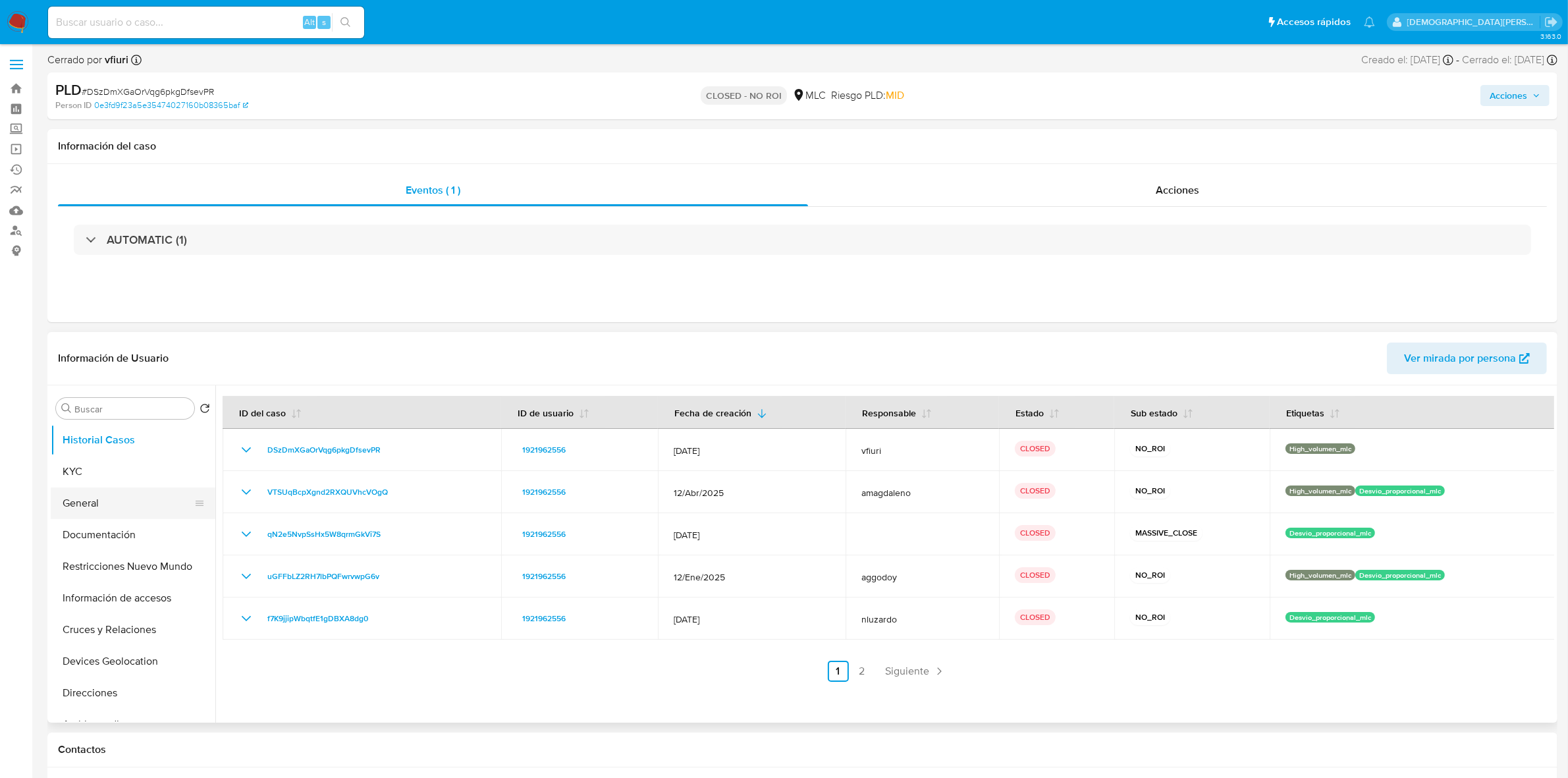
click at [119, 505] on button "General" at bounding box center [127, 503] width 154 height 31
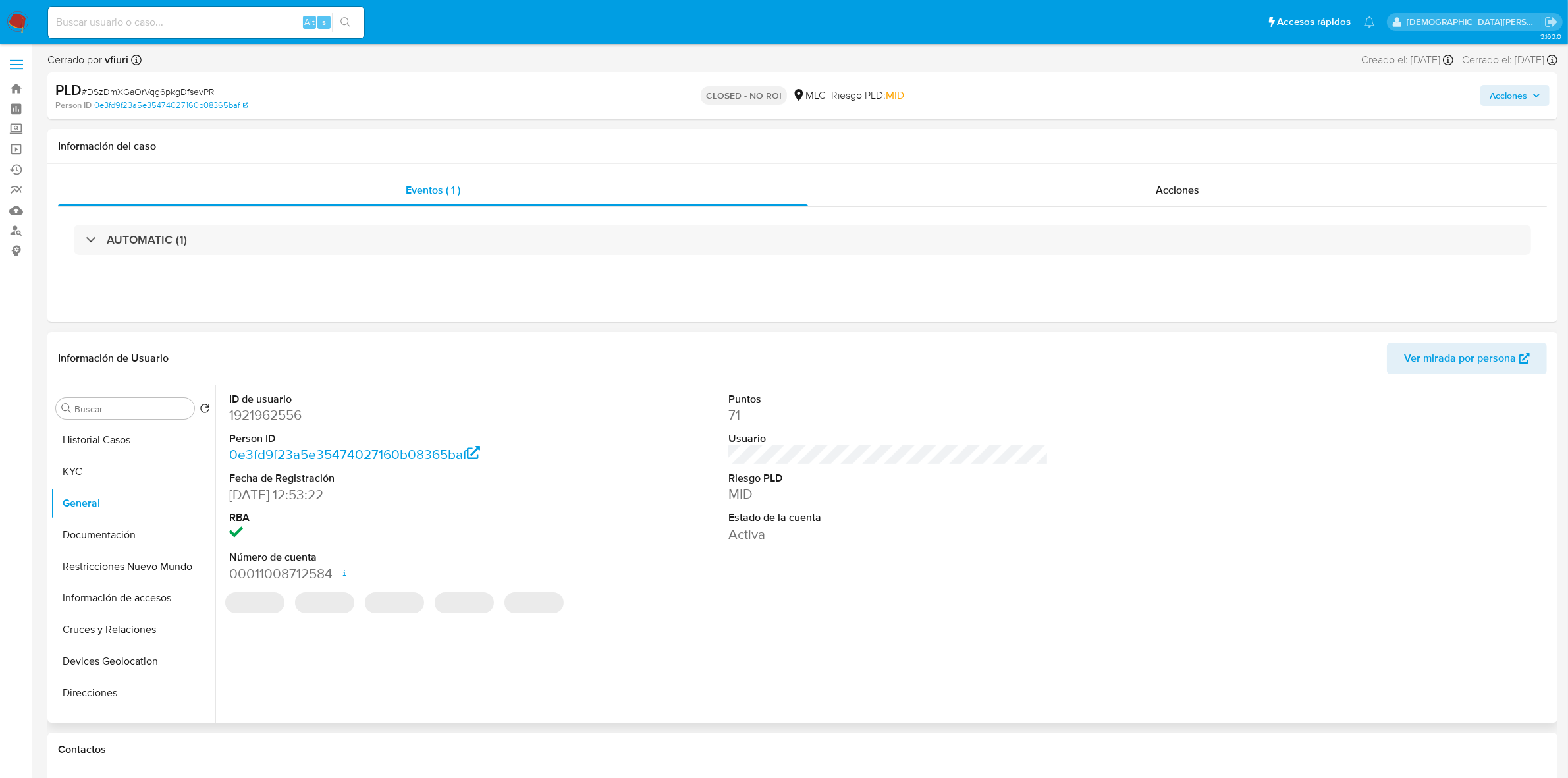
click at [281, 417] on dd "1921962556" at bounding box center [389, 415] width 320 height 18
copy dd "1921962556"
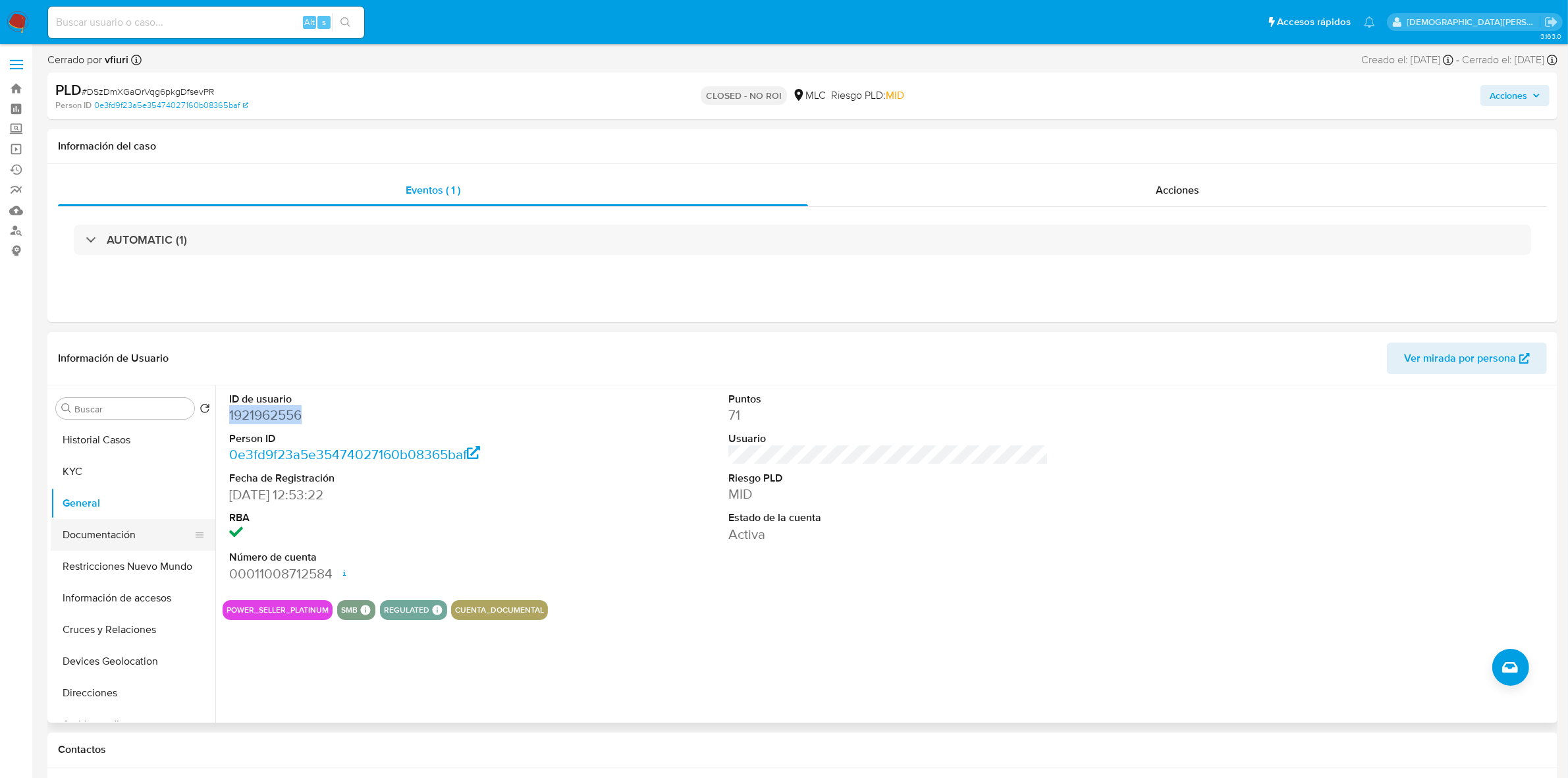
click at [107, 542] on button "Documentación" at bounding box center [127, 535] width 154 height 31
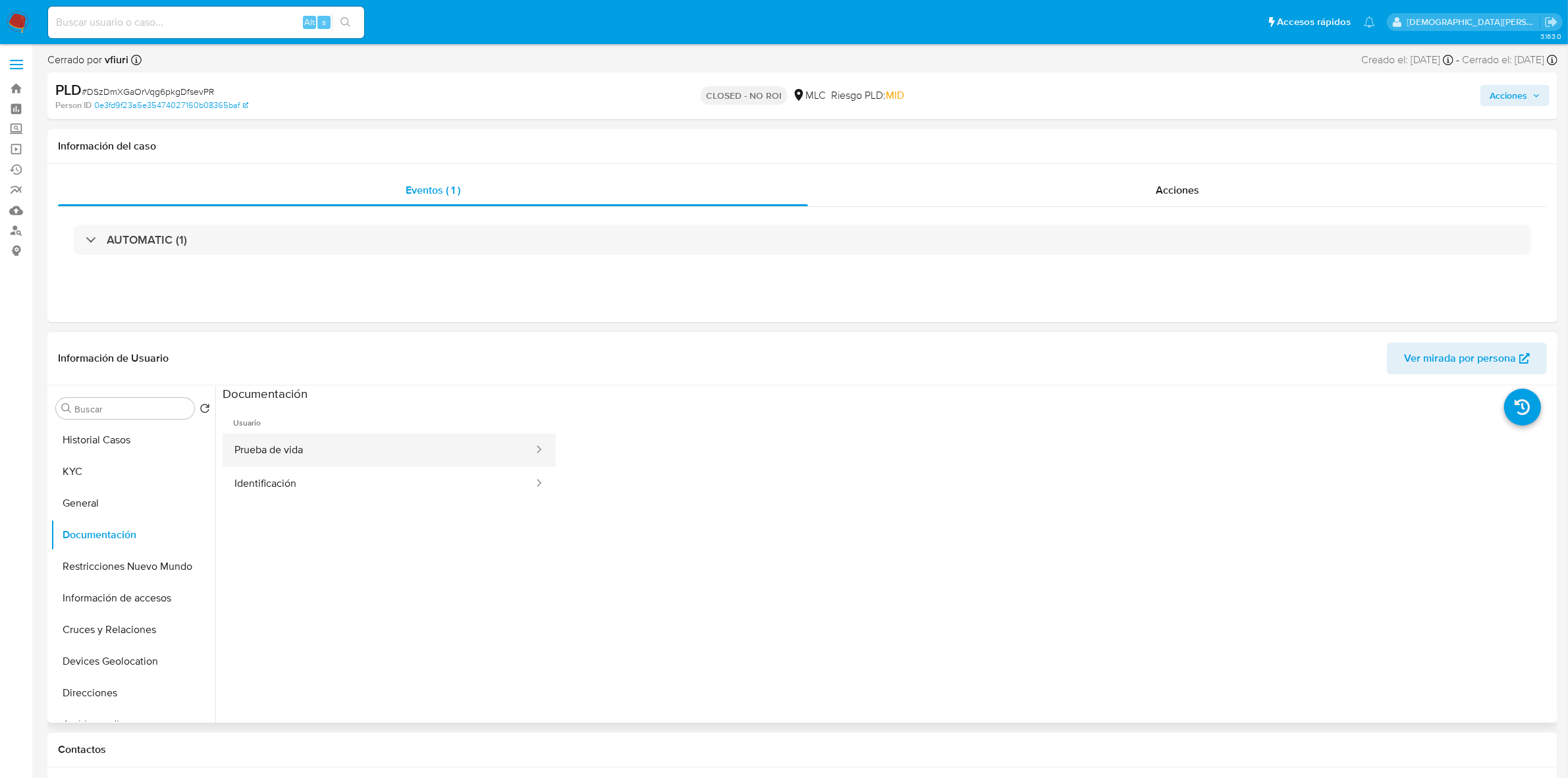
click at [465, 455] on button "Prueba de vida" at bounding box center [379, 450] width 312 height 33
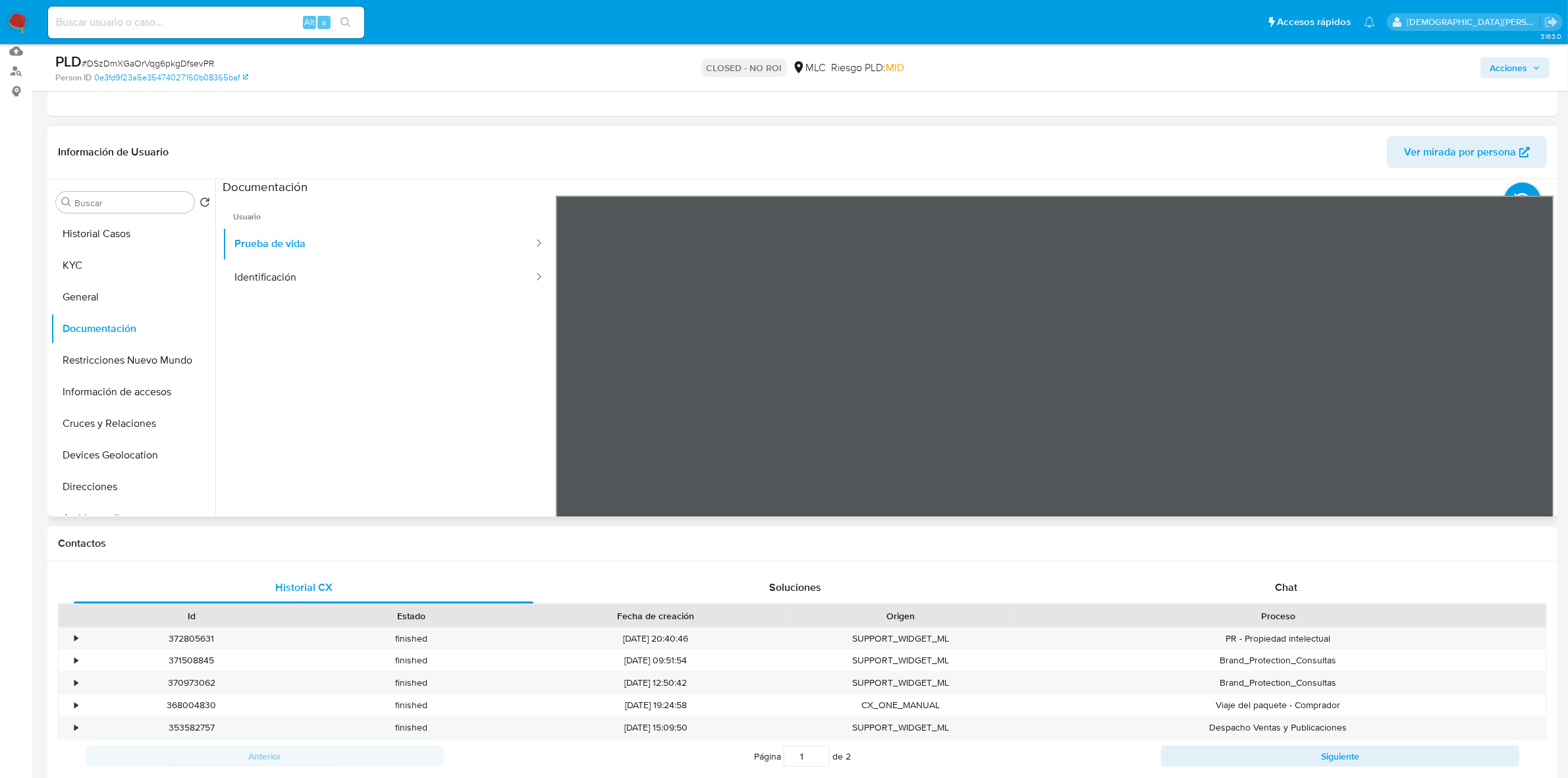
scroll to position [165, 0]
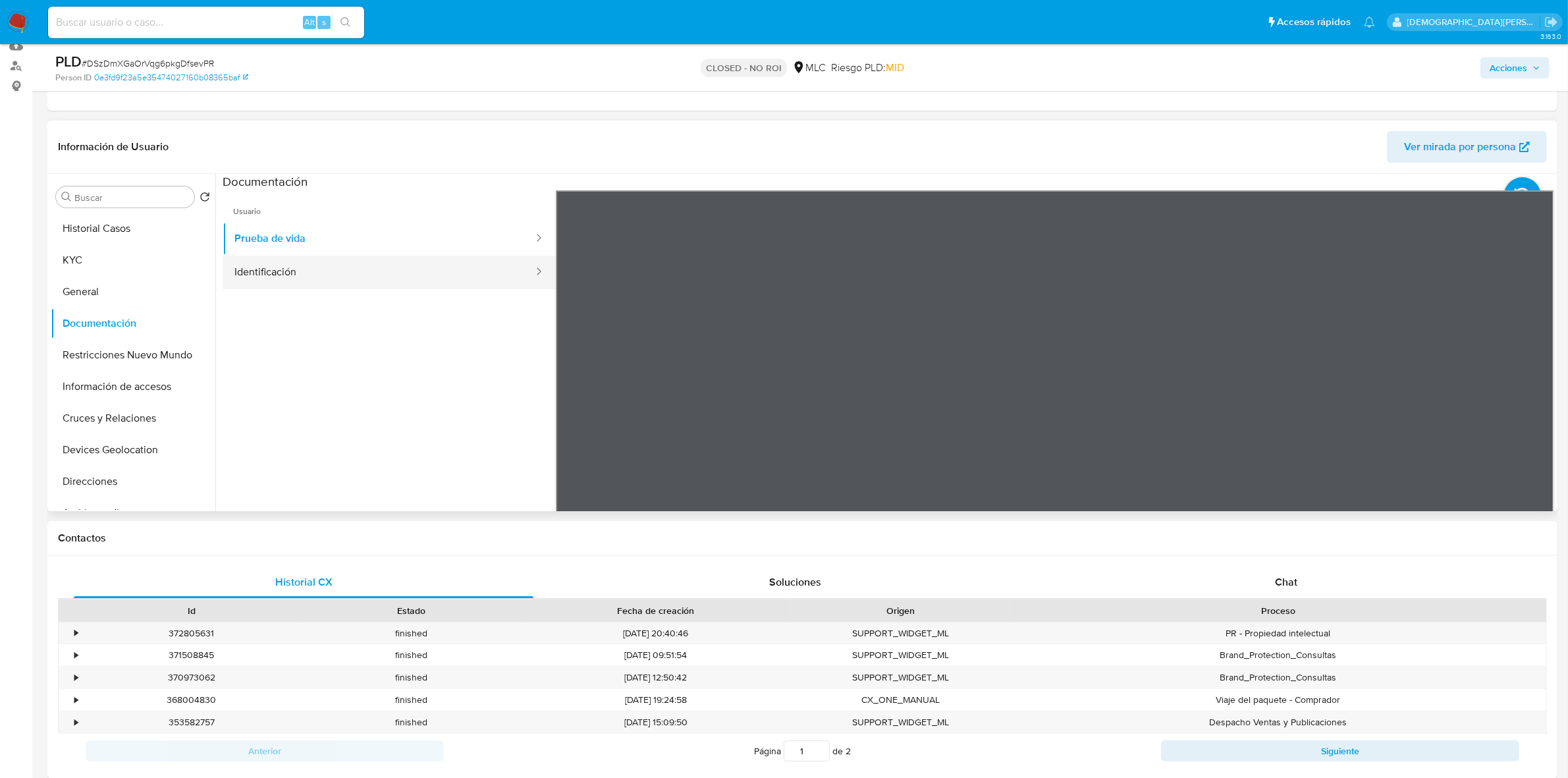
click at [377, 272] on button "Identificación" at bounding box center [379, 272] width 312 height 33
click at [137, 350] on button "Restricciones Nuevo Mundo" at bounding box center [127, 355] width 154 height 31
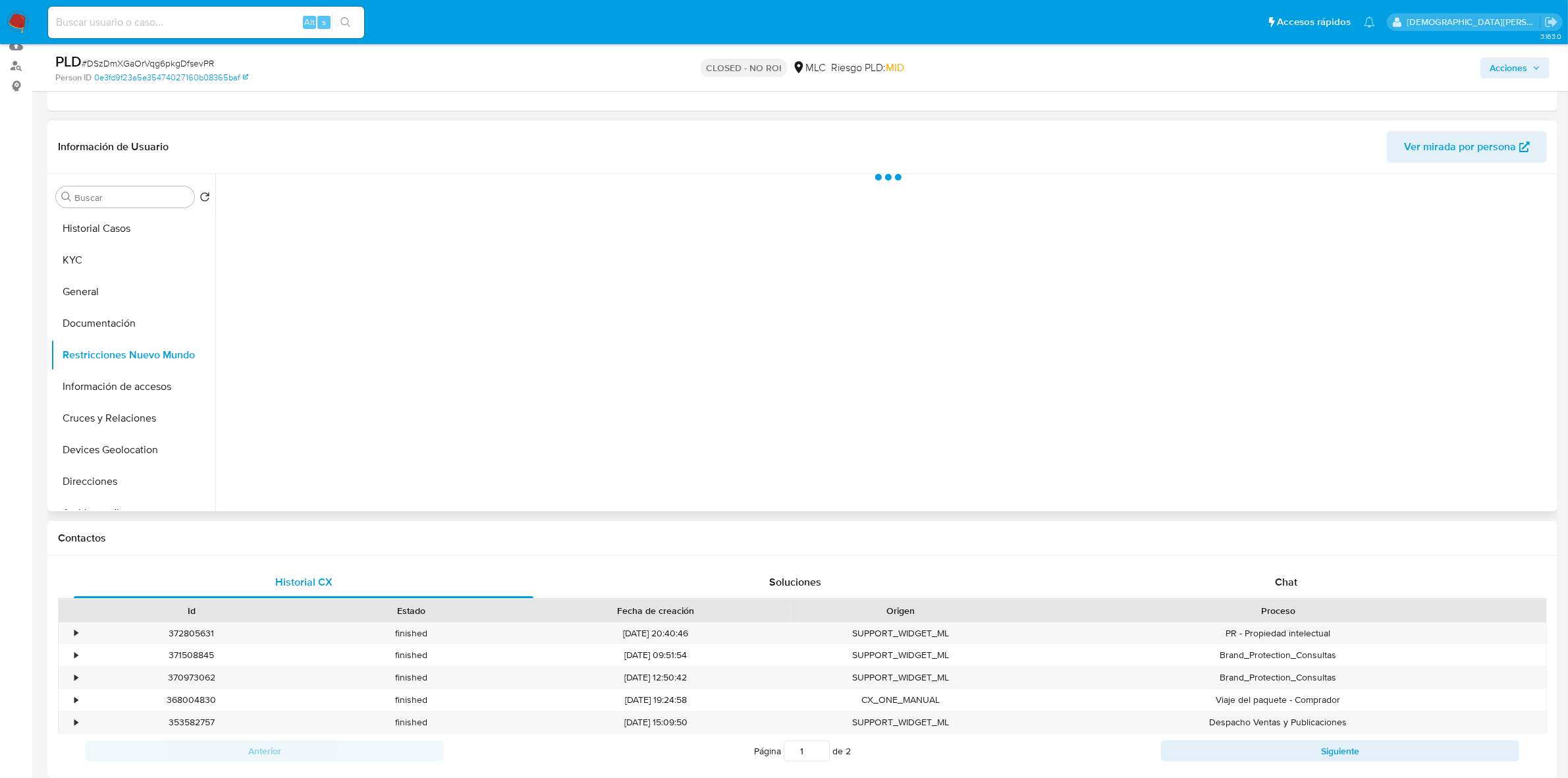
scroll to position [0, 0]
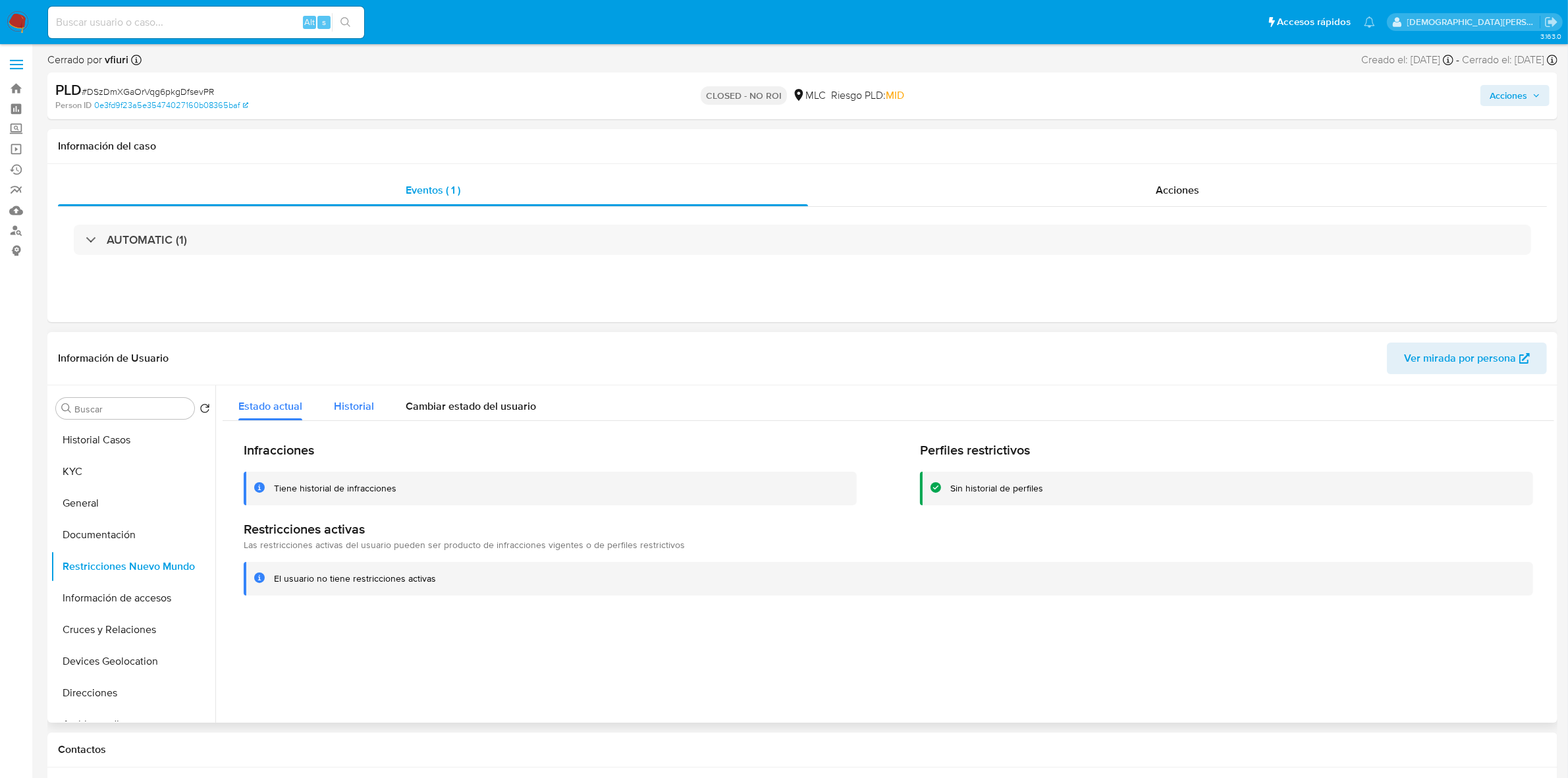
click at [358, 405] on span "Historial" at bounding box center [354, 406] width 40 height 15
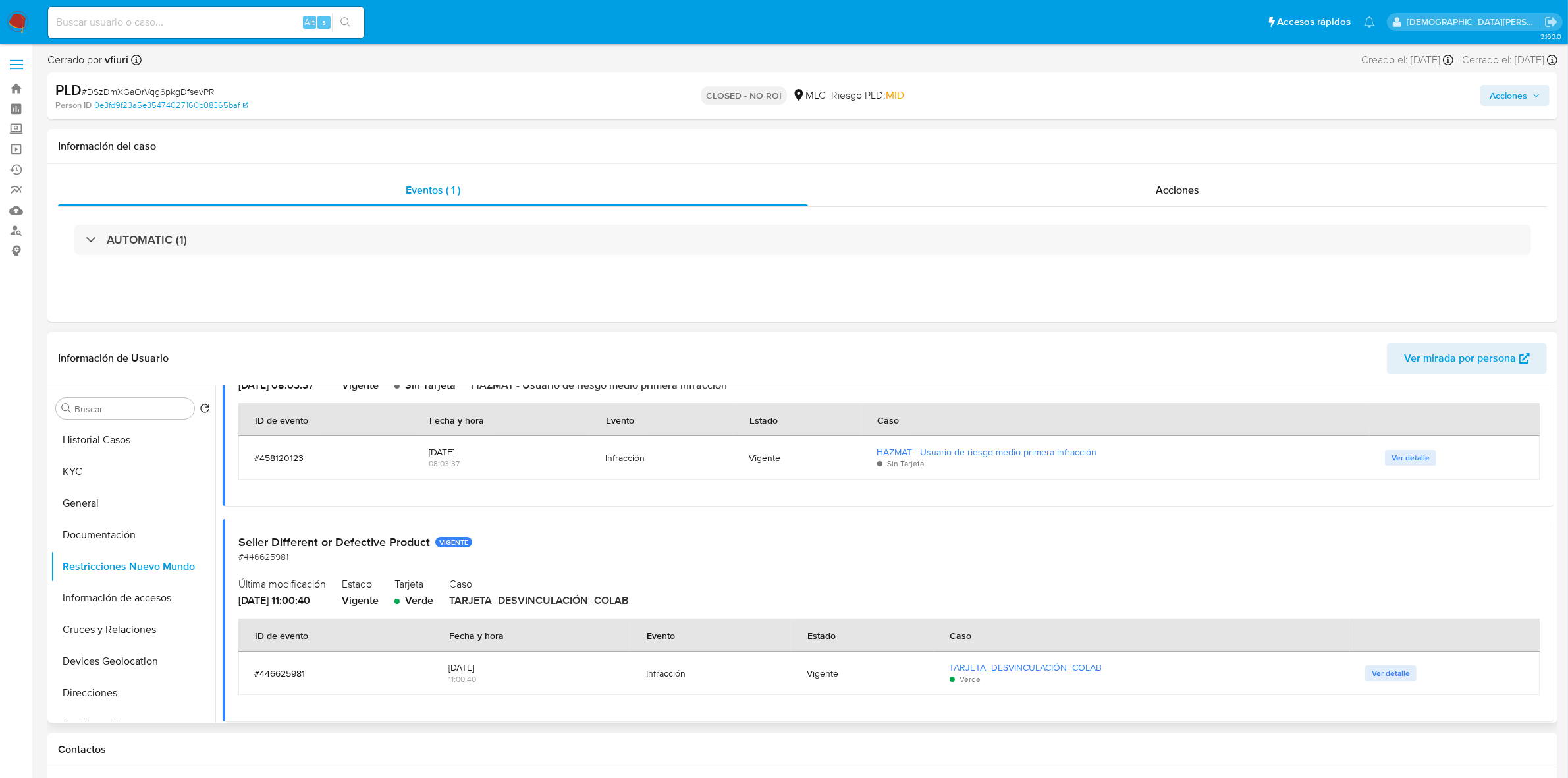
scroll to position [247, 0]
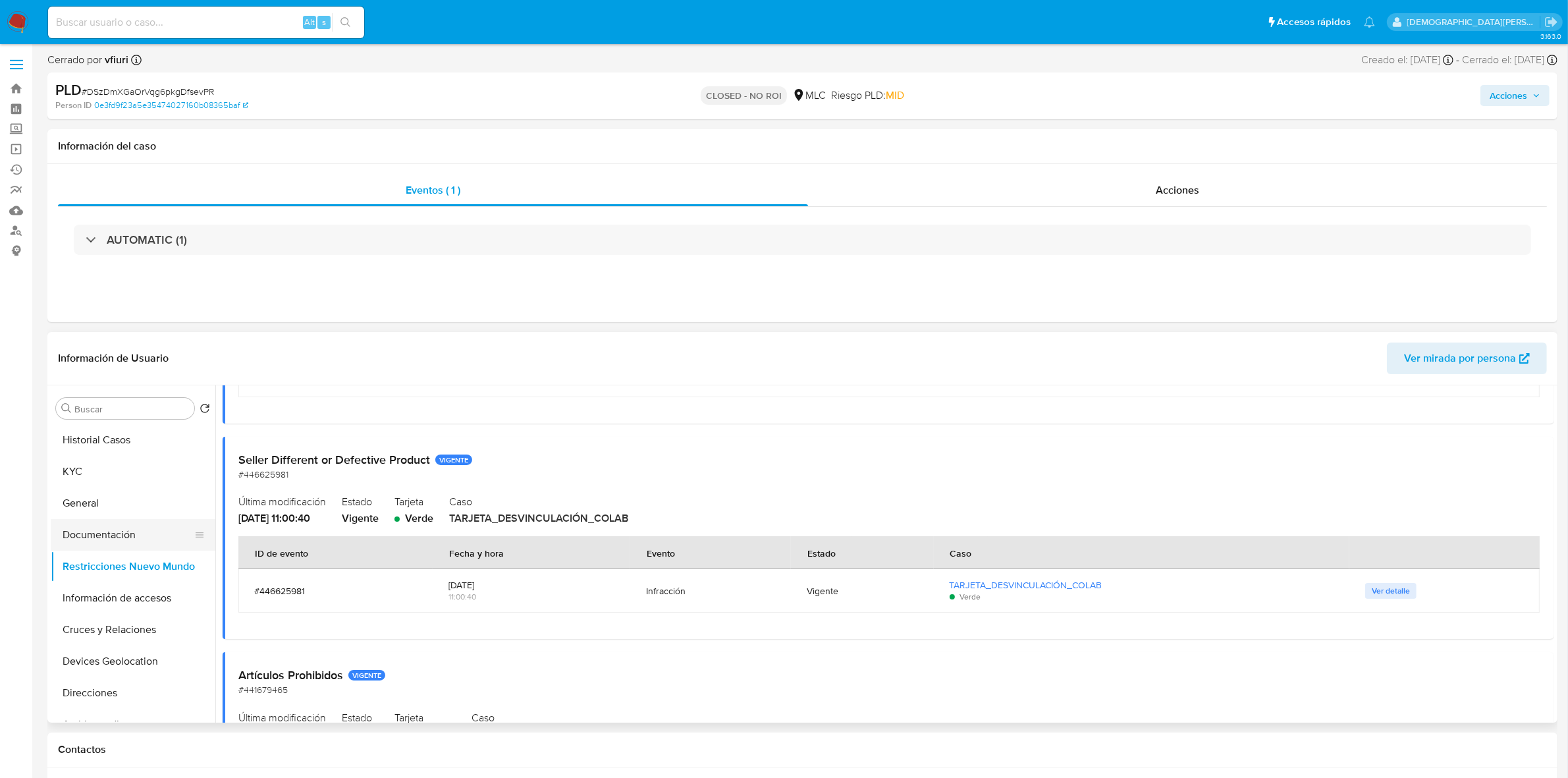
click at [126, 536] on button "Documentación" at bounding box center [127, 535] width 154 height 31
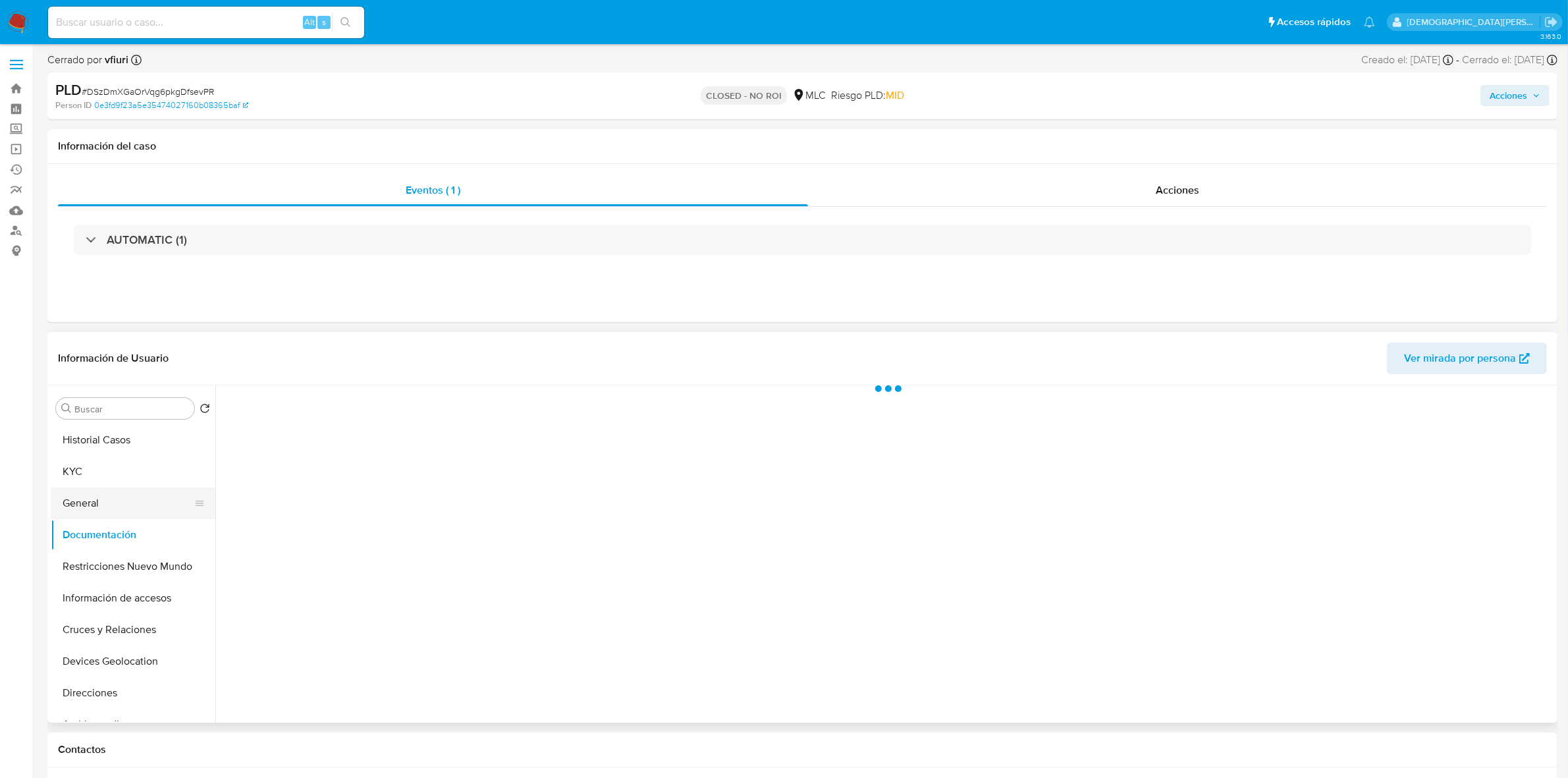
scroll to position [0, 0]
click at [360, 443] on button "Prueba de vida" at bounding box center [379, 450] width 312 height 33
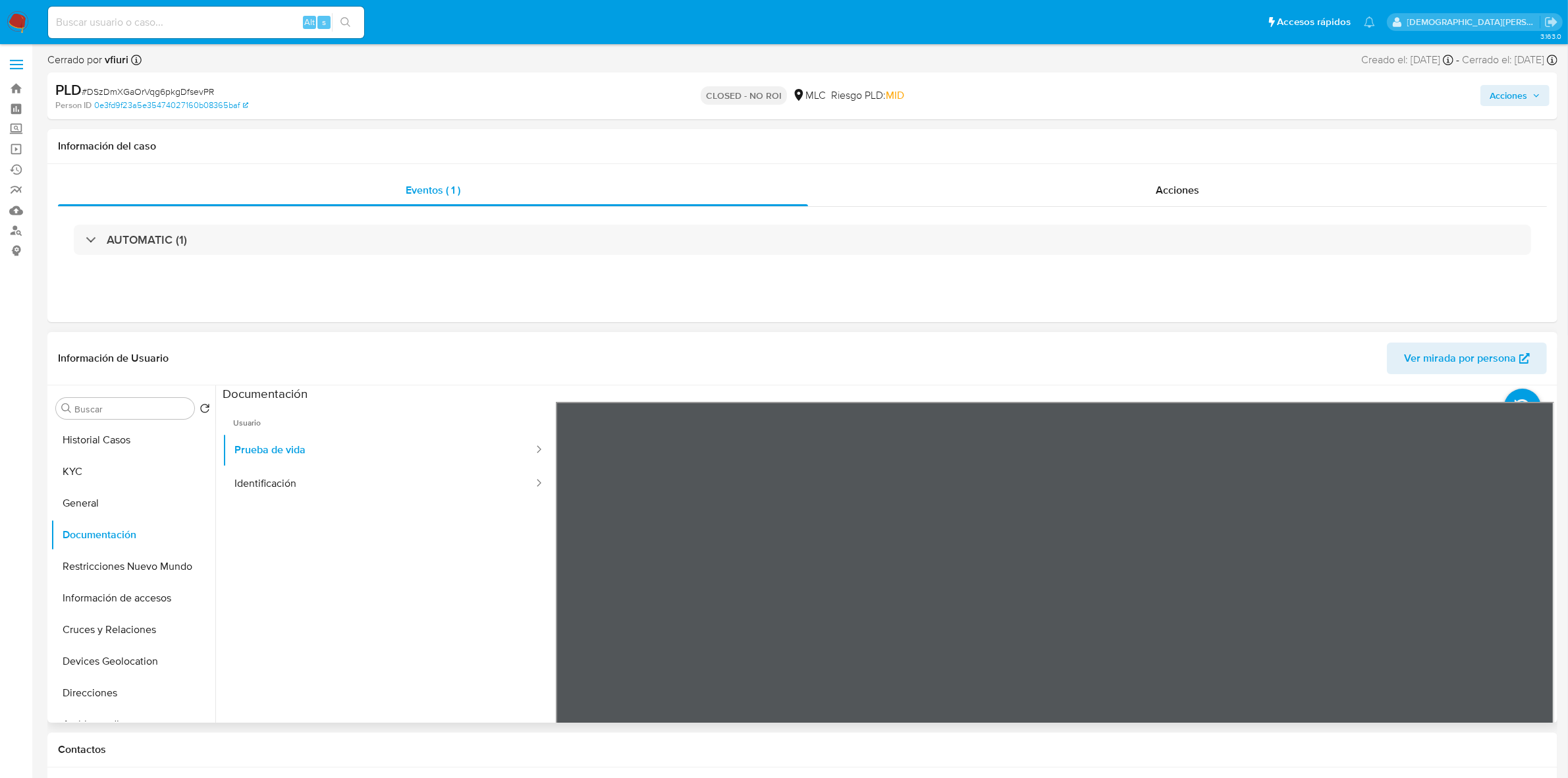
scroll to position [83, 0]
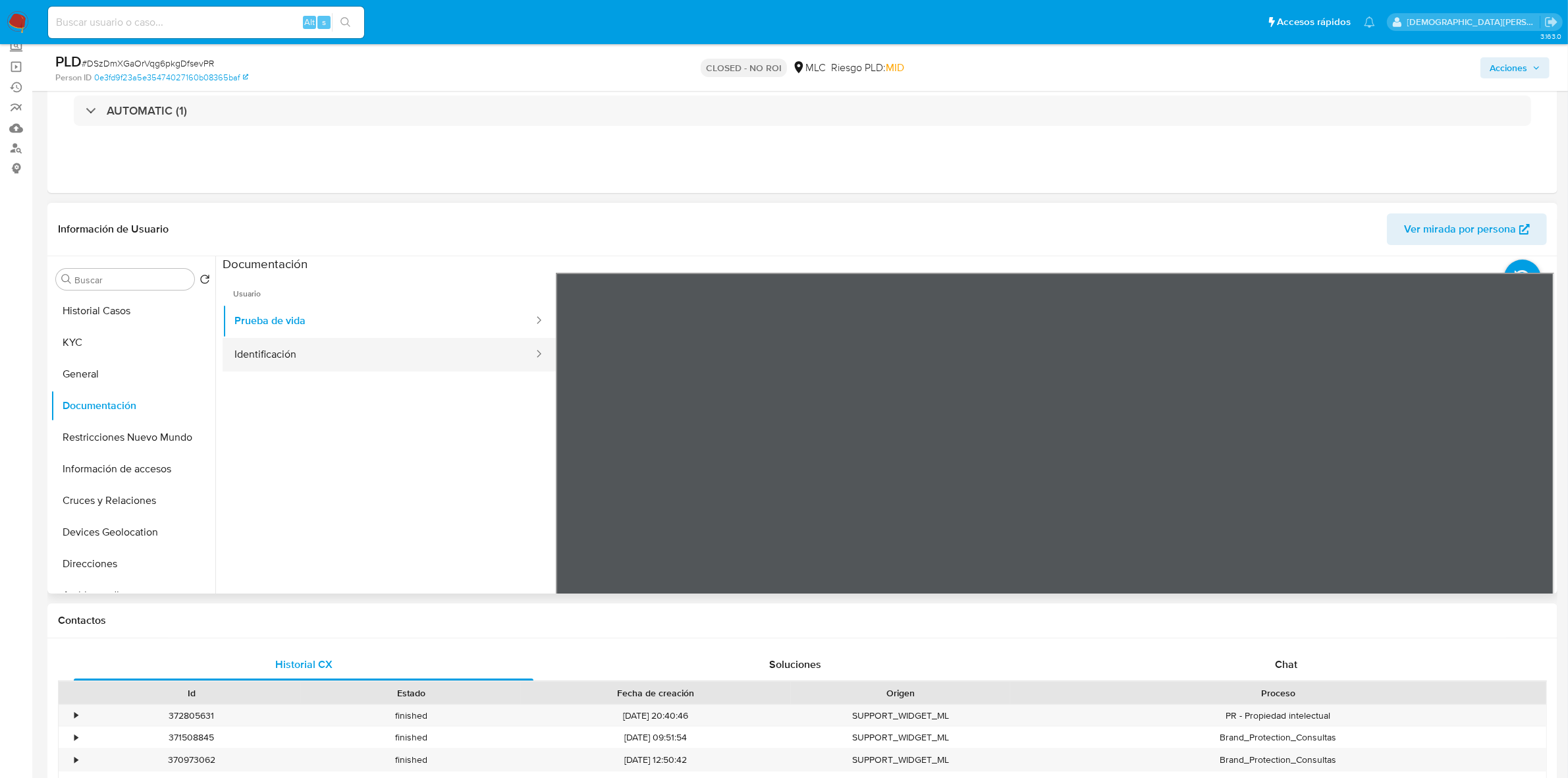
click at [322, 356] on button "Identificación" at bounding box center [379, 355] width 312 height 33
click at [1535, 490] on icon at bounding box center [1537, 487] width 27 height 27
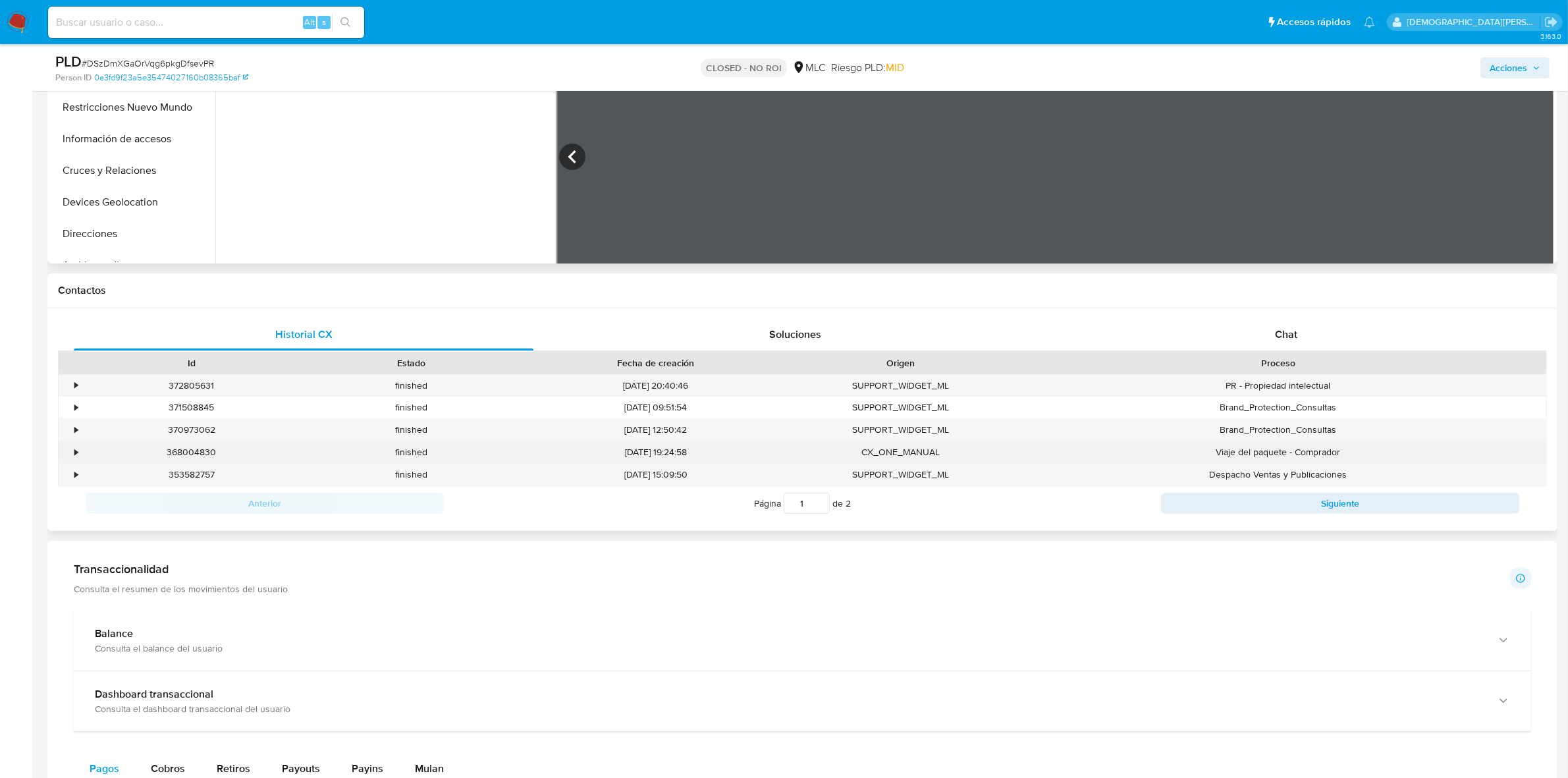
scroll to position [412, 0]
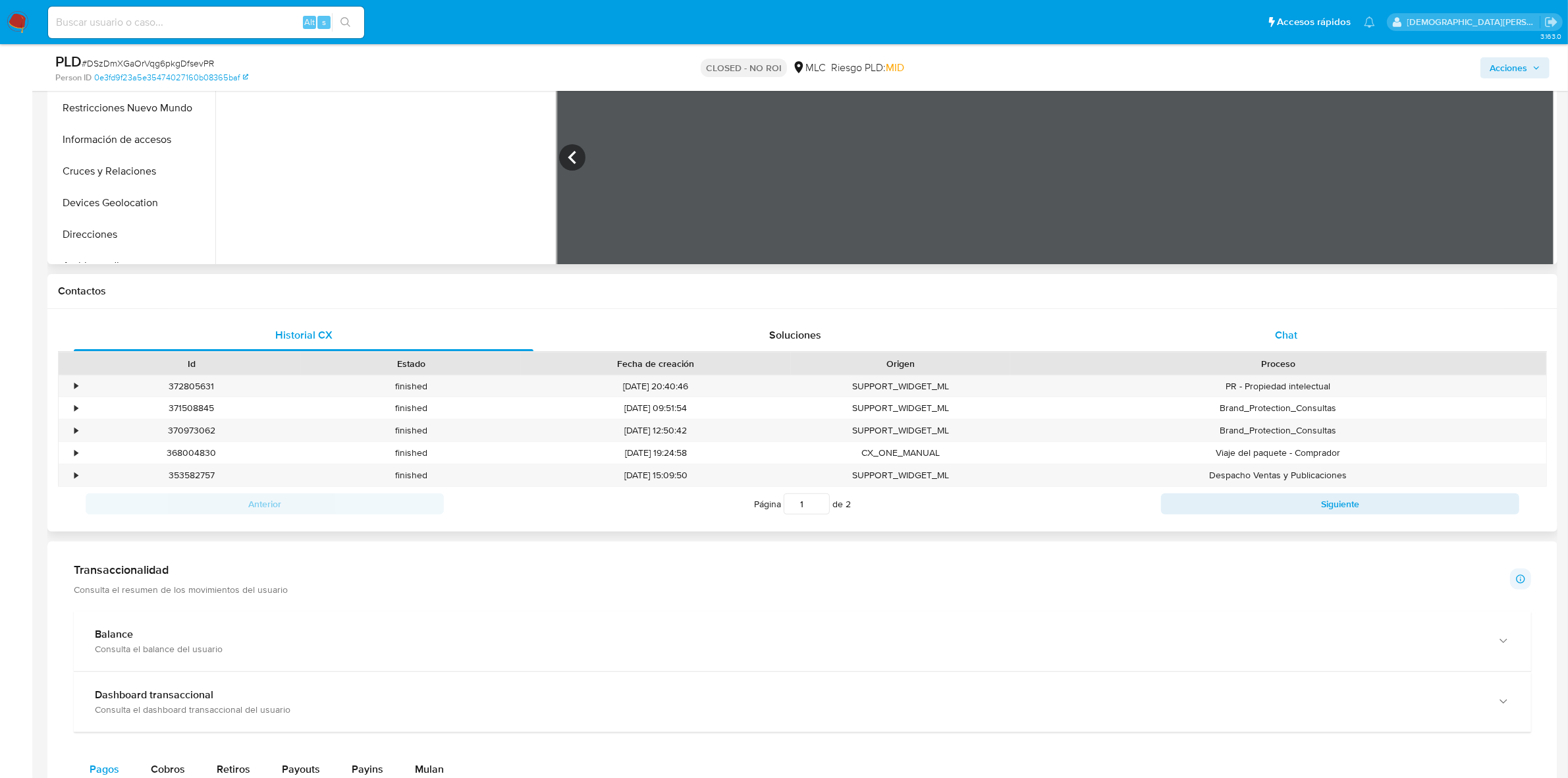
click at [1227, 349] on div "Chat" at bounding box center [1286, 335] width 459 height 31
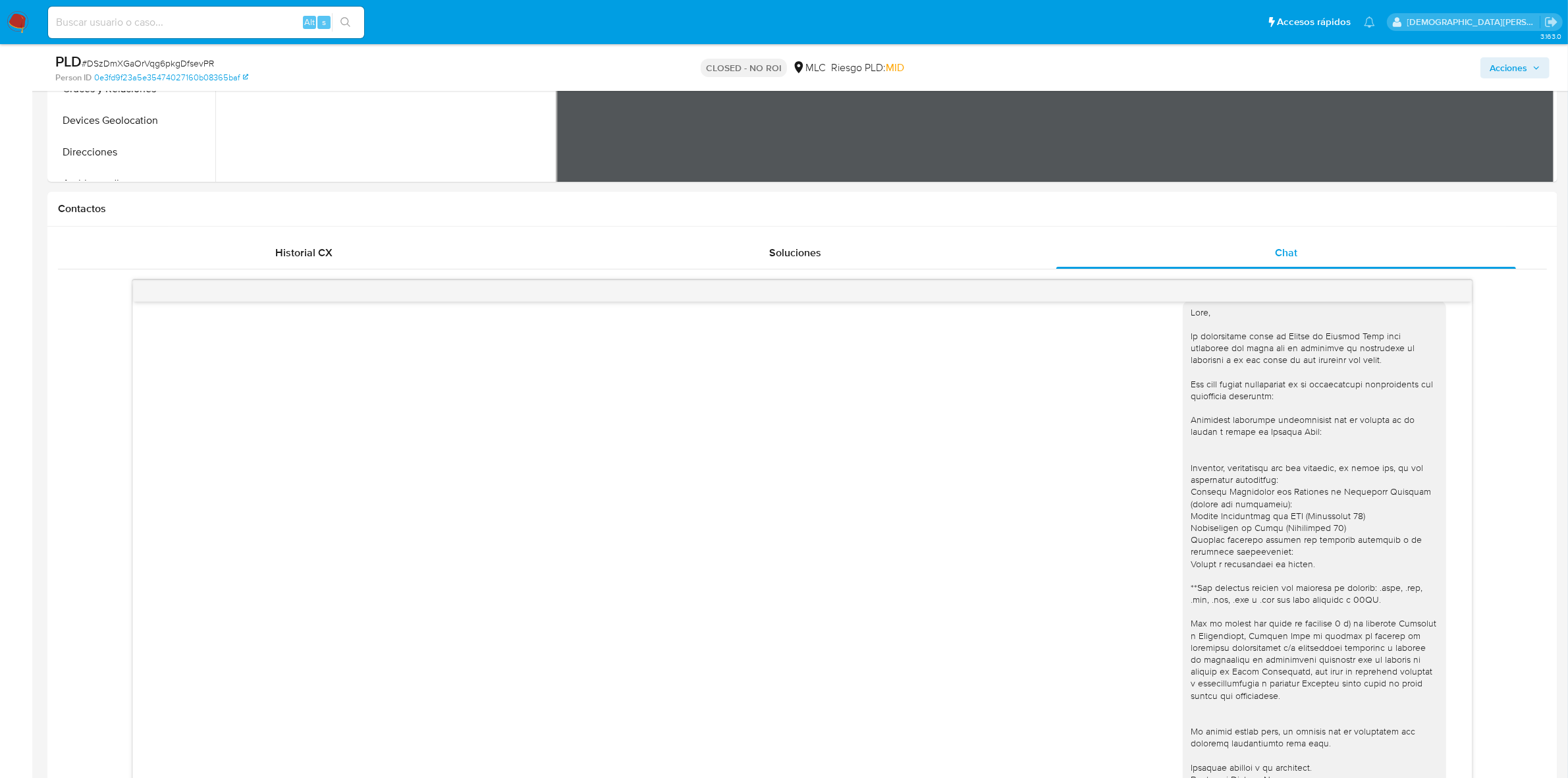
scroll to position [741, 0]
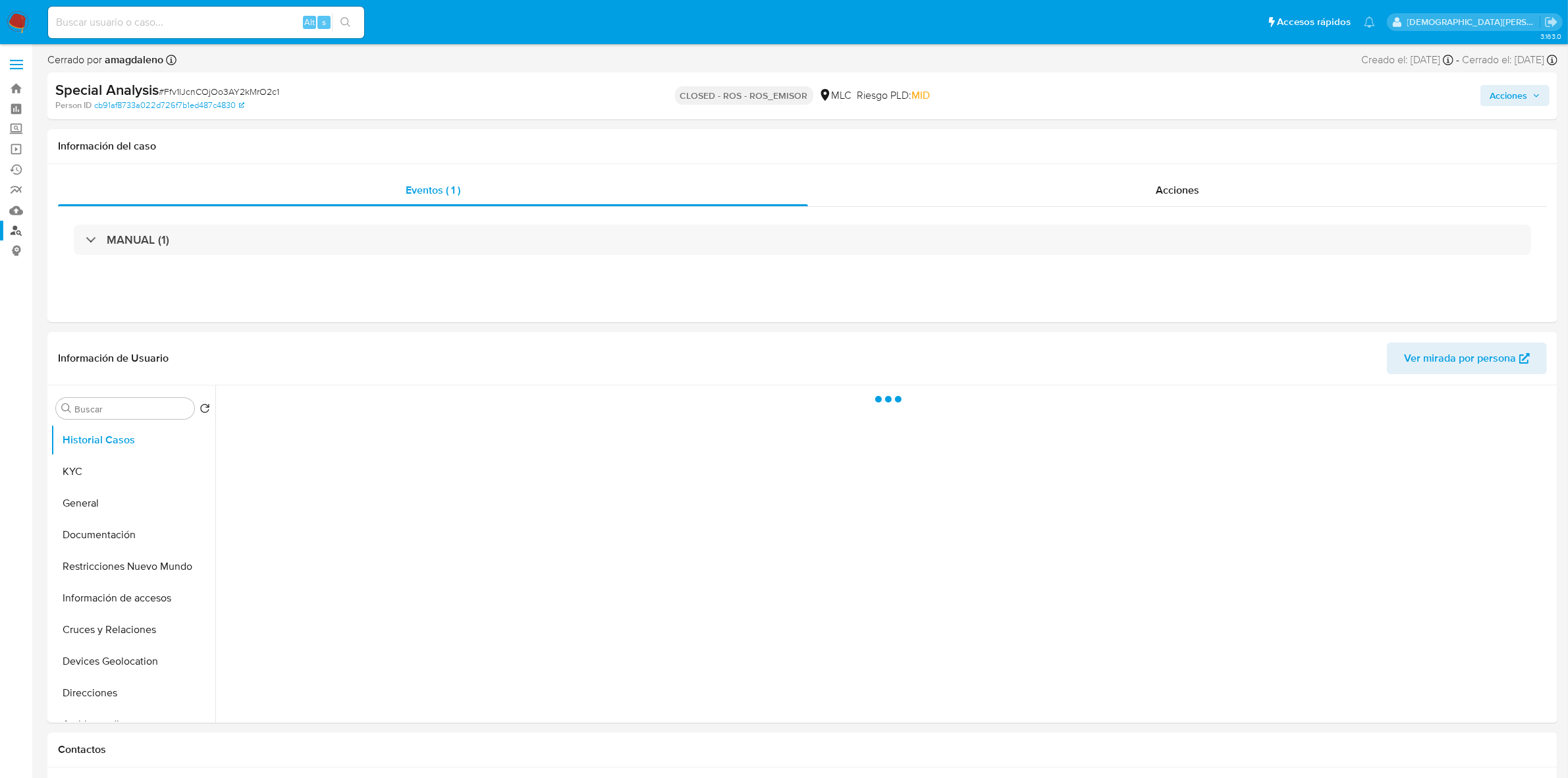
select select "10"
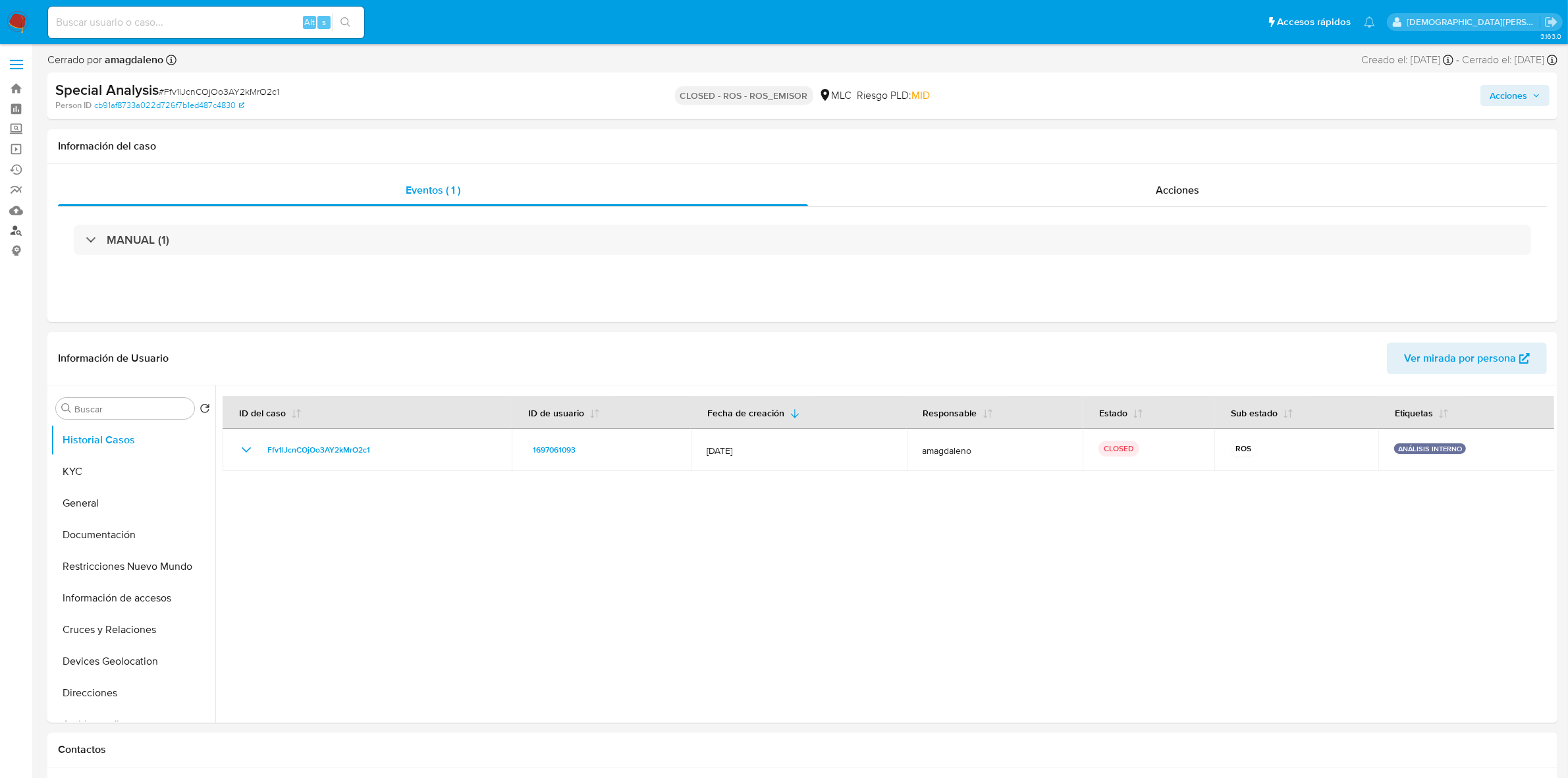
click at [9, 233] on link "Buscador de personas" at bounding box center [78, 231] width 157 height 20
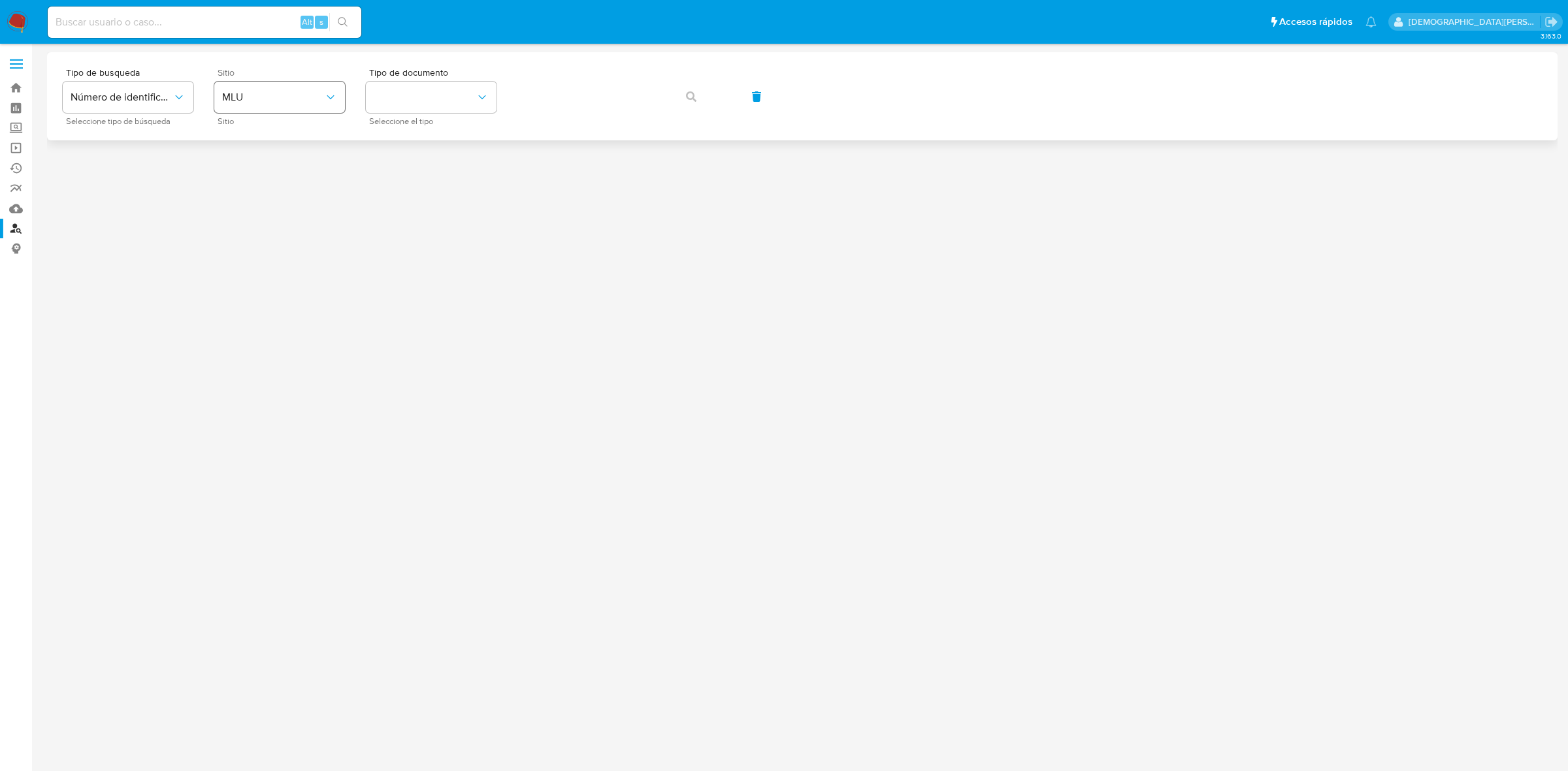
click at [308, 93] on span "MLU" at bounding box center [273, 97] width 102 height 13
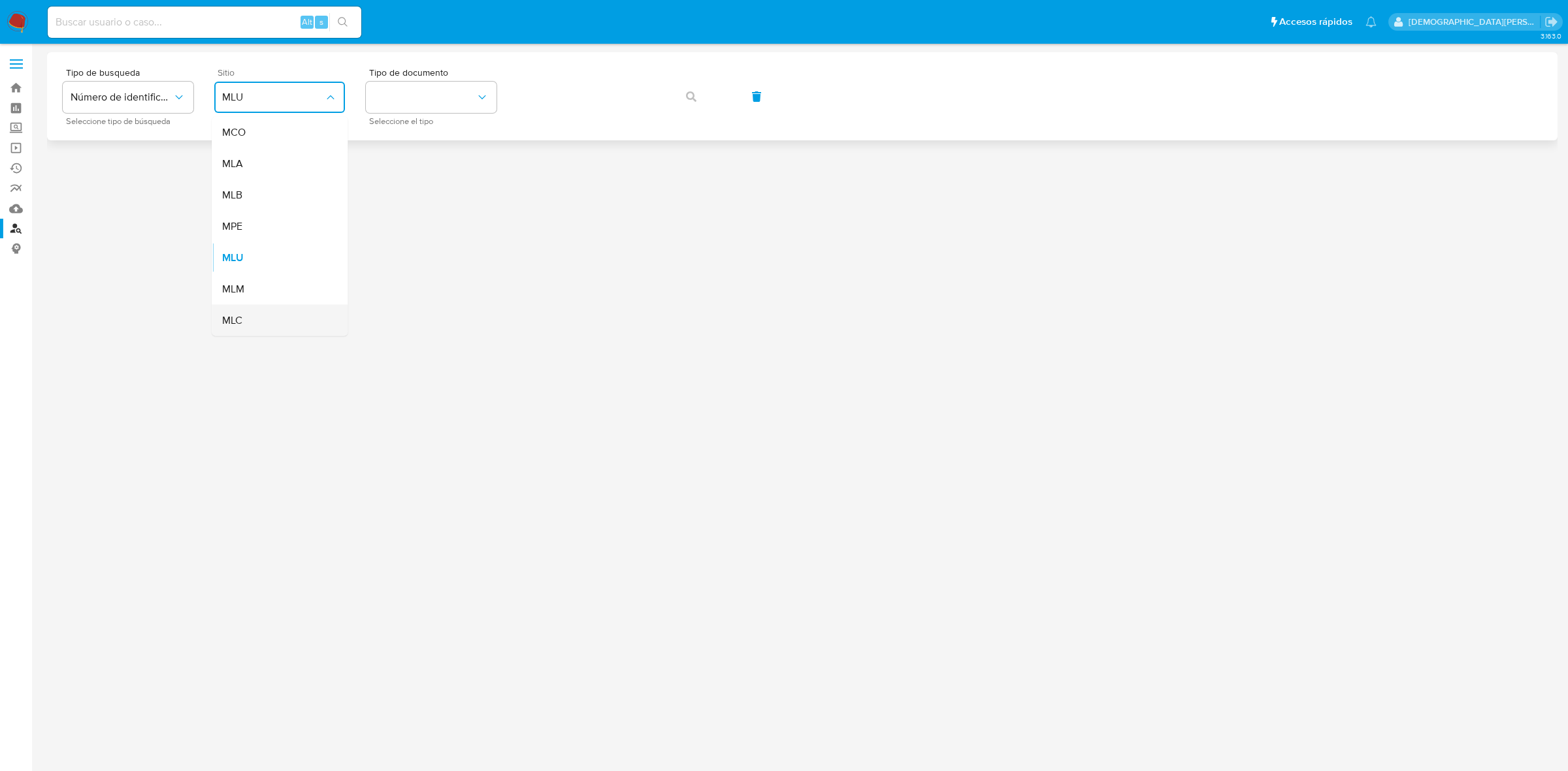
click at [272, 309] on div "MLC" at bounding box center [276, 320] width 107 height 31
click at [478, 95] on icon "identificationType" at bounding box center [481, 97] width 13 height 13
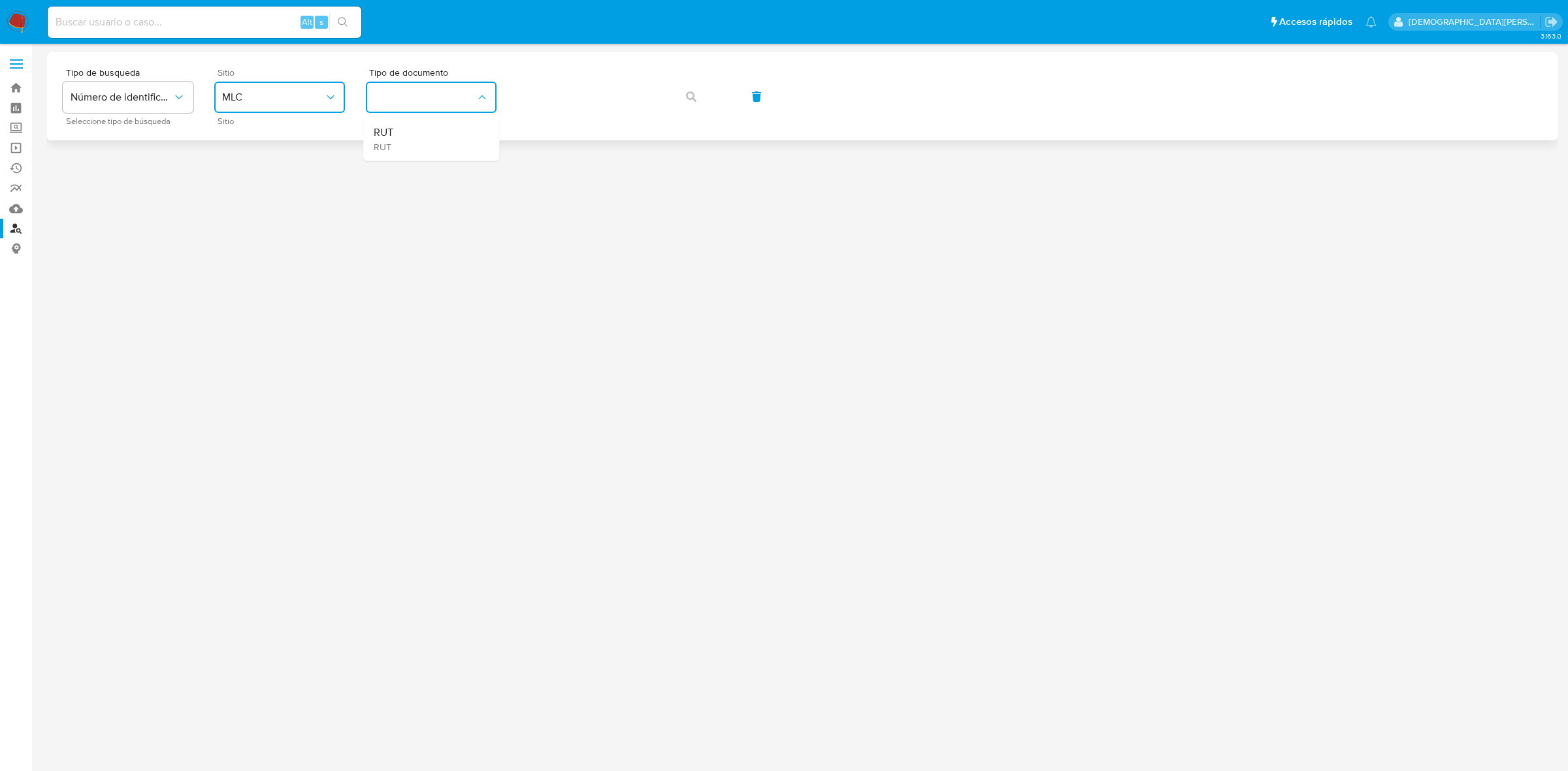
click at [466, 127] on div "RUT RUT" at bounding box center [427, 139] width 107 height 45
click at [690, 92] on icon "button" at bounding box center [691, 96] width 10 height 10
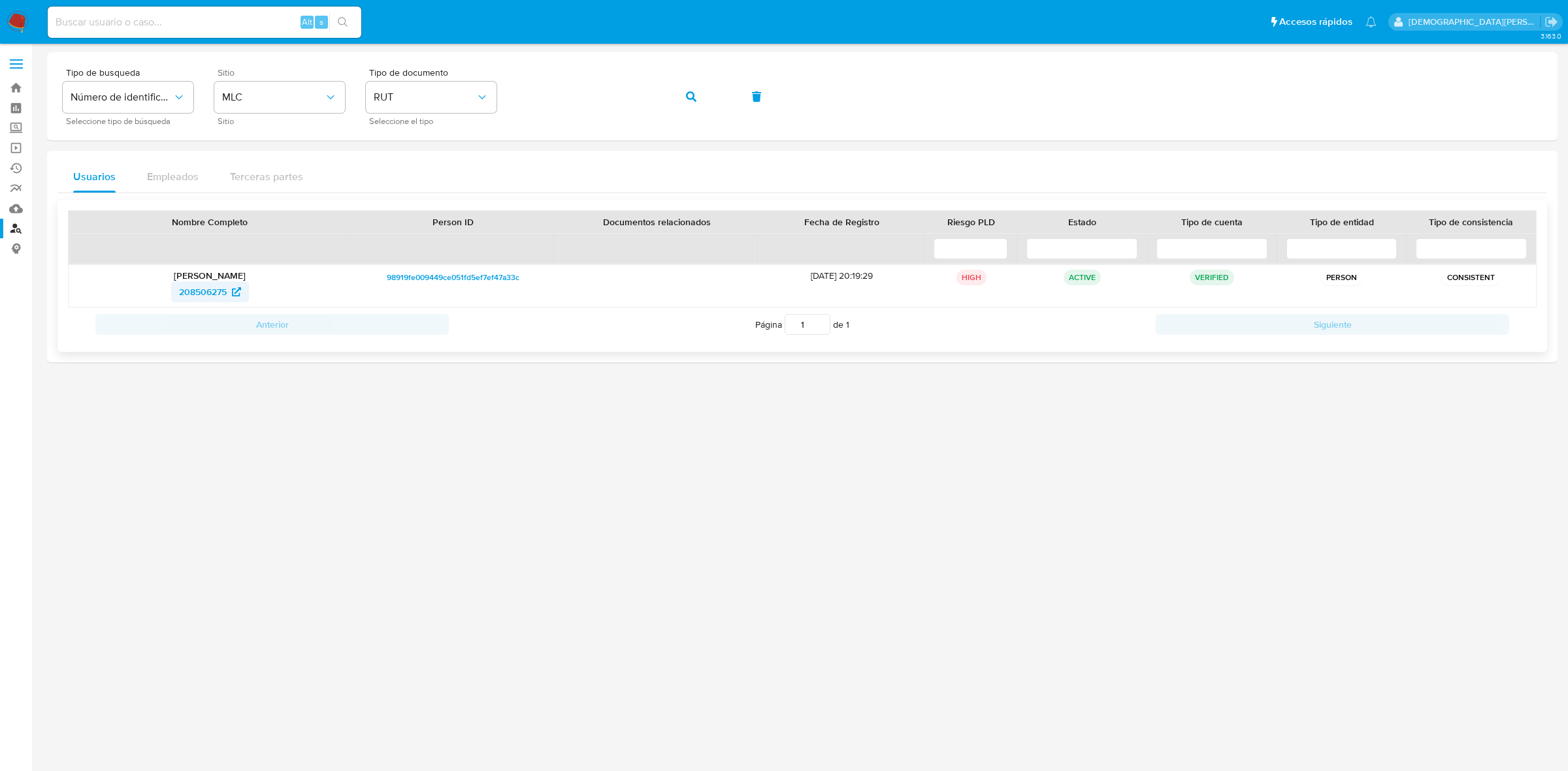
click at [198, 289] on span "208506275" at bounding box center [203, 291] width 48 height 21
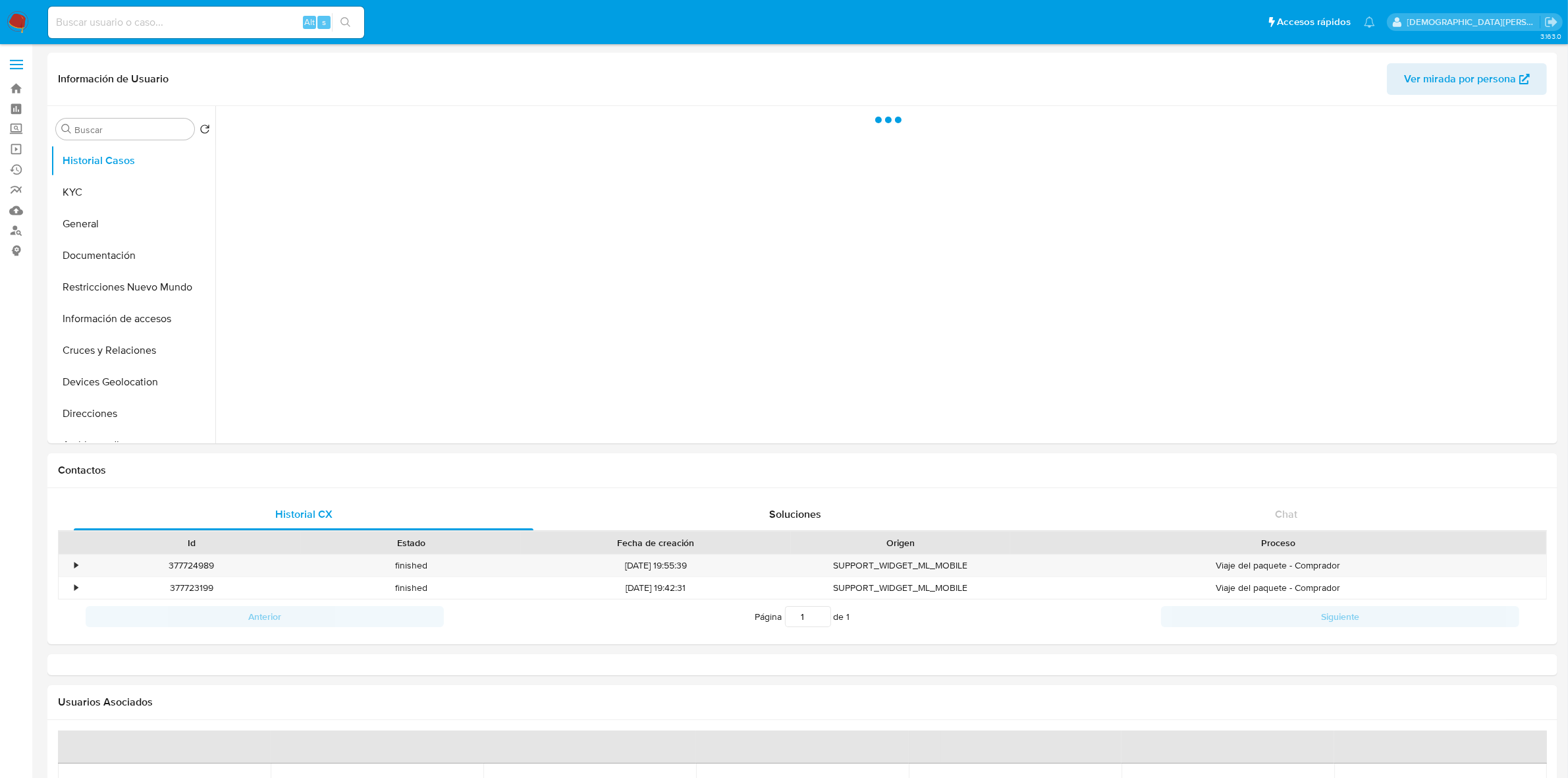
select select "10"
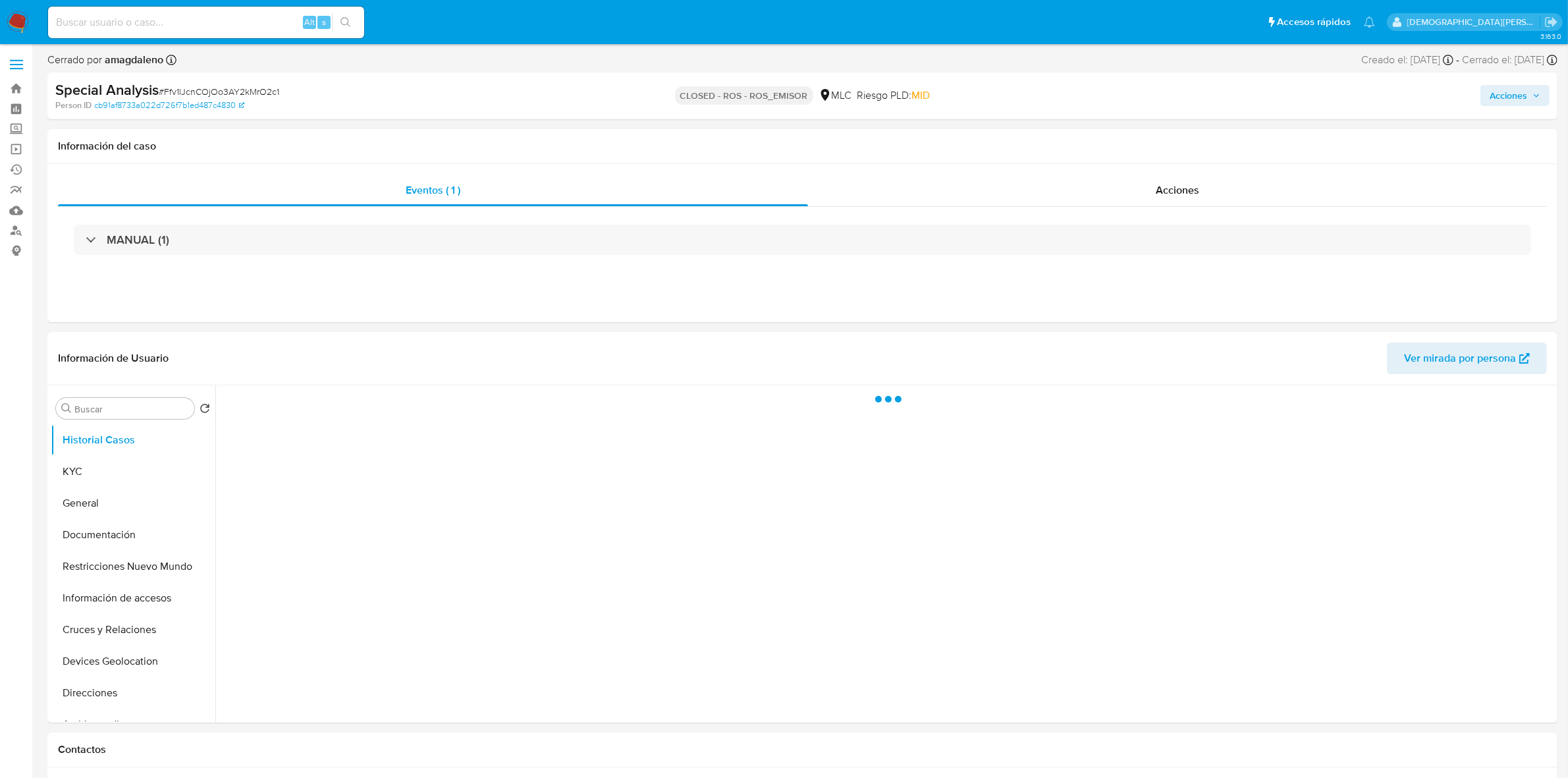
select select "10"
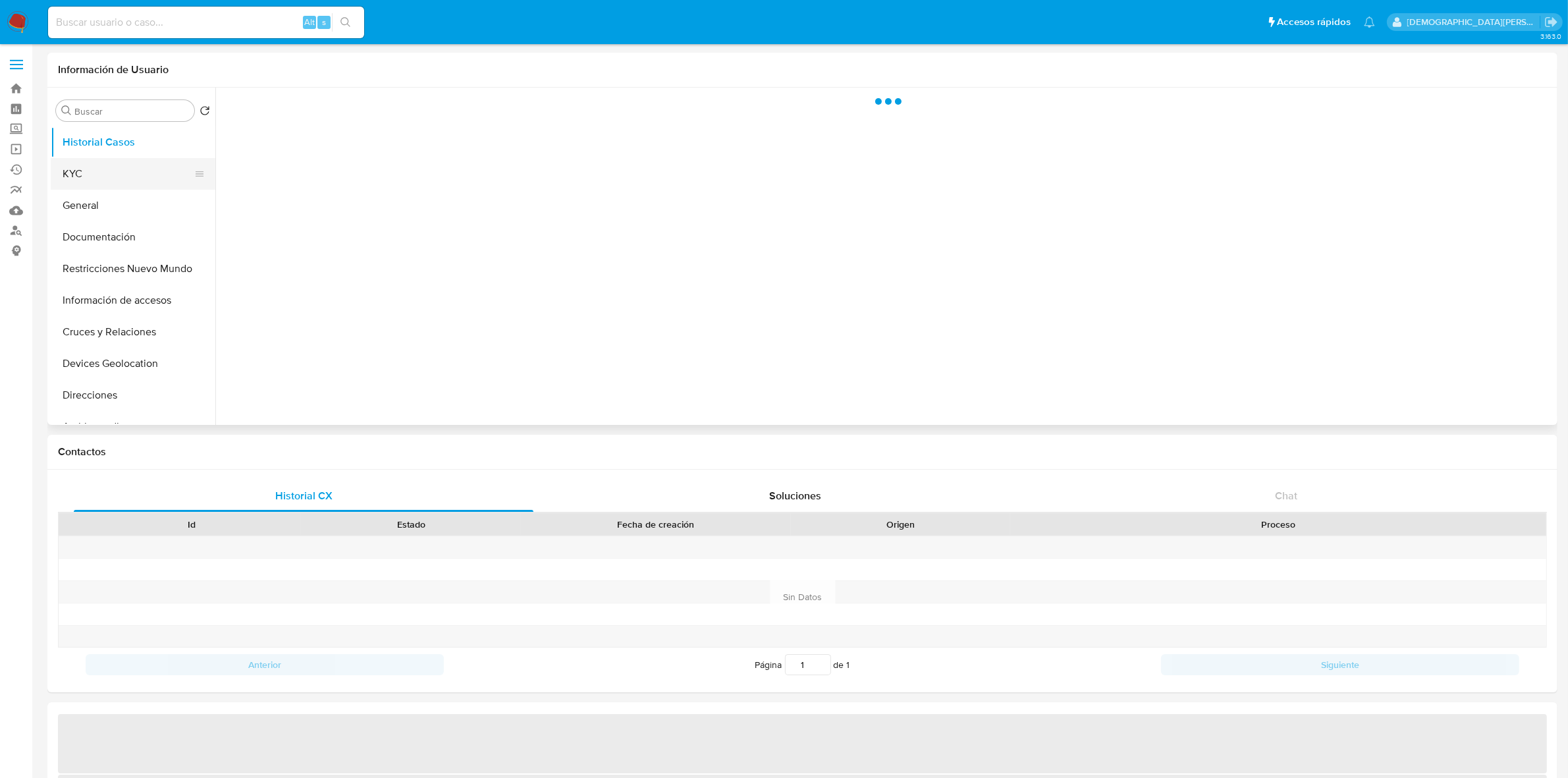
click at [119, 181] on button "KYC" at bounding box center [127, 174] width 154 height 31
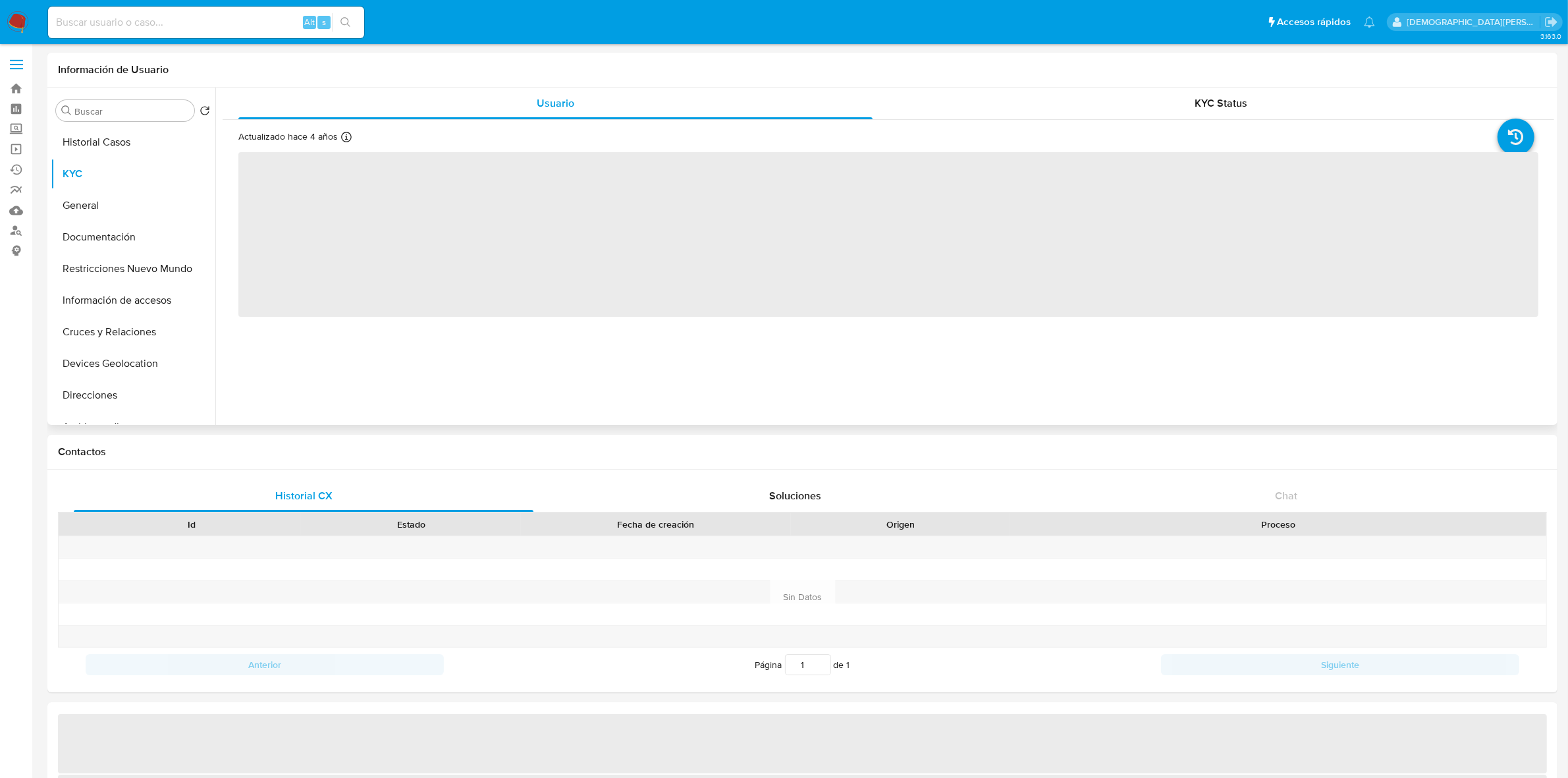
select select "10"
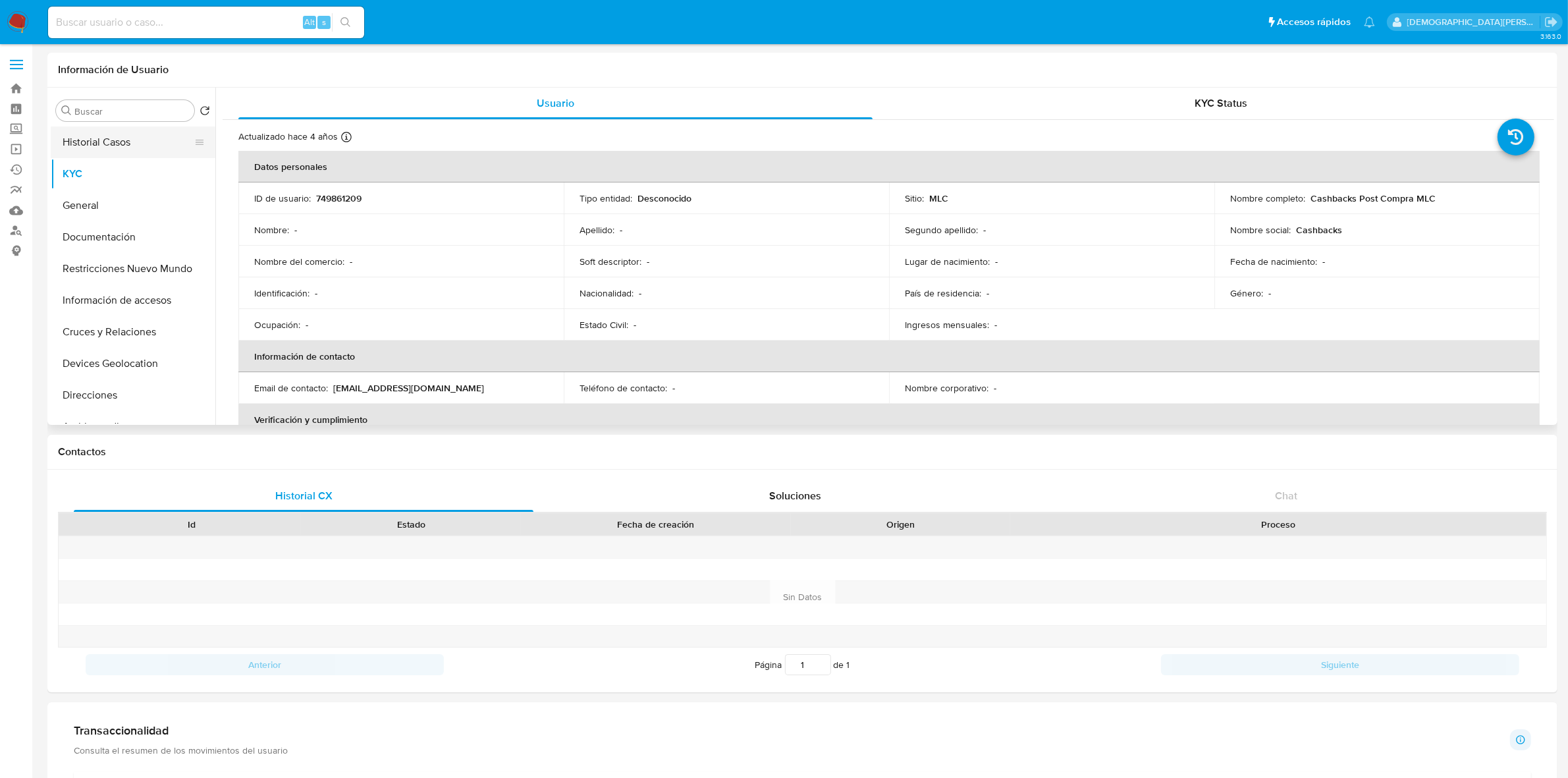
click at [120, 137] on button "Historial Casos" at bounding box center [127, 143] width 154 height 31
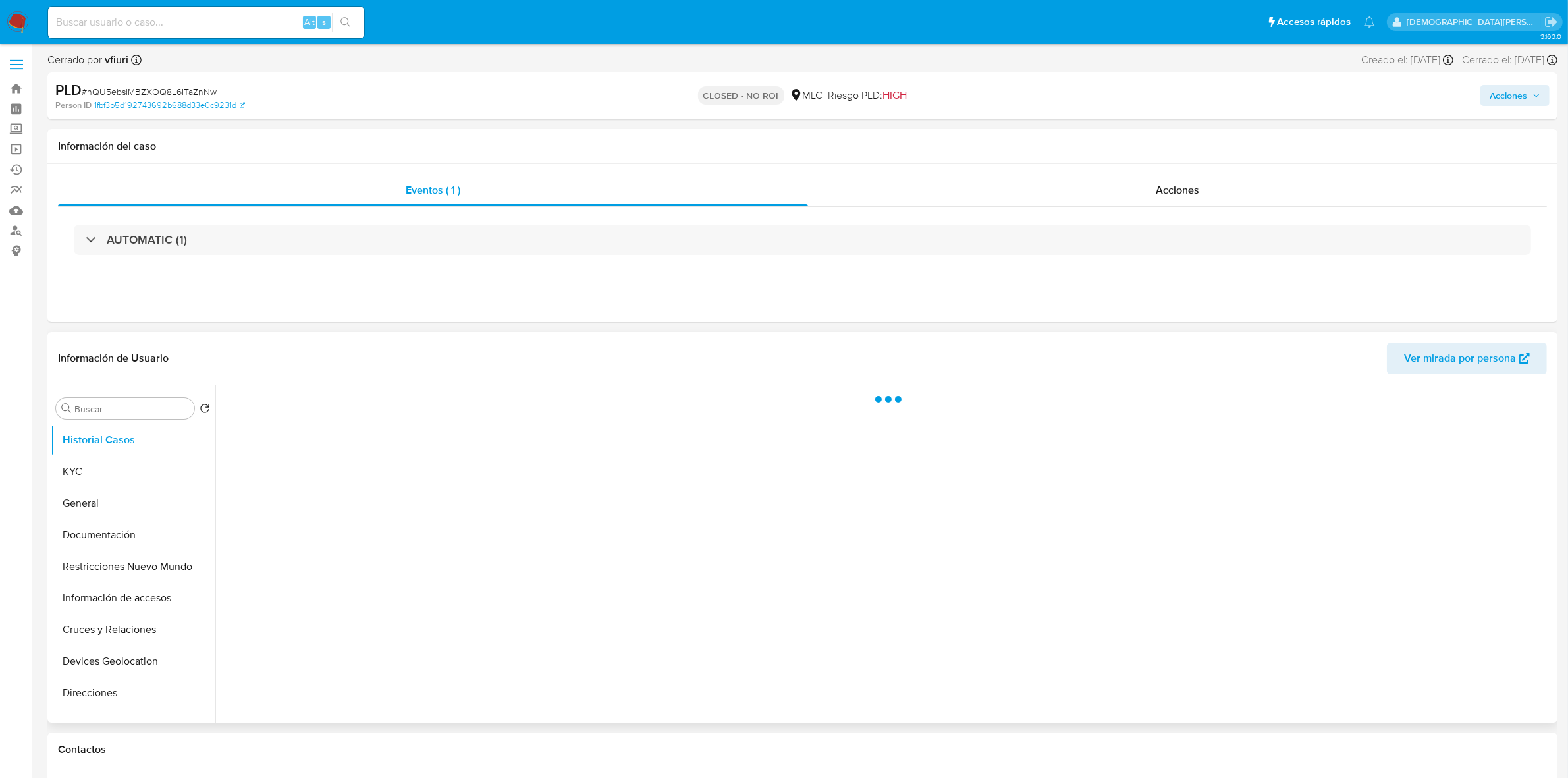
select select "10"
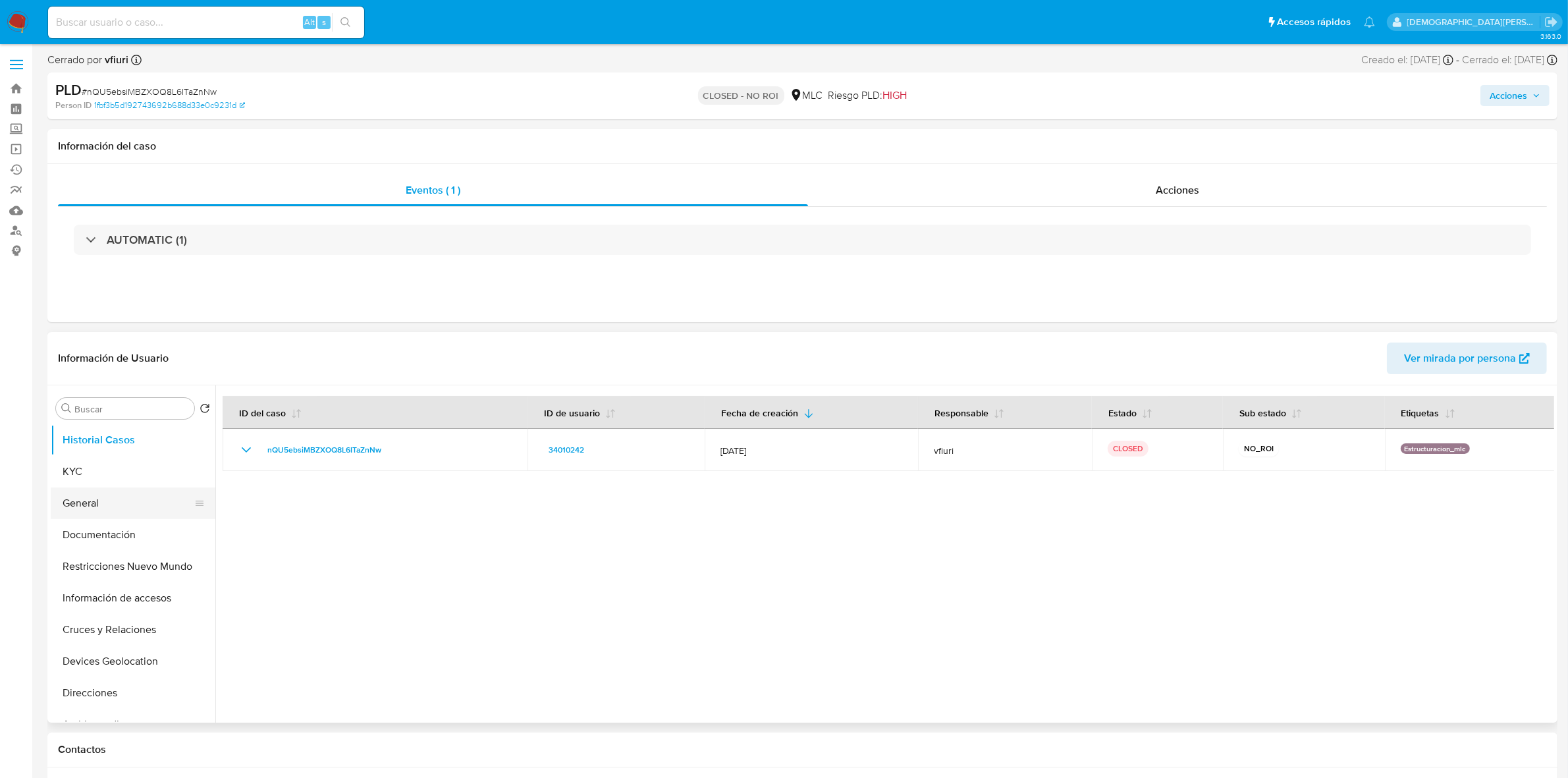
click at [102, 494] on button "General" at bounding box center [127, 503] width 154 height 31
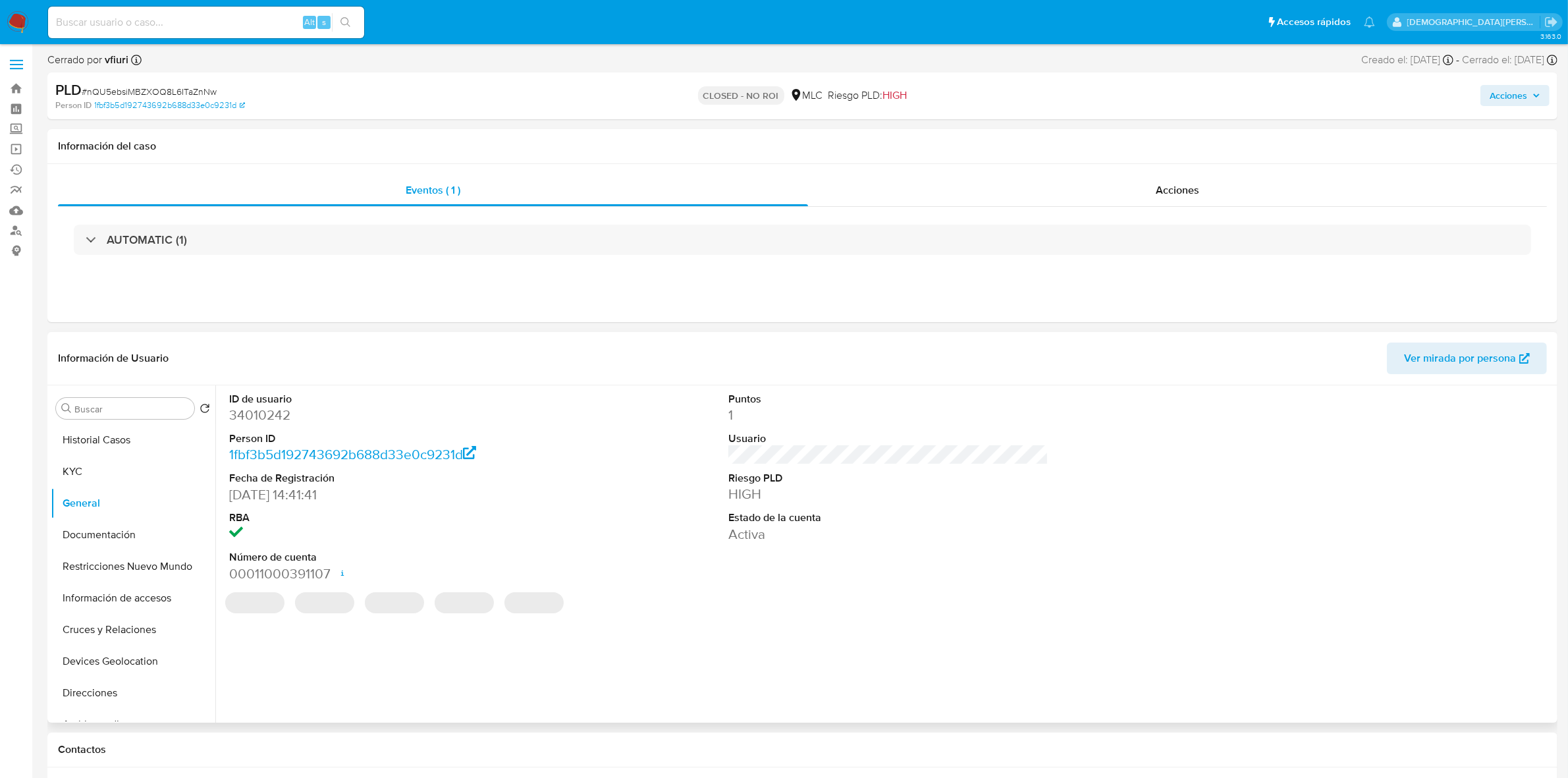
click at [288, 421] on dd "34010242" at bounding box center [389, 415] width 320 height 18
click at [287, 420] on dd "34010242" at bounding box center [389, 415] width 320 height 18
click at [271, 417] on dd "34010242" at bounding box center [389, 415] width 320 height 18
copy dd "34010242"
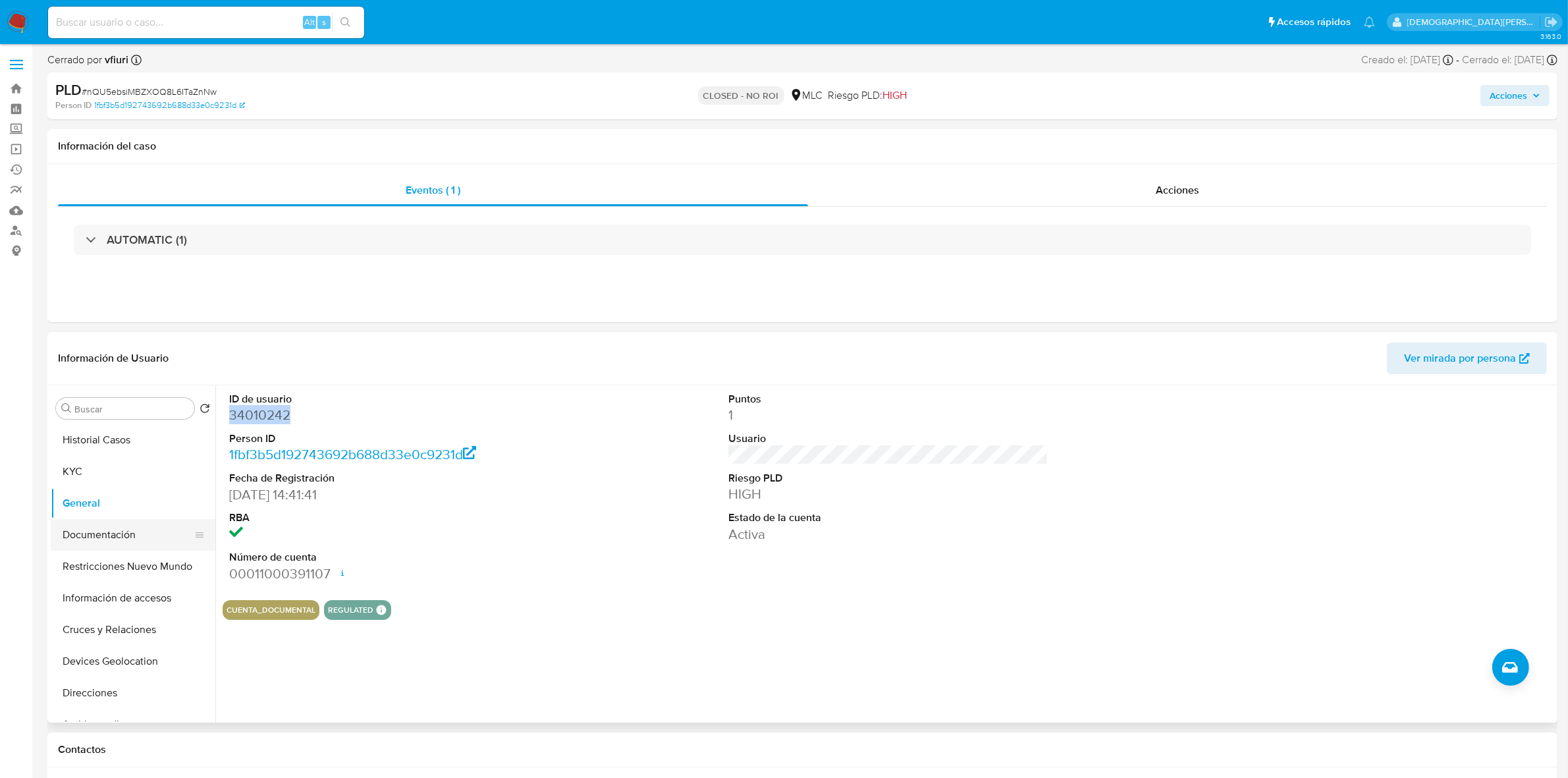
click at [145, 537] on button "Documentación" at bounding box center [127, 535] width 154 height 31
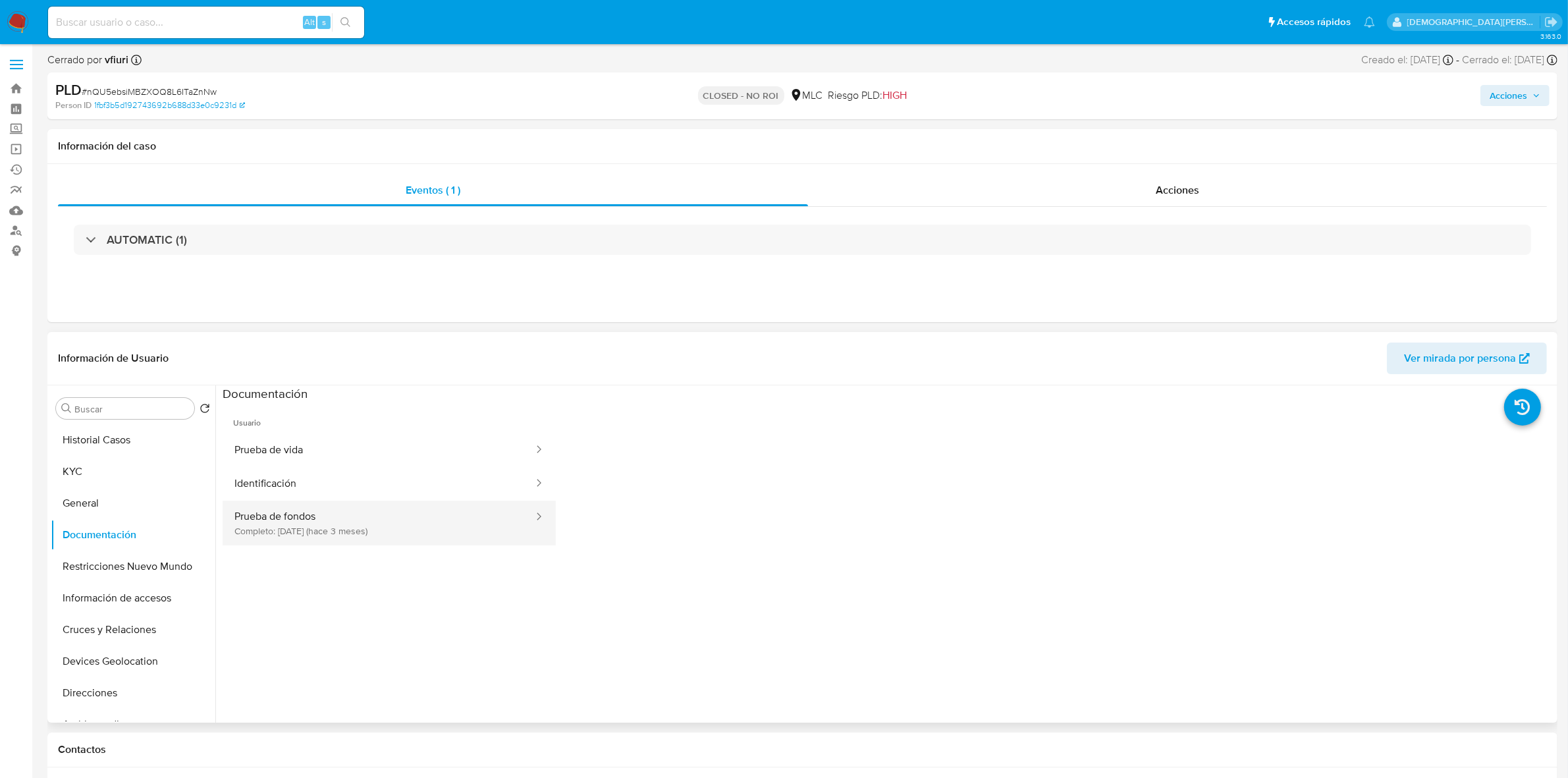
click at [380, 540] on button "Prueba de fondos Completo: [DATE] (hace 3 meses)" at bounding box center [379, 523] width 312 height 45
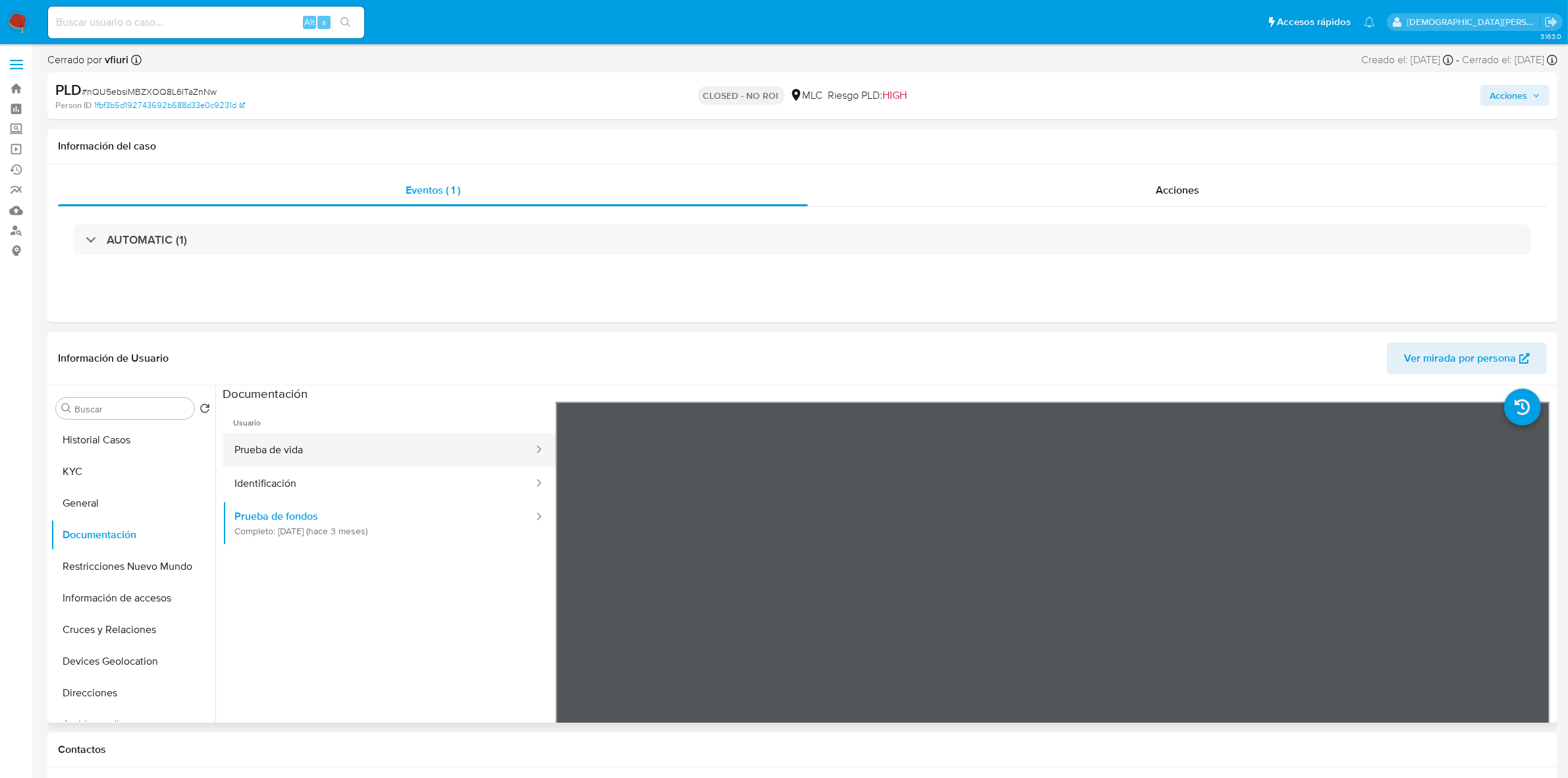
click at [349, 449] on button "Prueba de vida" at bounding box center [379, 450] width 312 height 33
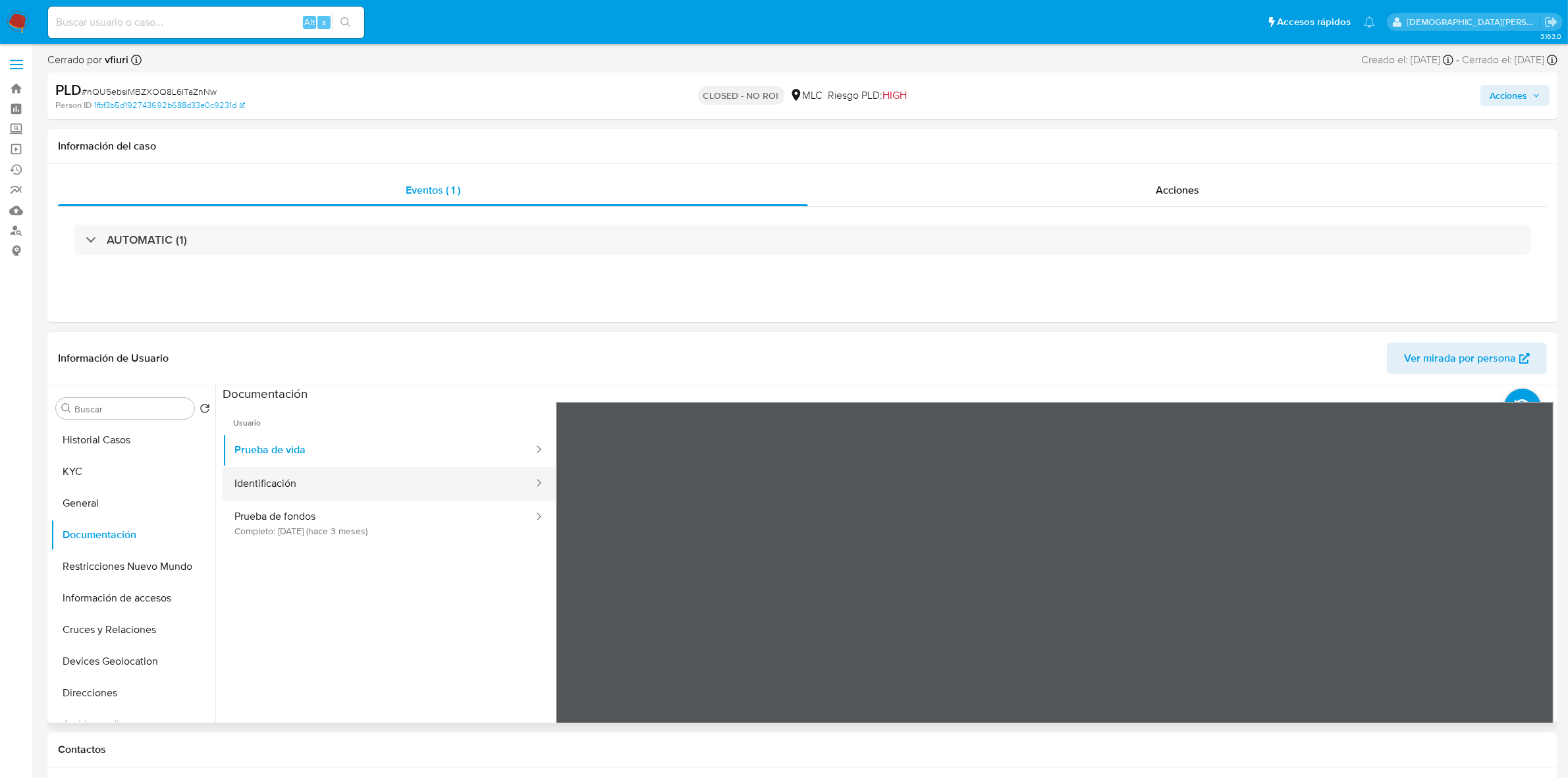
click at [397, 498] on button "Identificación" at bounding box center [379, 483] width 312 height 33
click at [1524, 611] on icon at bounding box center [1537, 616] width 27 height 27
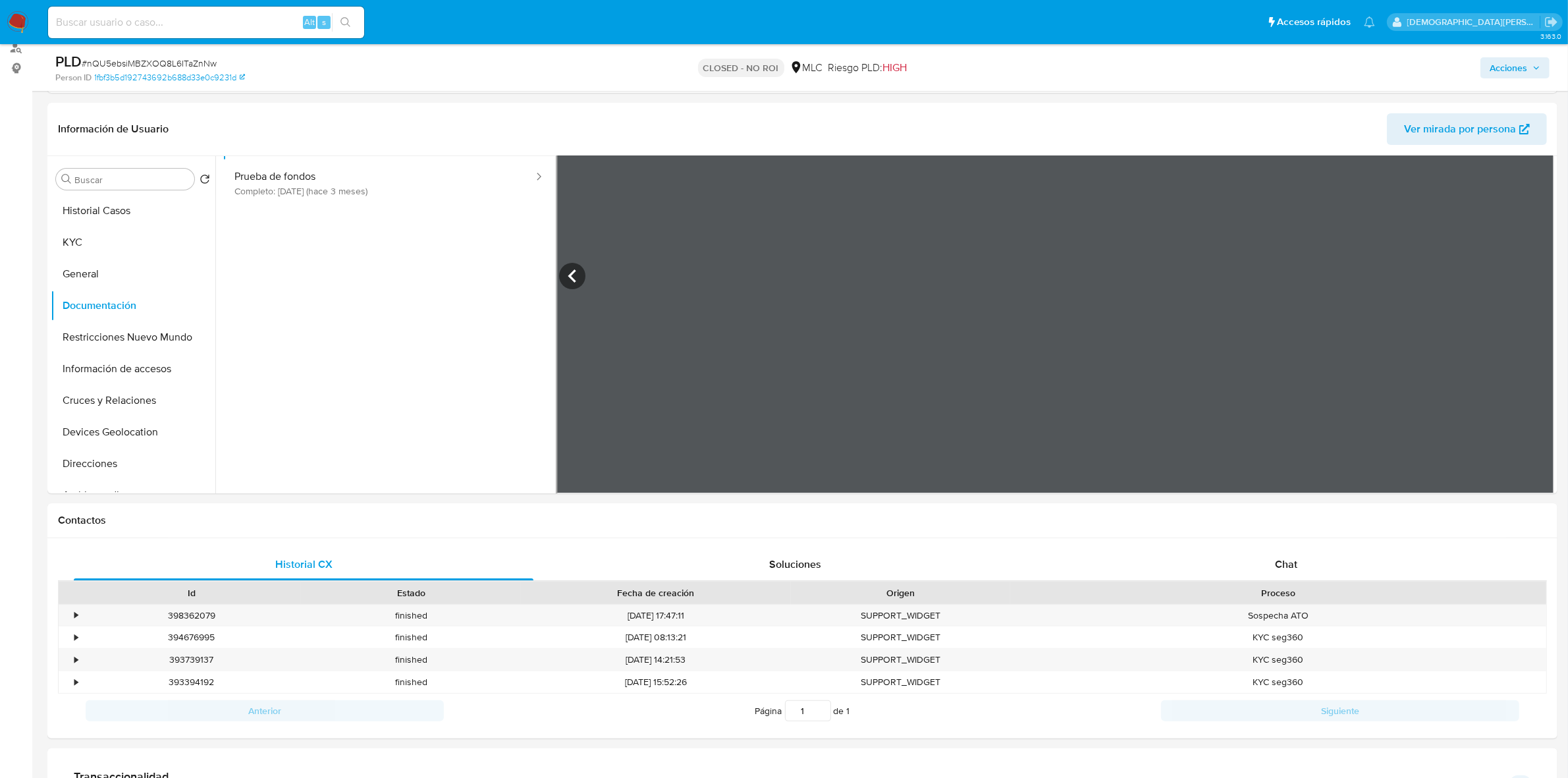
scroll to position [412, 0]
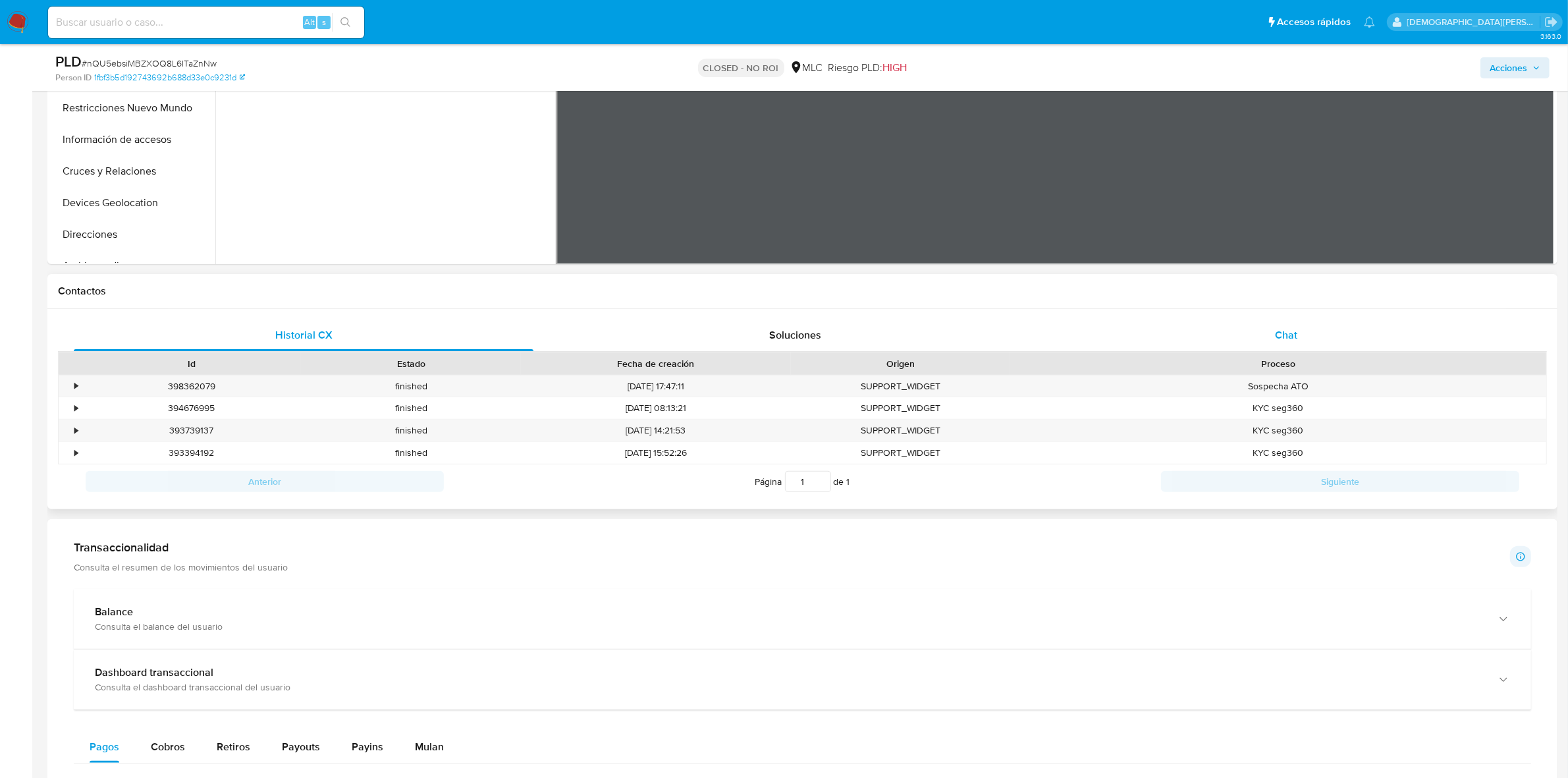
click at [1212, 338] on div "Chat" at bounding box center [1286, 335] width 459 height 31
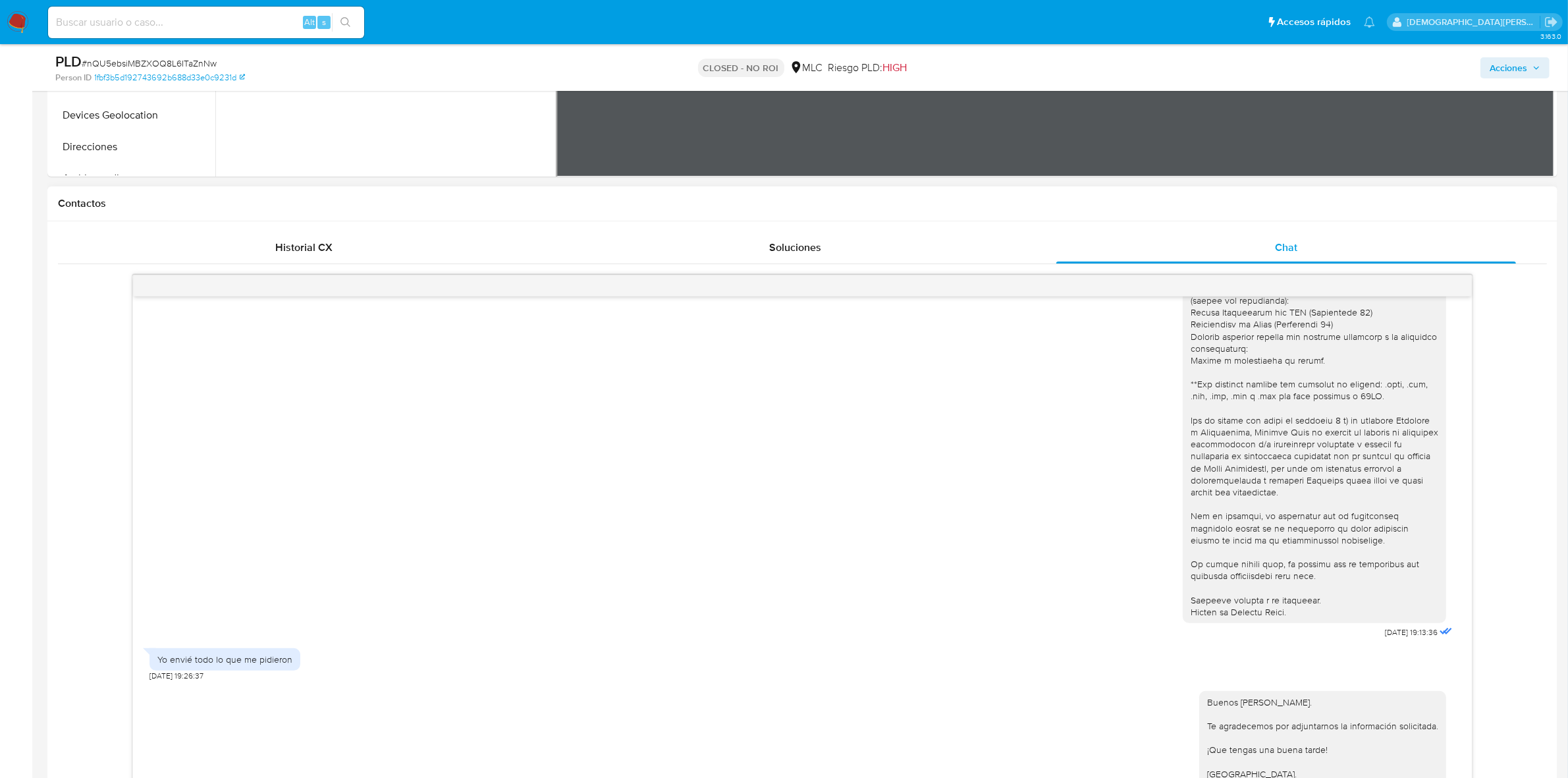
scroll to position [659, 0]
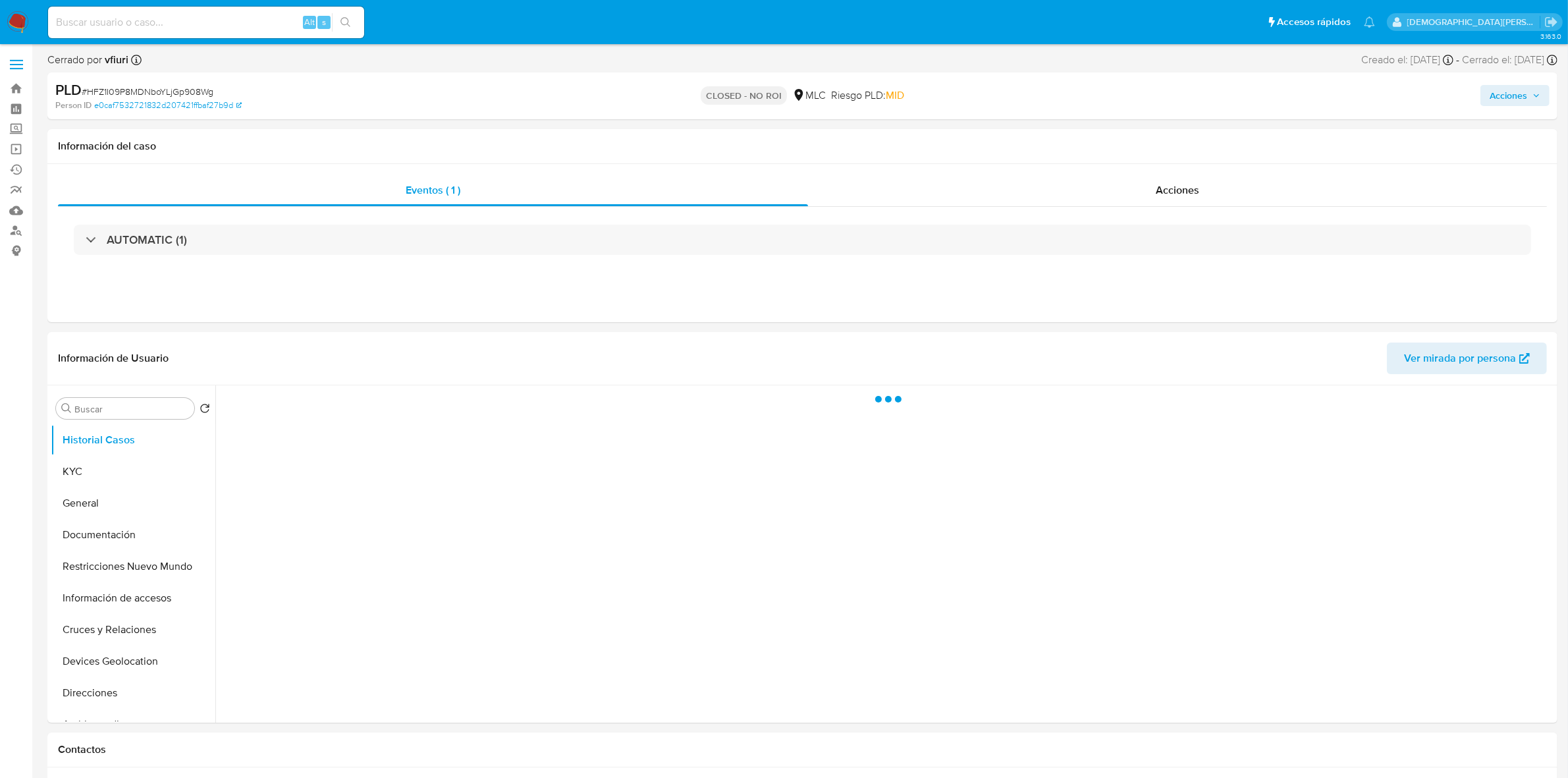
select select "10"
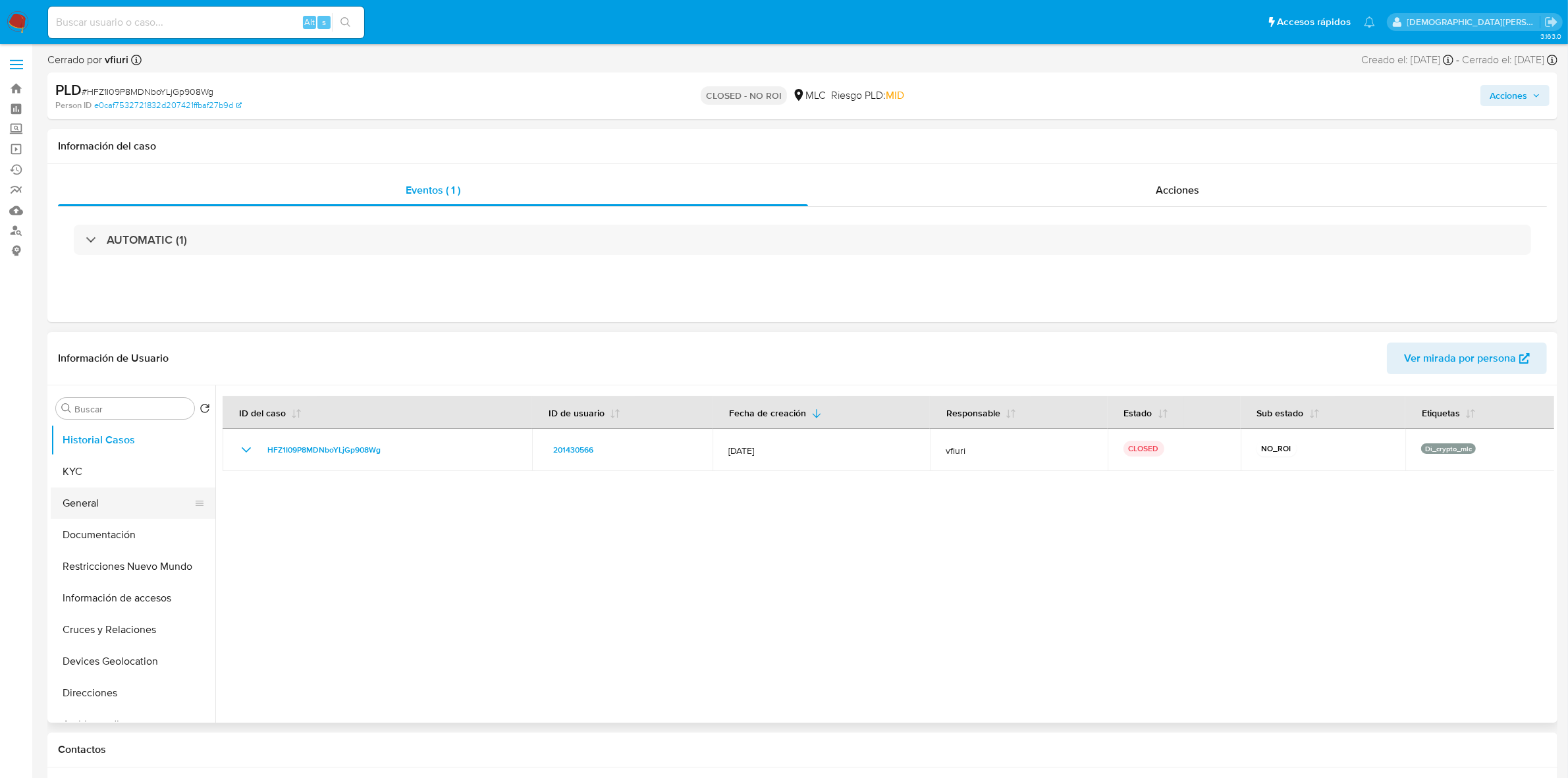
click at [107, 498] on button "General" at bounding box center [127, 503] width 154 height 31
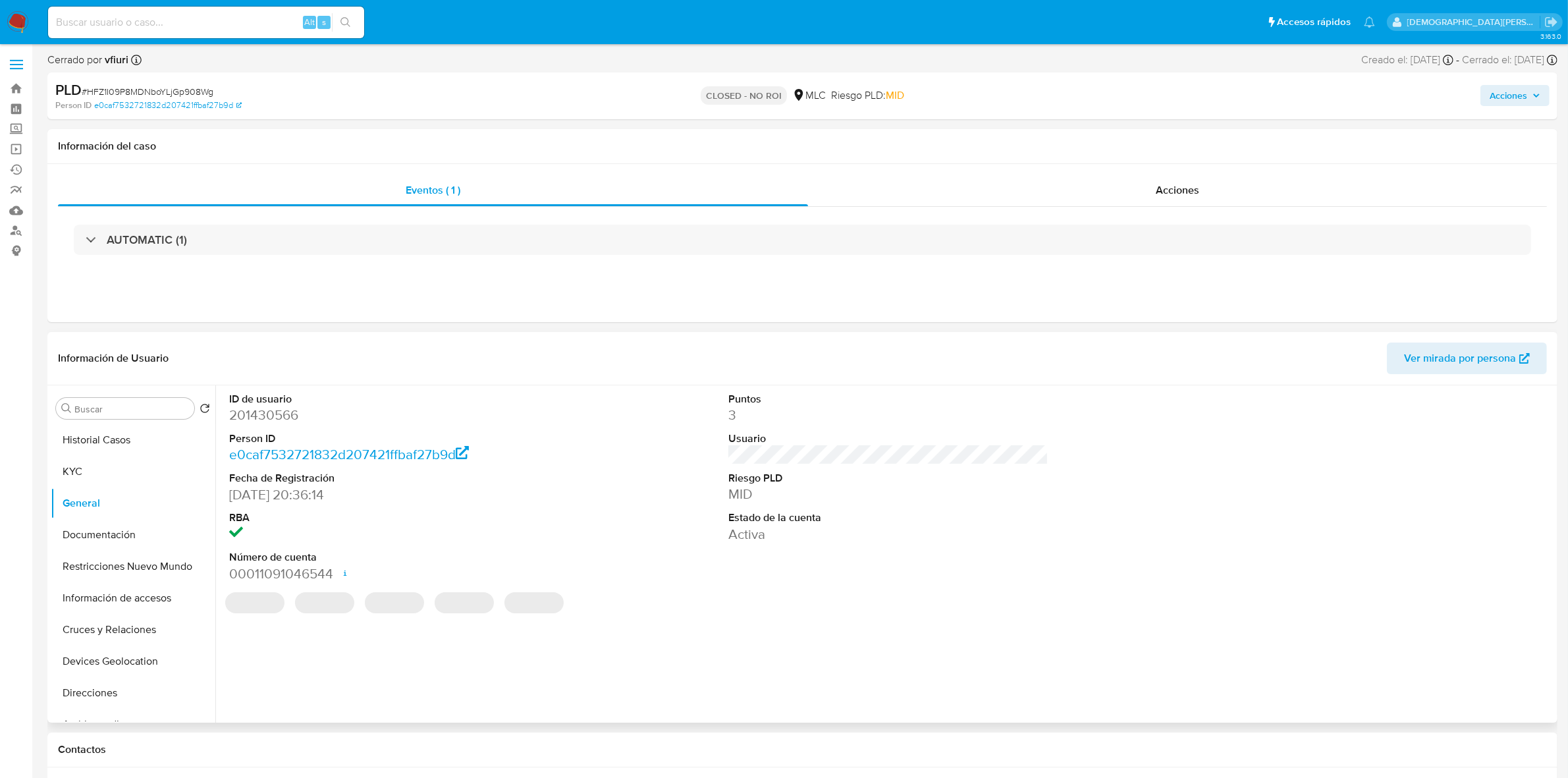
click at [268, 421] on dd "201430566" at bounding box center [389, 415] width 320 height 18
copy dd "201430566"
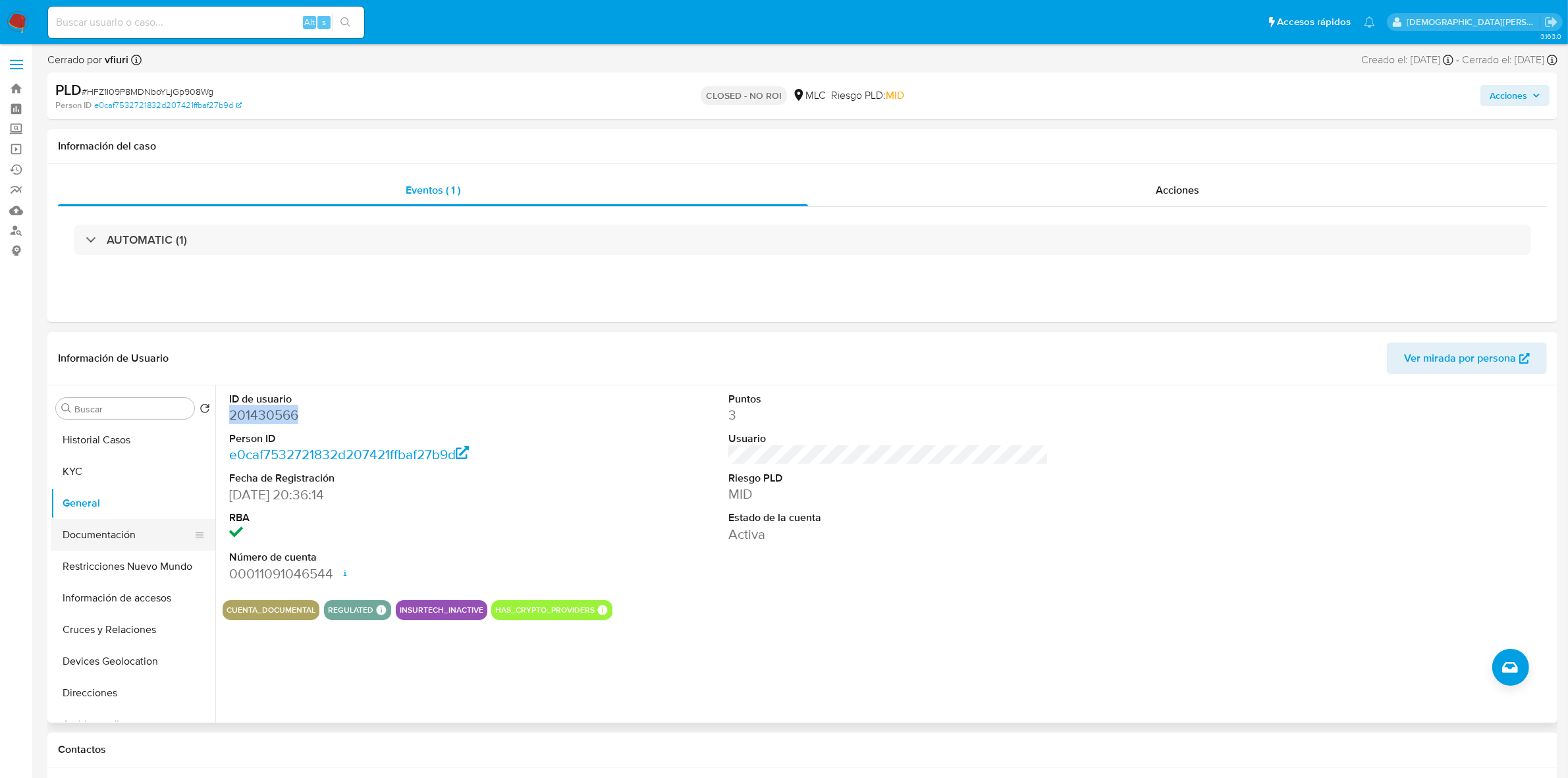
click at [96, 536] on button "Documentación" at bounding box center [127, 535] width 154 height 31
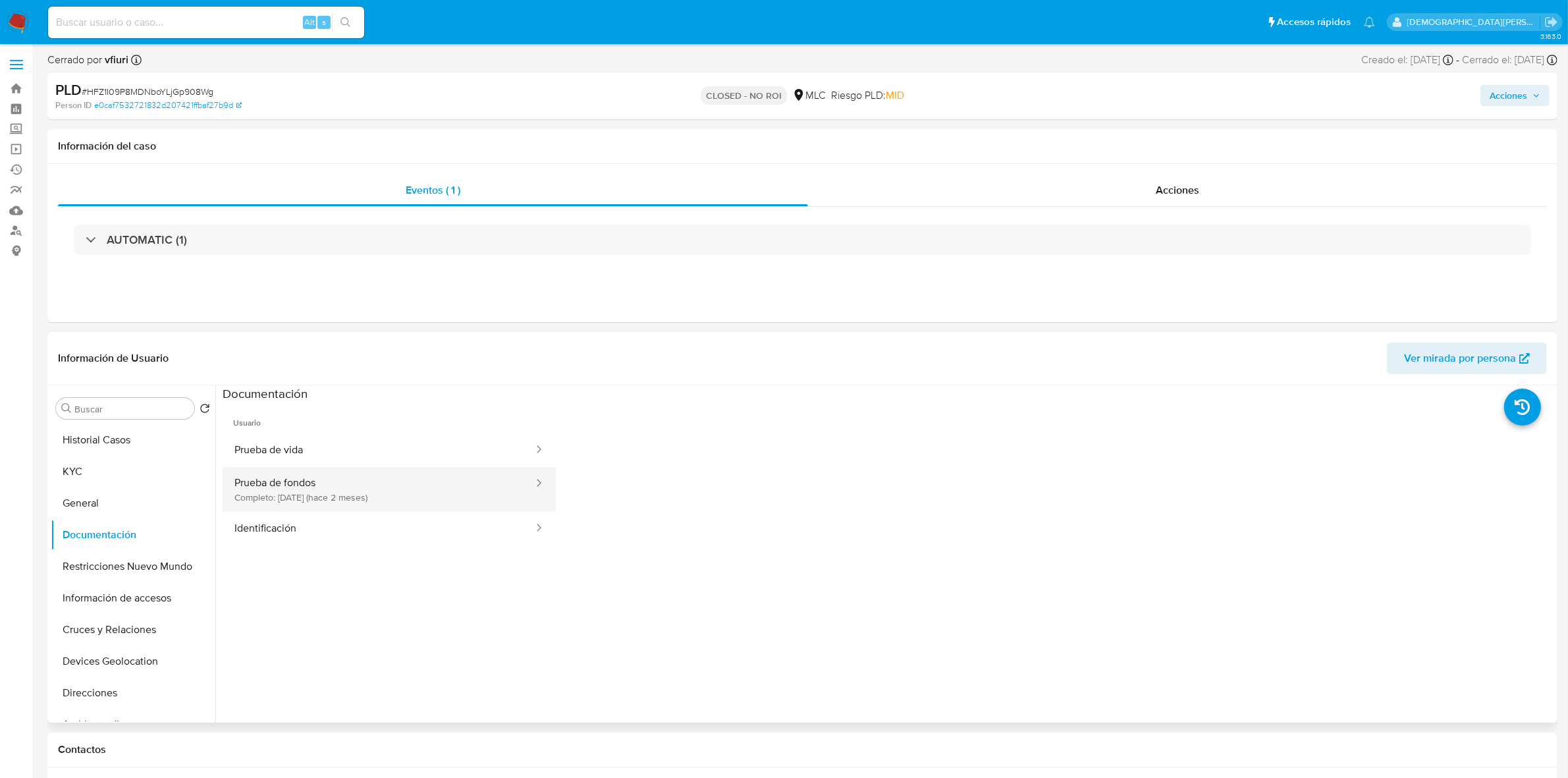
click at [420, 481] on button "Prueba de fondos Completo: [DATE] (hace 2 meses)" at bounding box center [379, 490] width 312 height 45
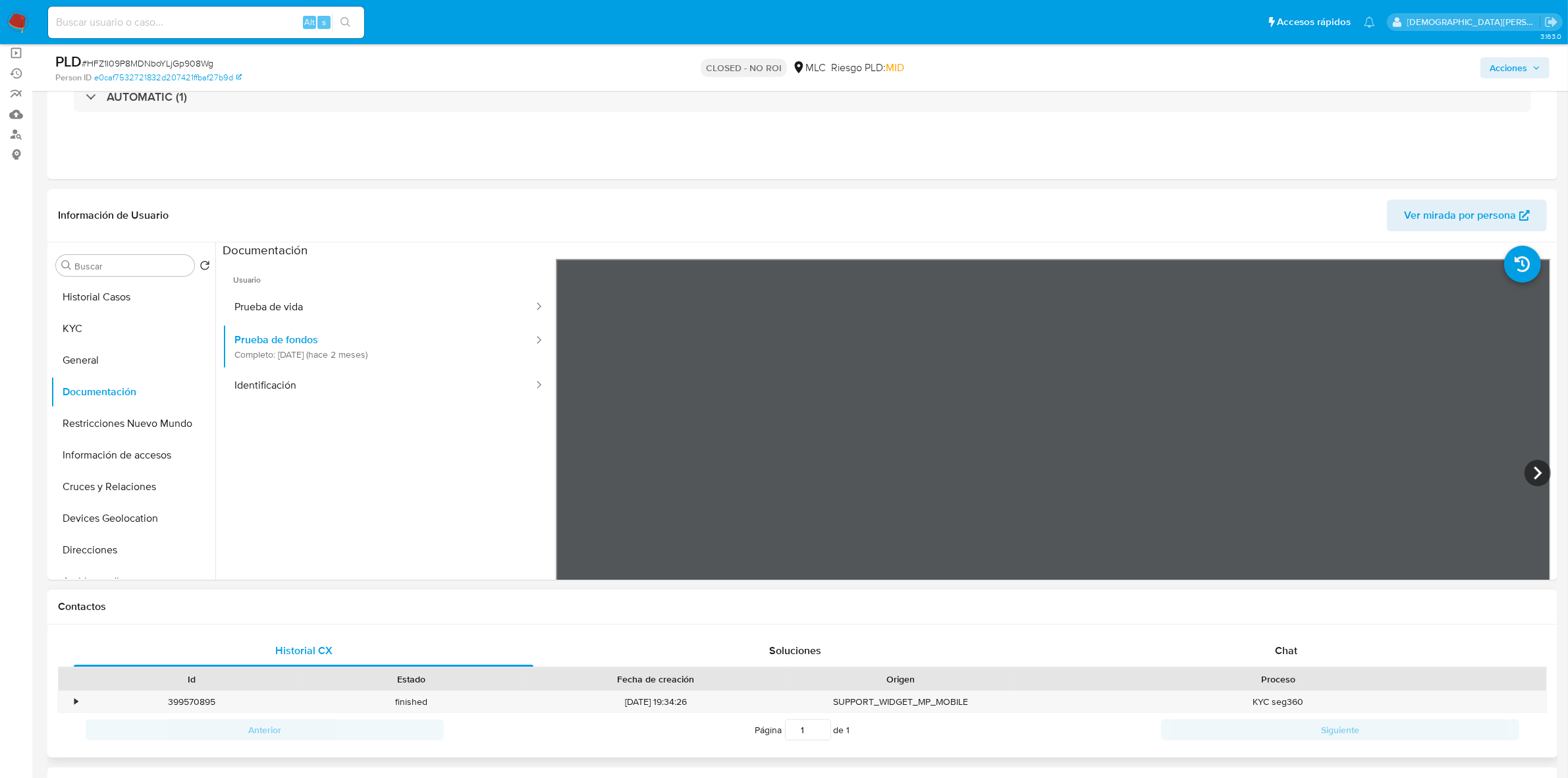
scroll to position [247, 0]
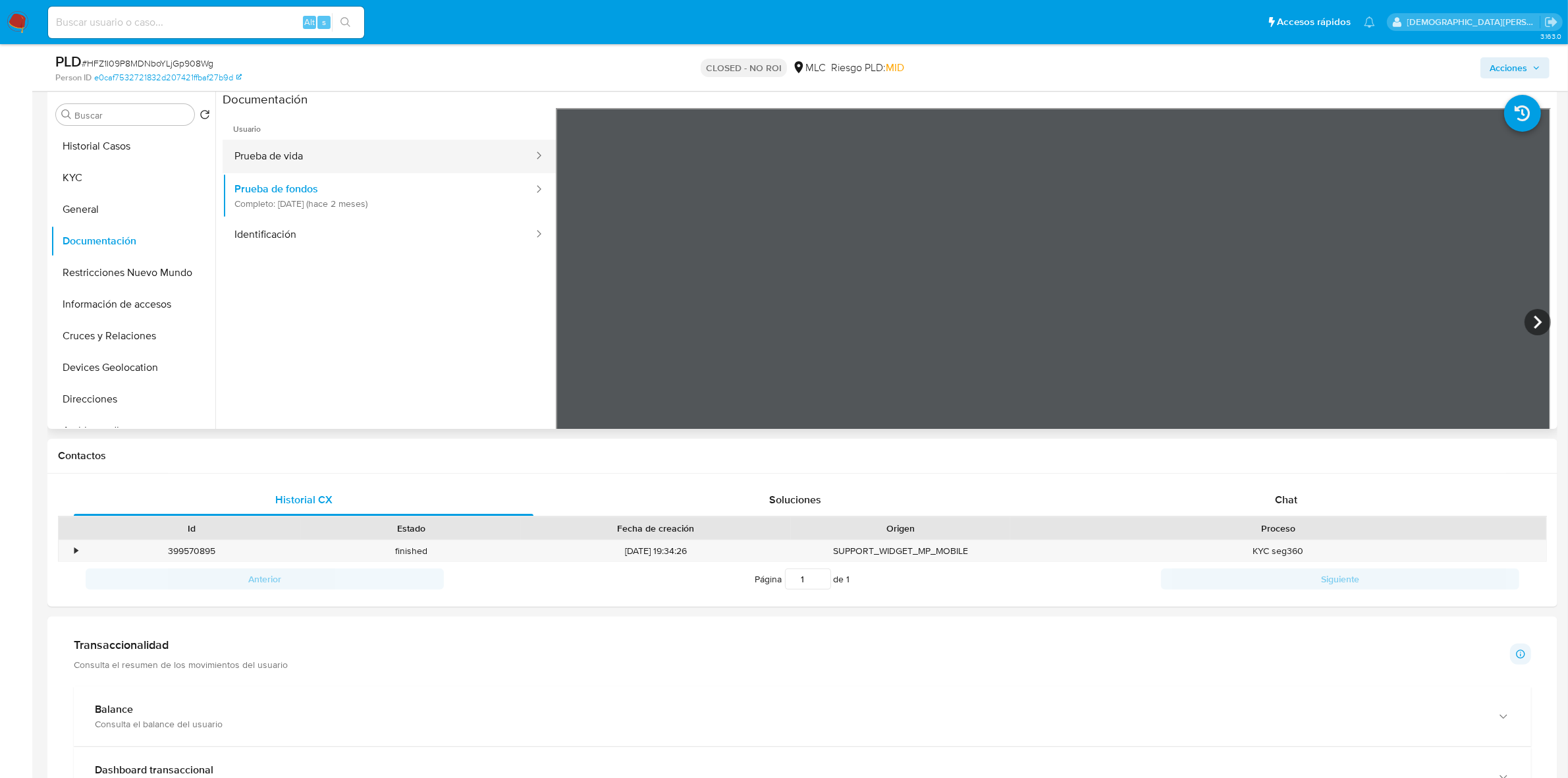
click at [379, 140] on button "Prueba de vida" at bounding box center [379, 156] width 312 height 33
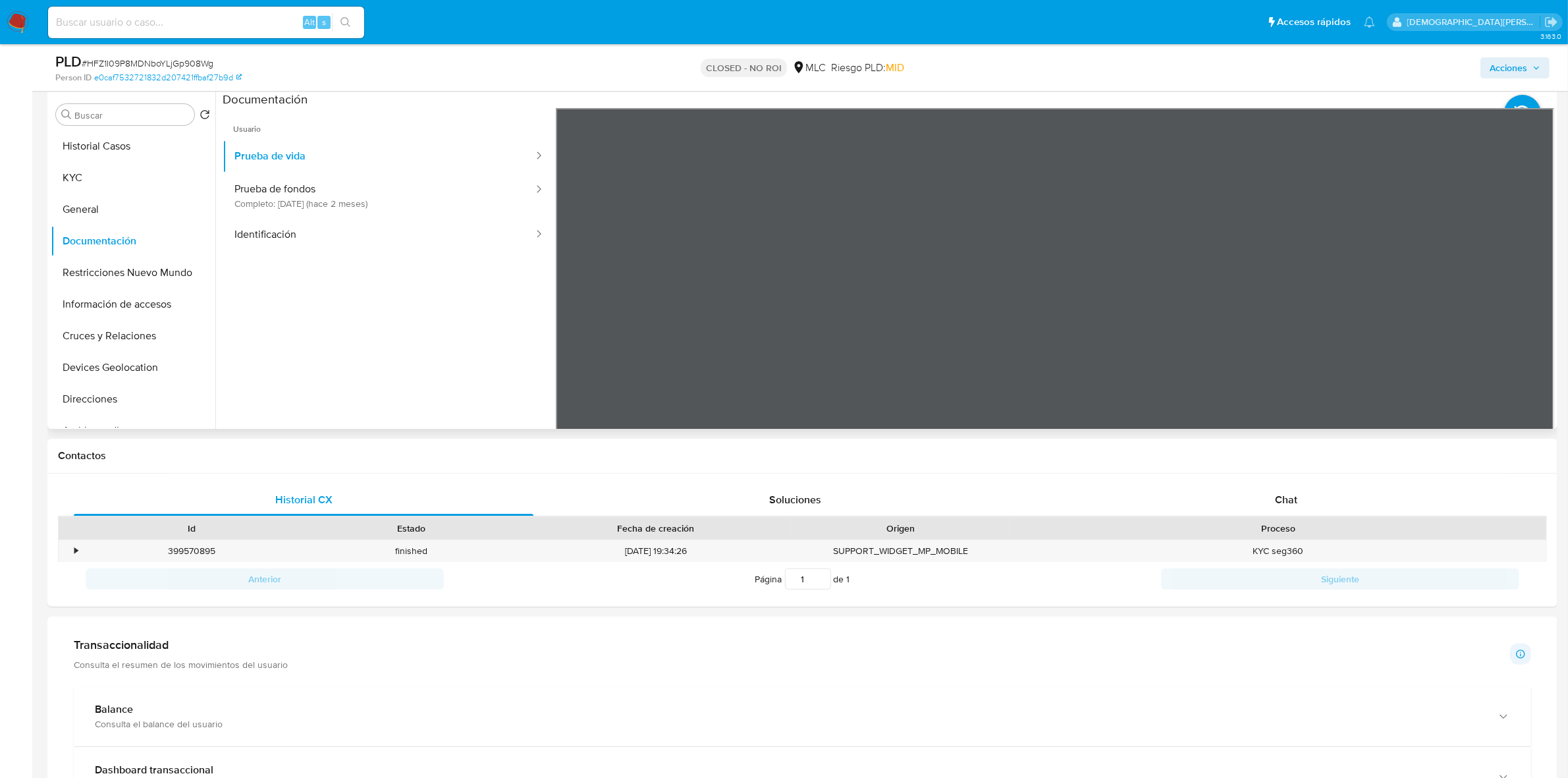
scroll to position [40, 0]
click at [359, 244] on button "Identificación" at bounding box center [379, 235] width 312 height 33
